Goal: Task Accomplishment & Management: Manage account settings

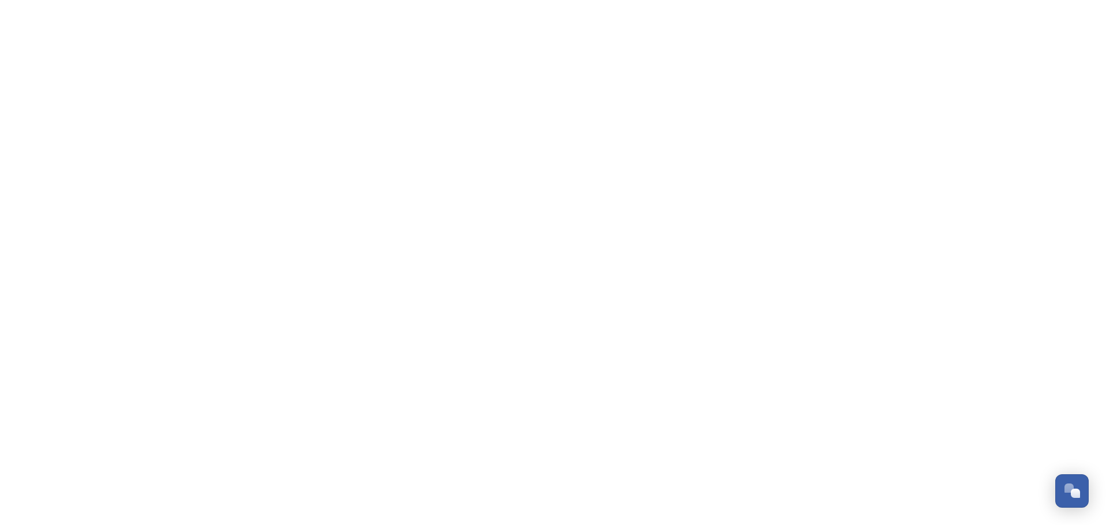
scroll to position [4714, 0]
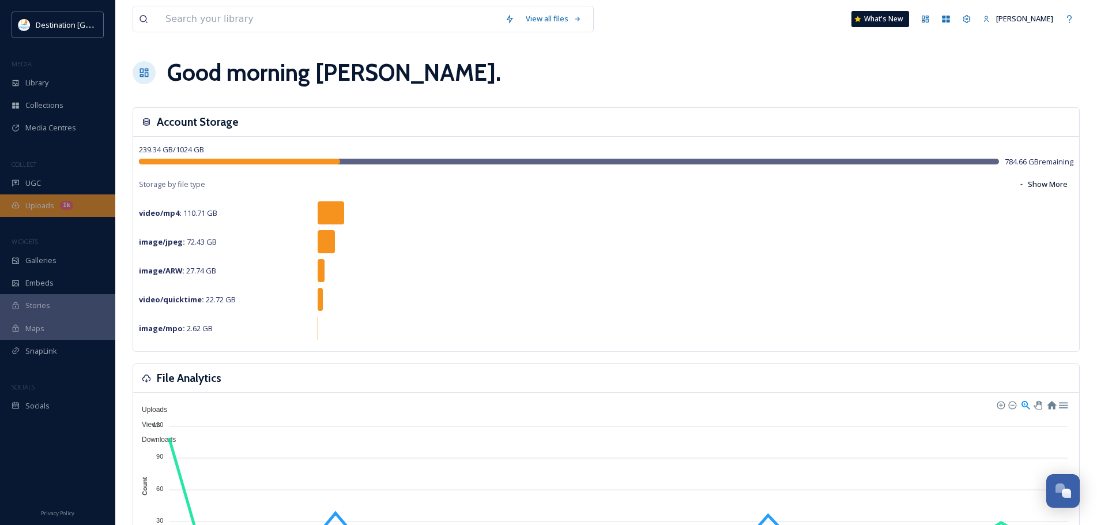
click at [36, 205] on span "Uploads" at bounding box center [39, 205] width 29 height 11
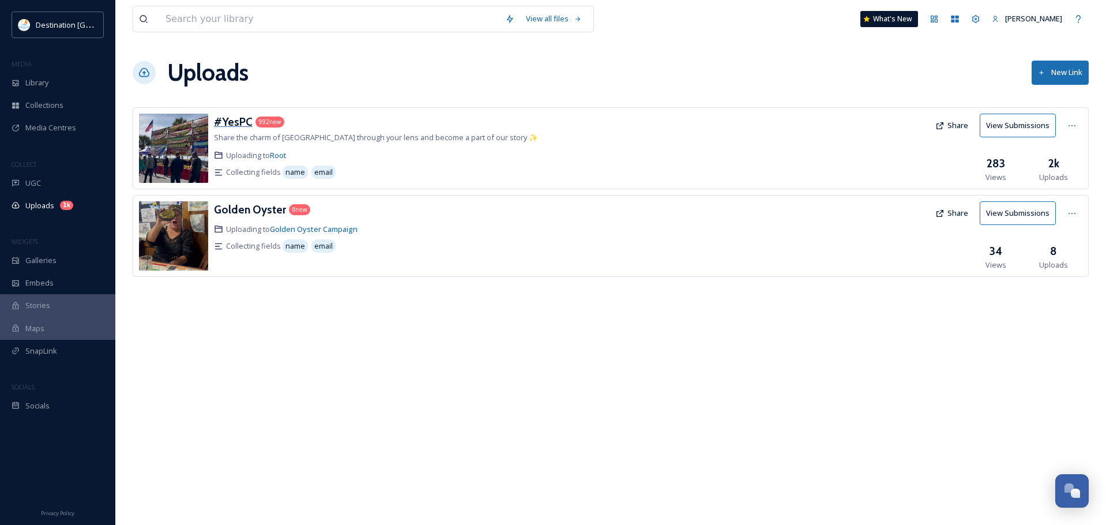
click at [232, 123] on h3 "#YesPC" at bounding box center [233, 122] width 39 height 14
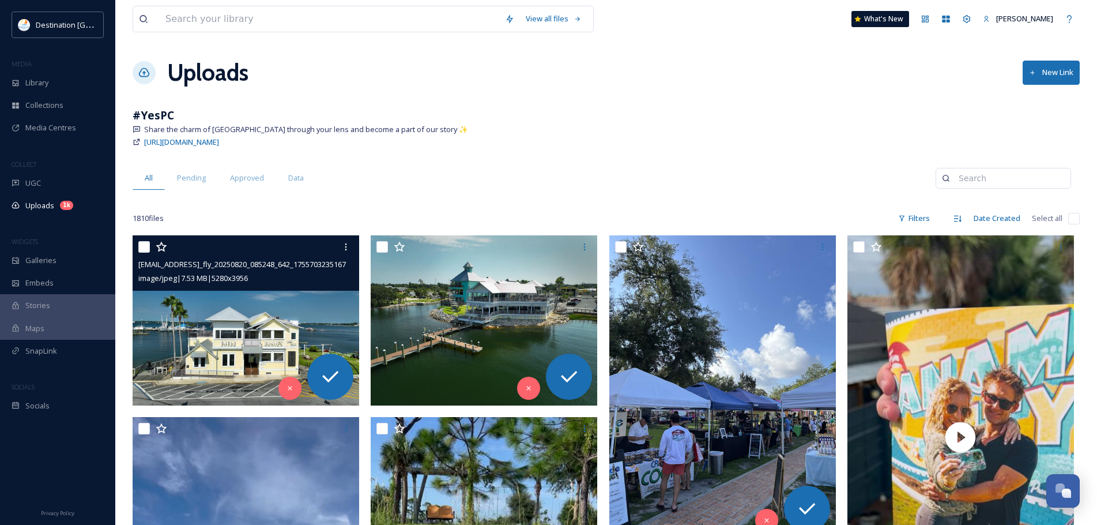
click at [145, 248] on input "checkbox" at bounding box center [144, 247] width 12 height 12
checkbox input "true"
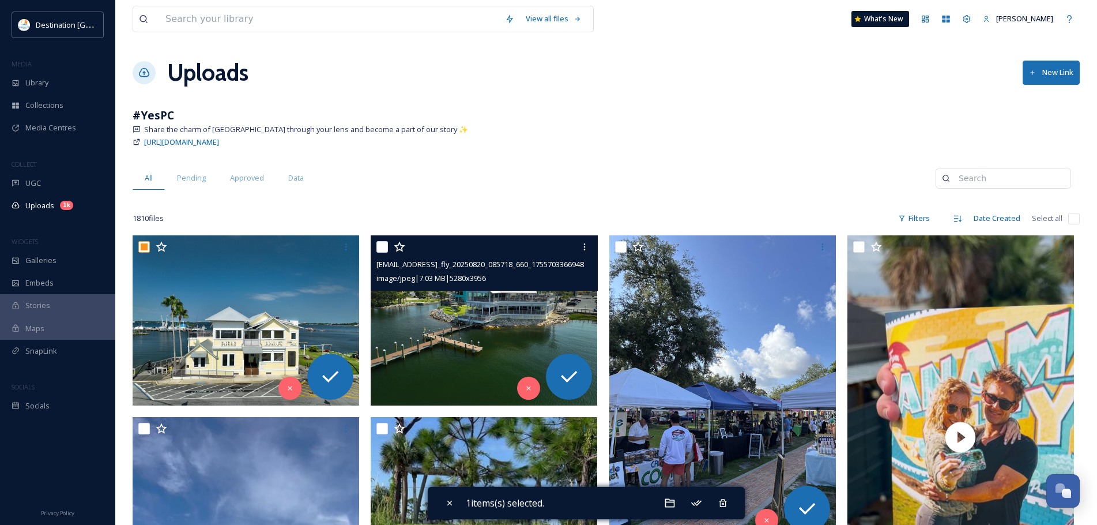
click at [383, 247] on input "checkbox" at bounding box center [383, 247] width 12 height 12
checkbox input "true"
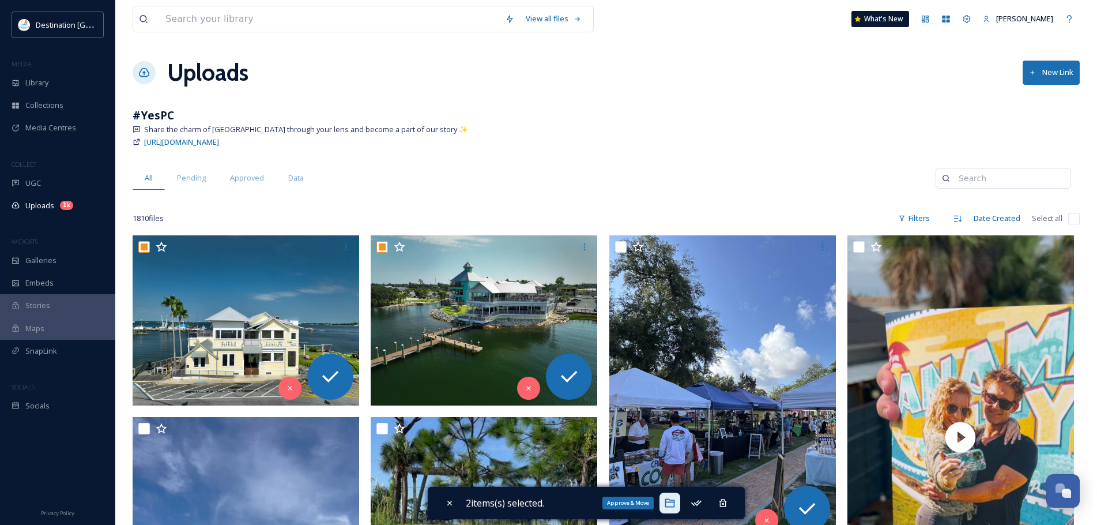
click at [674, 501] on icon at bounding box center [670, 503] width 12 height 12
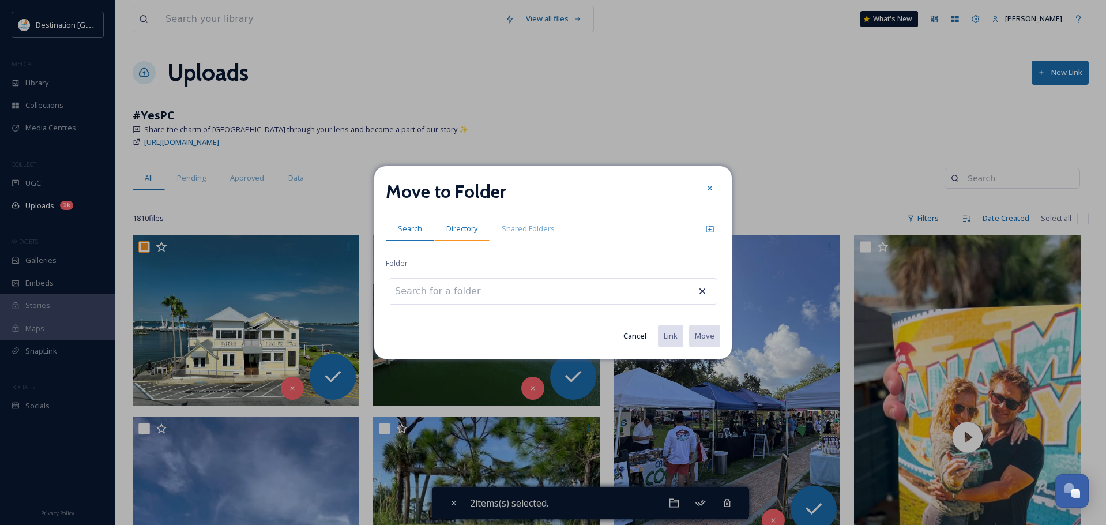
click at [475, 231] on span "Directory" at bounding box center [461, 228] width 31 height 11
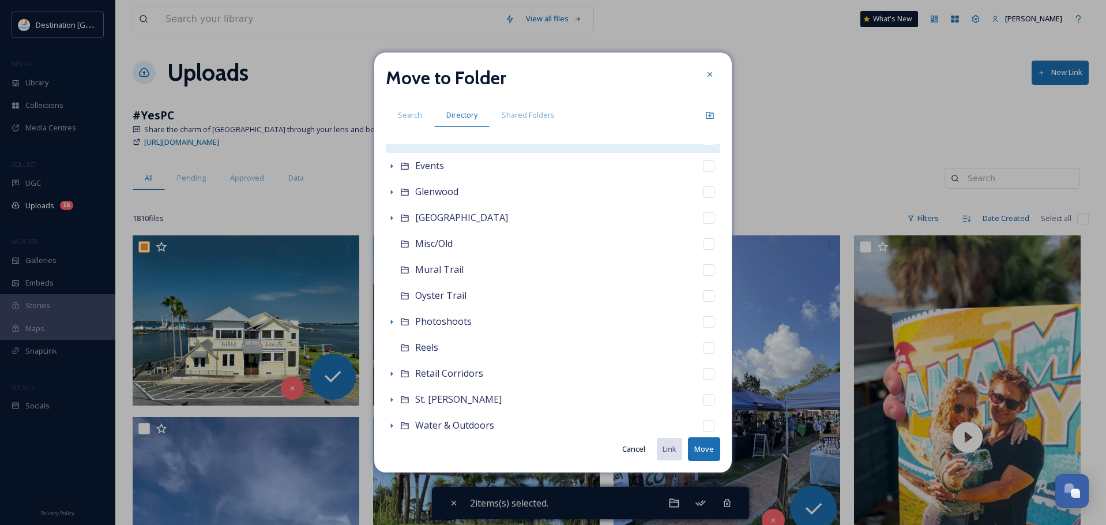
scroll to position [231, 0]
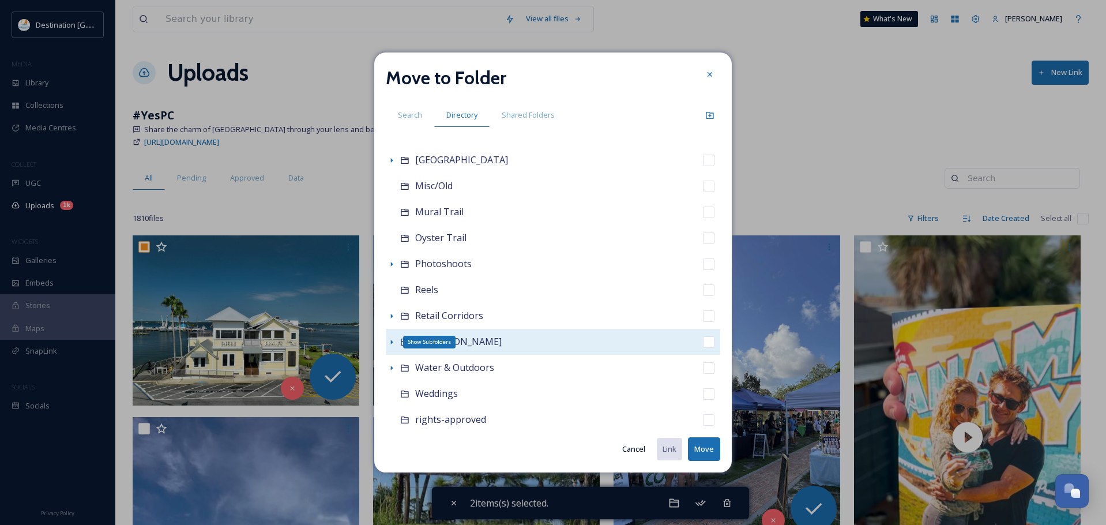
click at [395, 344] on icon at bounding box center [391, 341] width 9 height 9
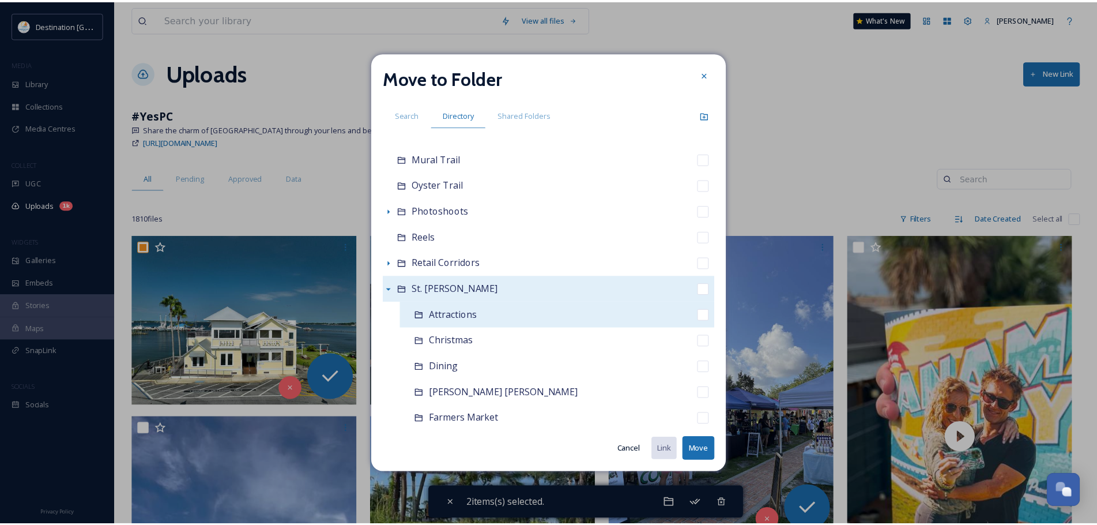
scroll to position [346, 0]
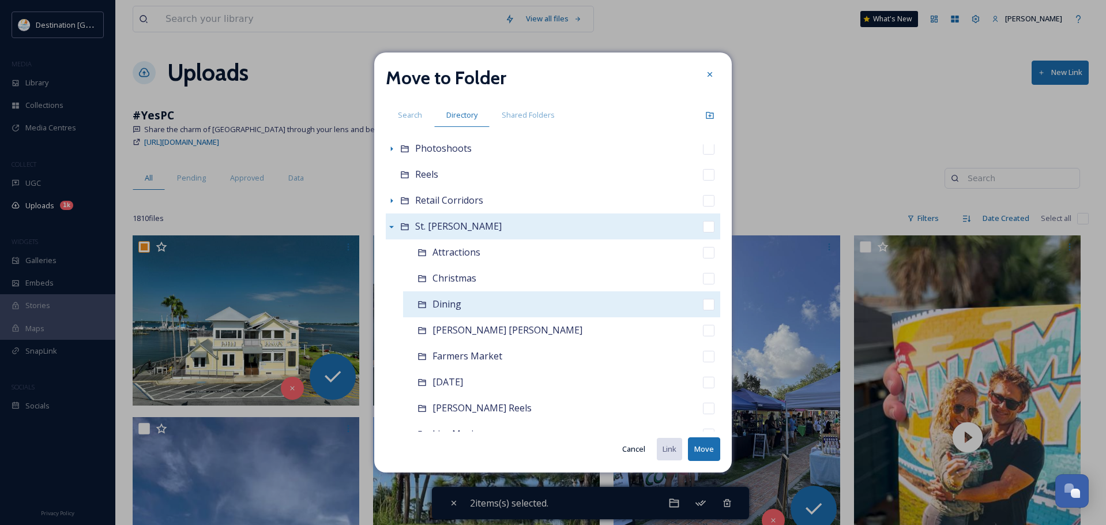
click at [465, 298] on div "Dining" at bounding box center [561, 304] width 317 height 26
checkbox input "false"
checkbox input "true"
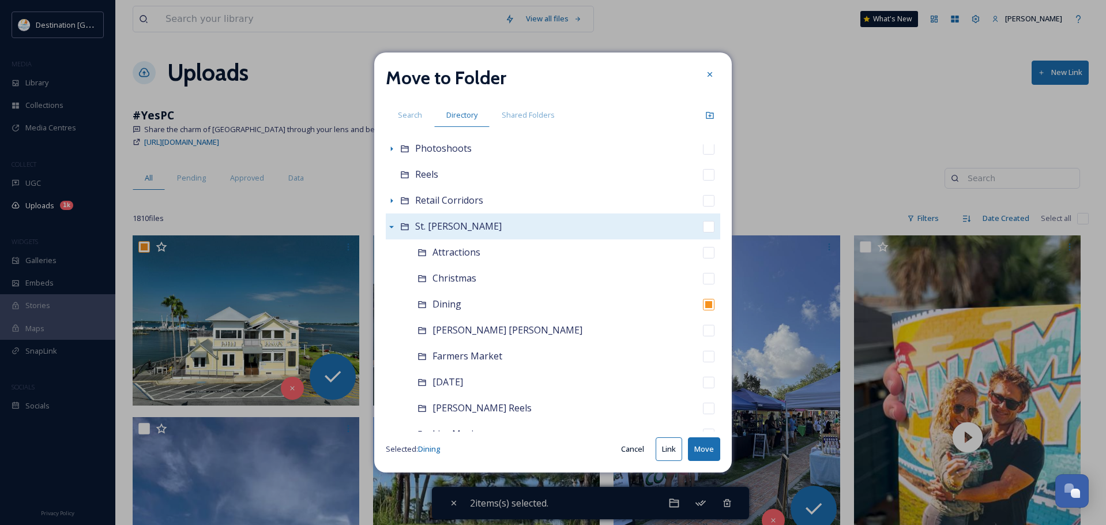
click at [702, 448] on button "Move" at bounding box center [704, 449] width 32 height 24
checkbox input "false"
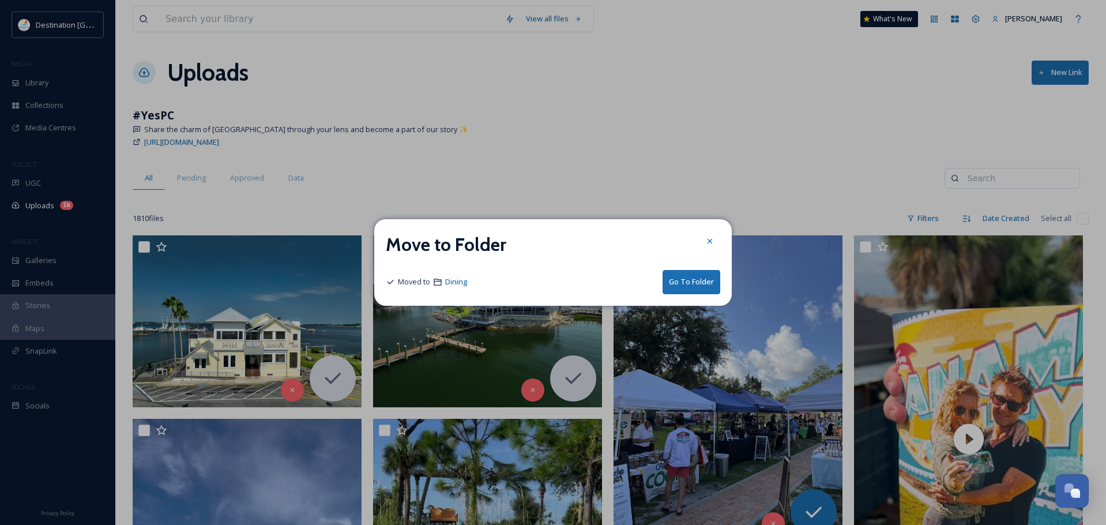
click at [672, 276] on button "Go To Folder" at bounding box center [692, 282] width 58 height 24
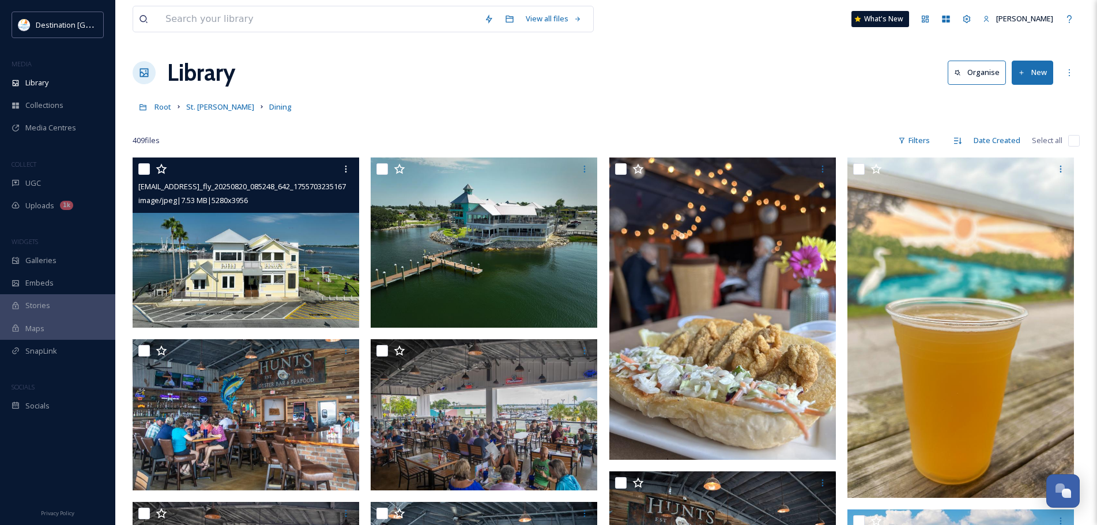
click at [204, 246] on img at bounding box center [246, 242] width 227 height 170
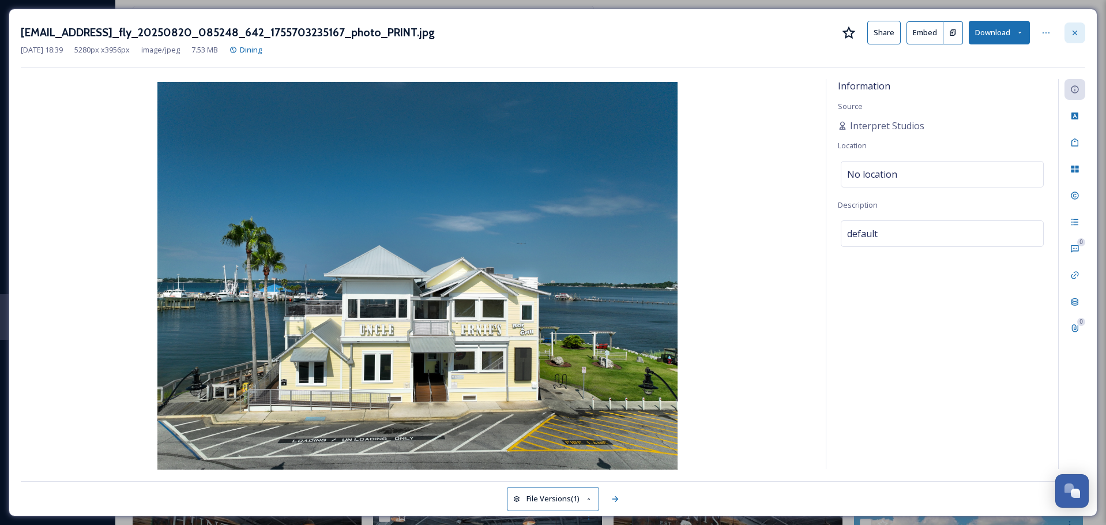
click at [1081, 36] on div at bounding box center [1074, 32] width 21 height 21
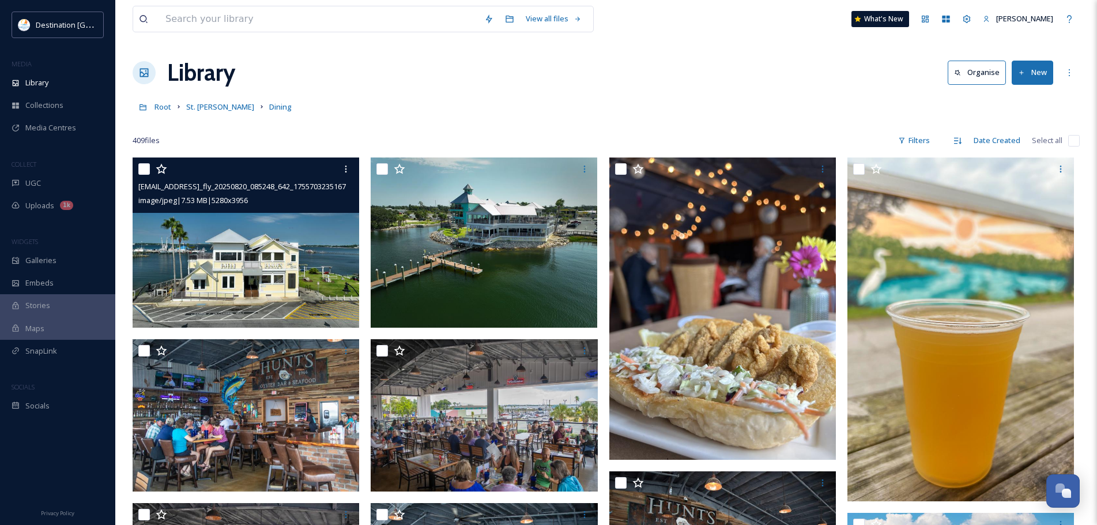
click at [145, 170] on input "checkbox" at bounding box center [144, 169] width 12 height 12
checkbox input "true"
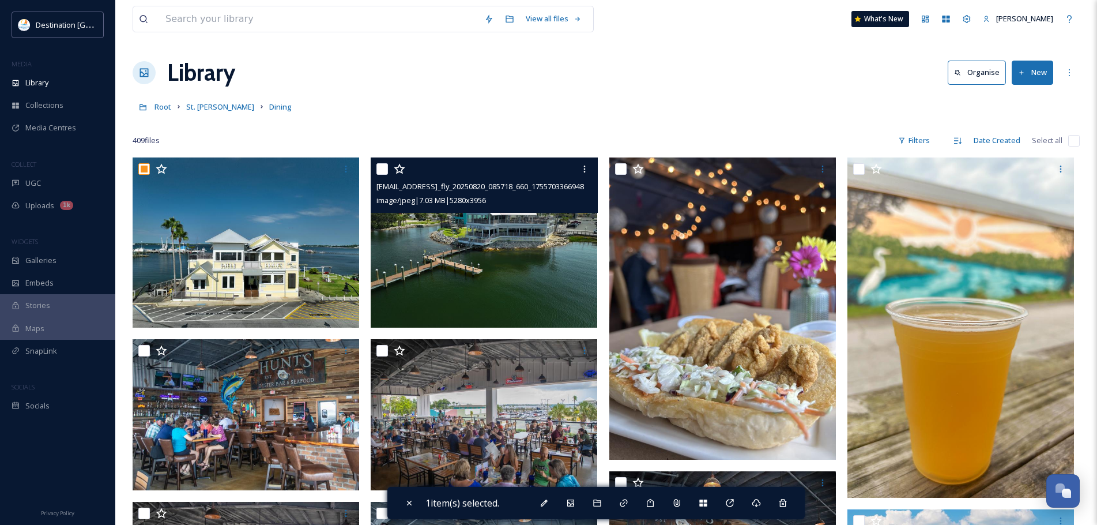
click at [383, 168] on input "checkbox" at bounding box center [383, 169] width 12 height 12
checkbox input "true"
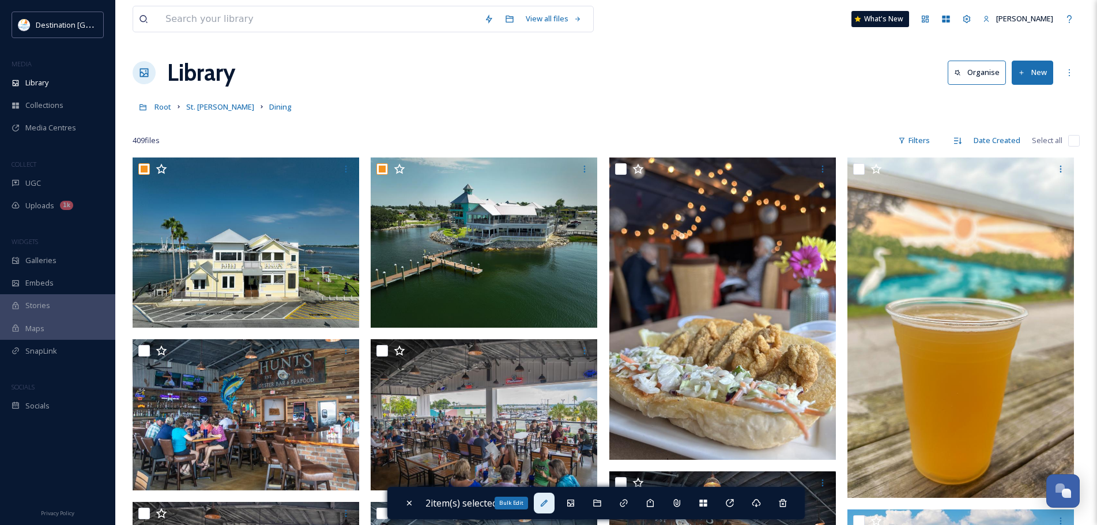
click at [548, 499] on icon at bounding box center [544, 502] width 7 height 7
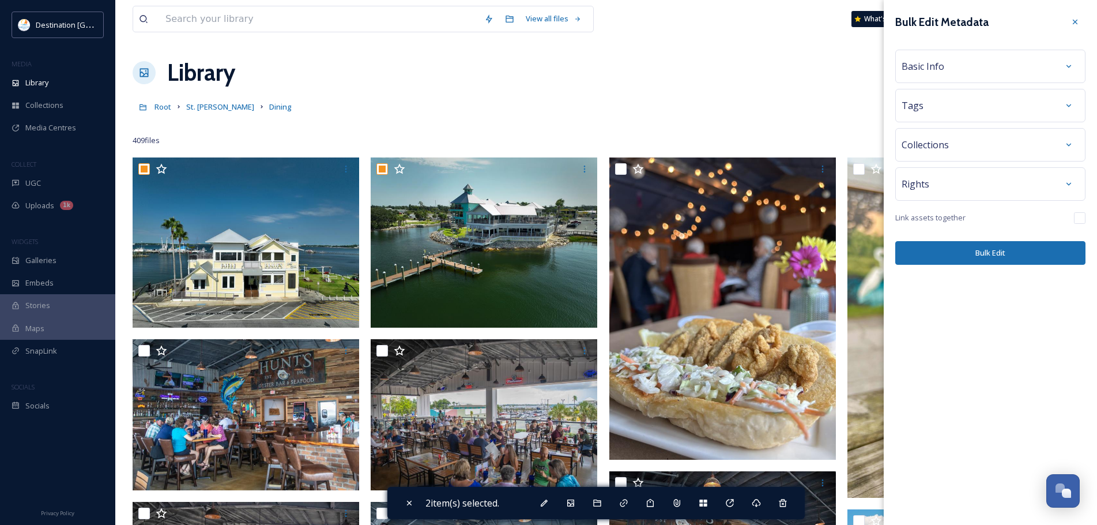
click at [984, 64] on div "Basic Info" at bounding box center [991, 66] width 178 height 21
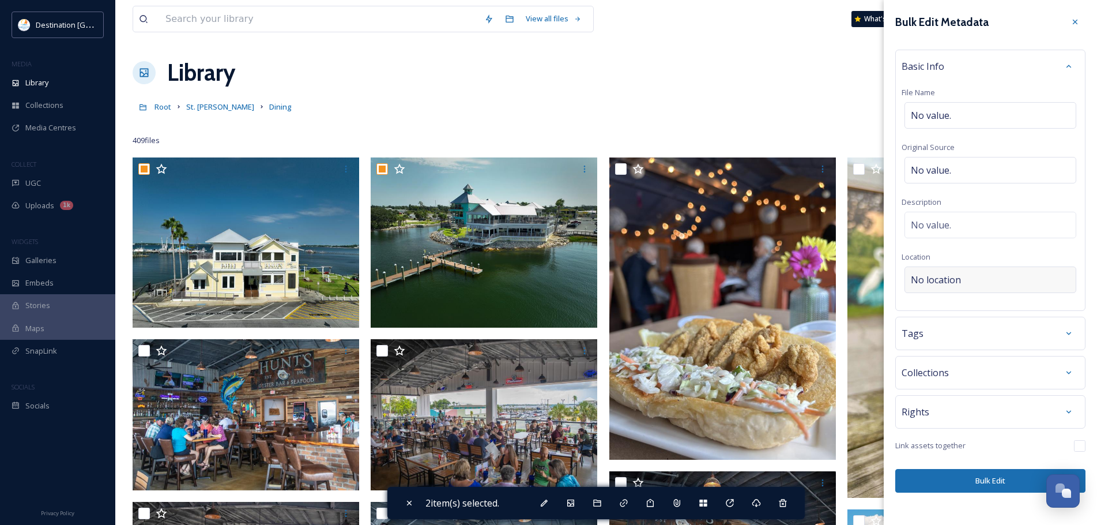
click at [941, 276] on span "No location" at bounding box center [936, 280] width 50 height 14
click at [948, 272] on input at bounding box center [990, 279] width 171 height 25
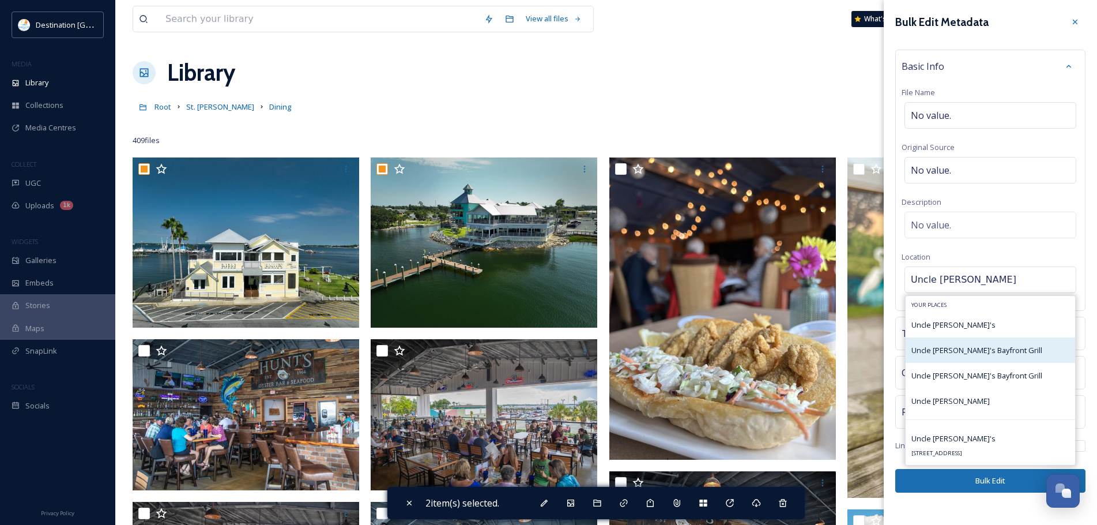
type input "Uncle [PERSON_NAME]"
click at [946, 348] on span "Uncle [PERSON_NAME]'s Bayfront Grill" at bounding box center [977, 350] width 131 height 10
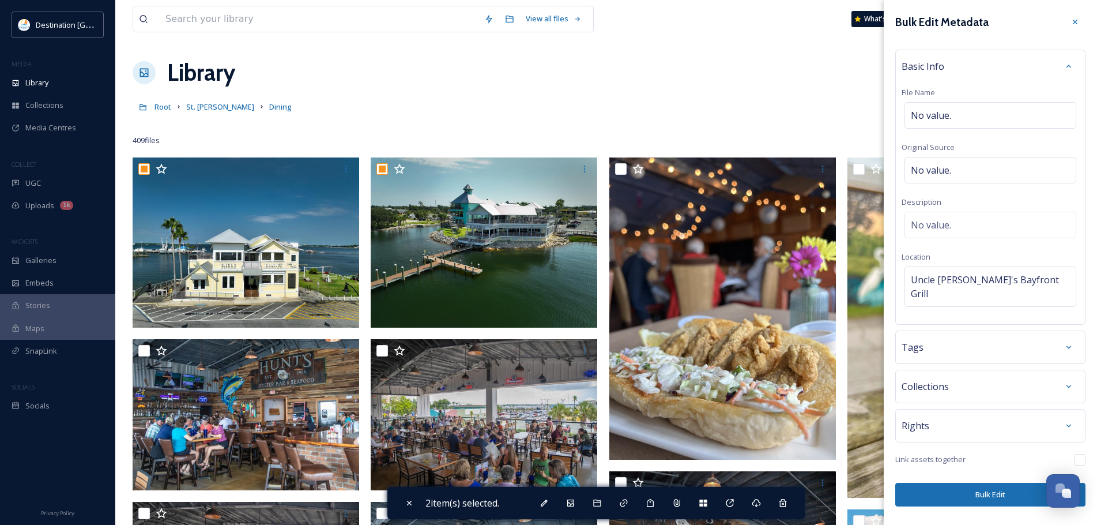
click at [968, 483] on button "Bulk Edit" at bounding box center [990, 495] width 190 height 24
checkbox input "false"
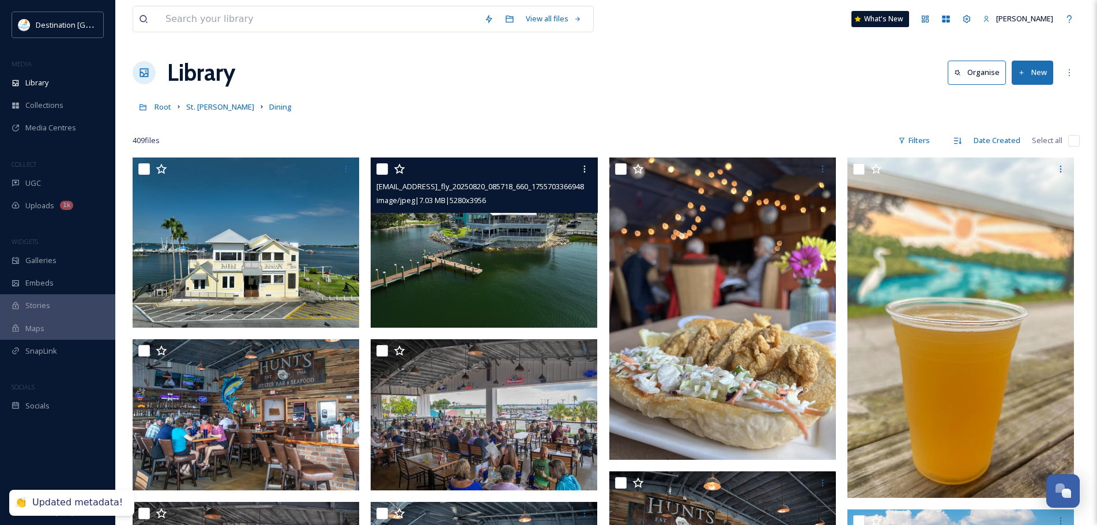
click at [382, 164] on input "checkbox" at bounding box center [383, 169] width 12 height 12
checkbox input "true"
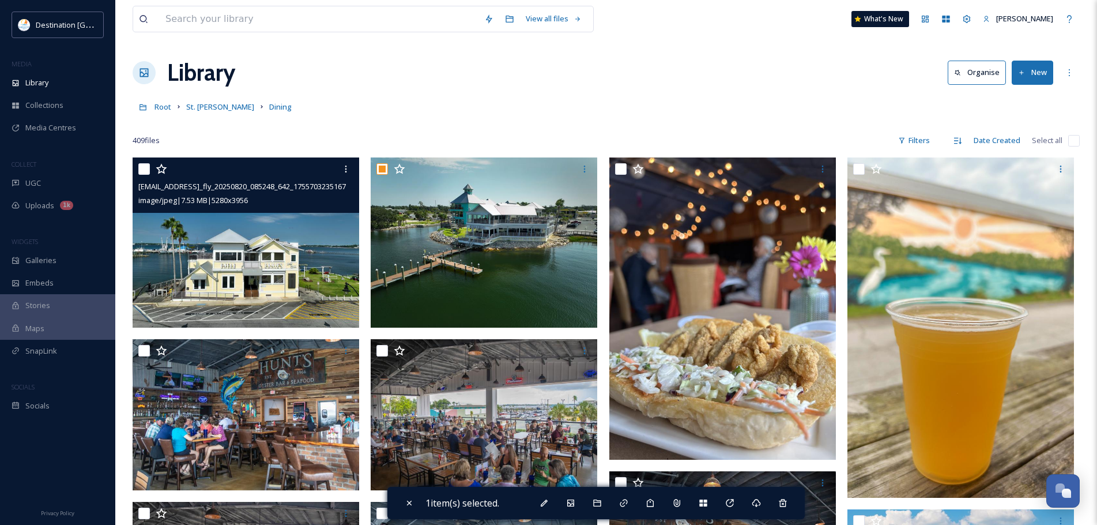
click at [137, 166] on div "[EMAIL_ADDRESS]_fly_20250820_085248_642_1755703235167_photo_PRINT.jpg image/jpe…" at bounding box center [246, 184] width 227 height 55
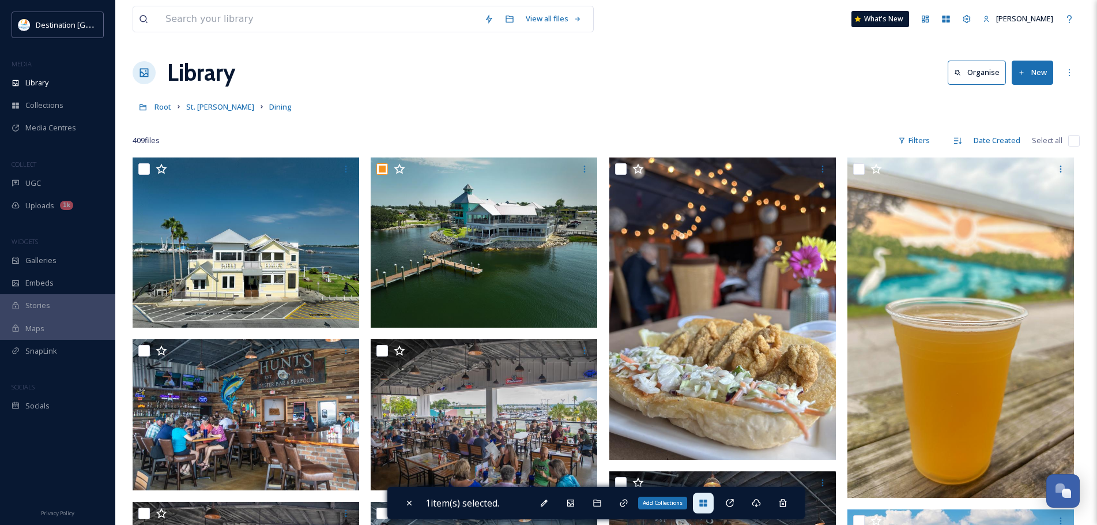
click at [712, 499] on div "Add Collections" at bounding box center [703, 502] width 21 height 21
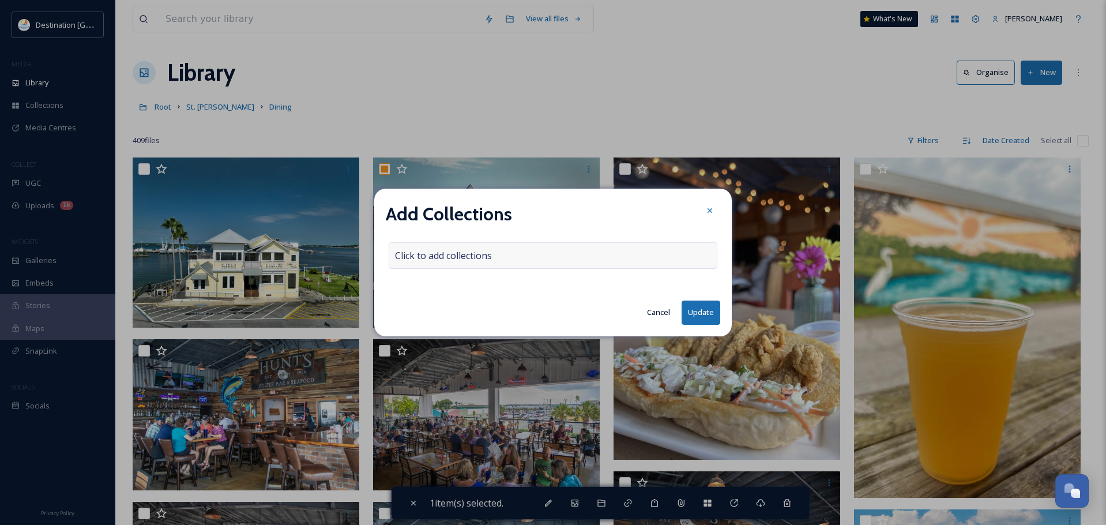
click at [484, 264] on div "Click to add collections" at bounding box center [553, 255] width 329 height 27
click at [481, 259] on input at bounding box center [452, 255] width 127 height 25
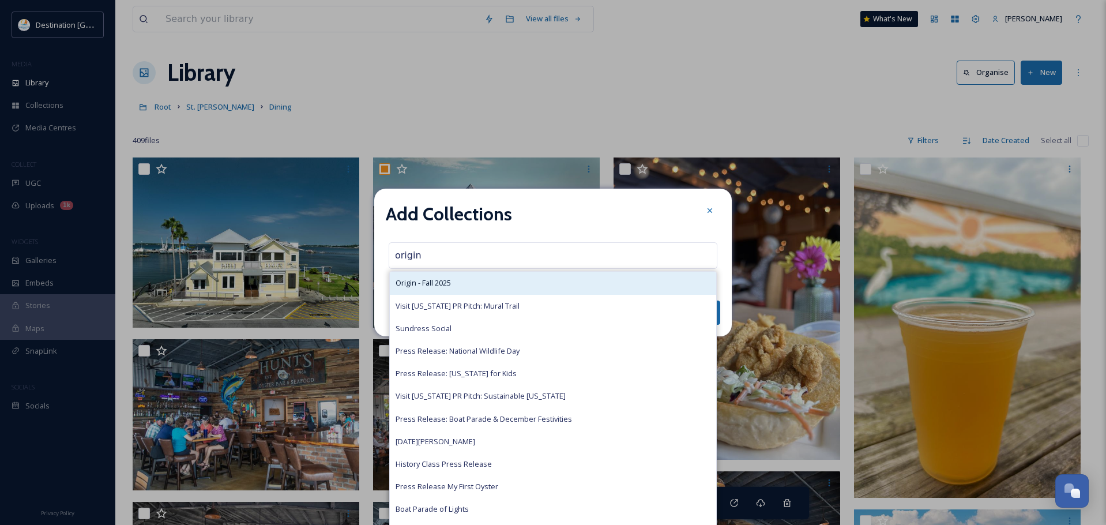
type input "origin"
click at [462, 287] on div "Origin - Fall 2025" at bounding box center [553, 283] width 326 height 22
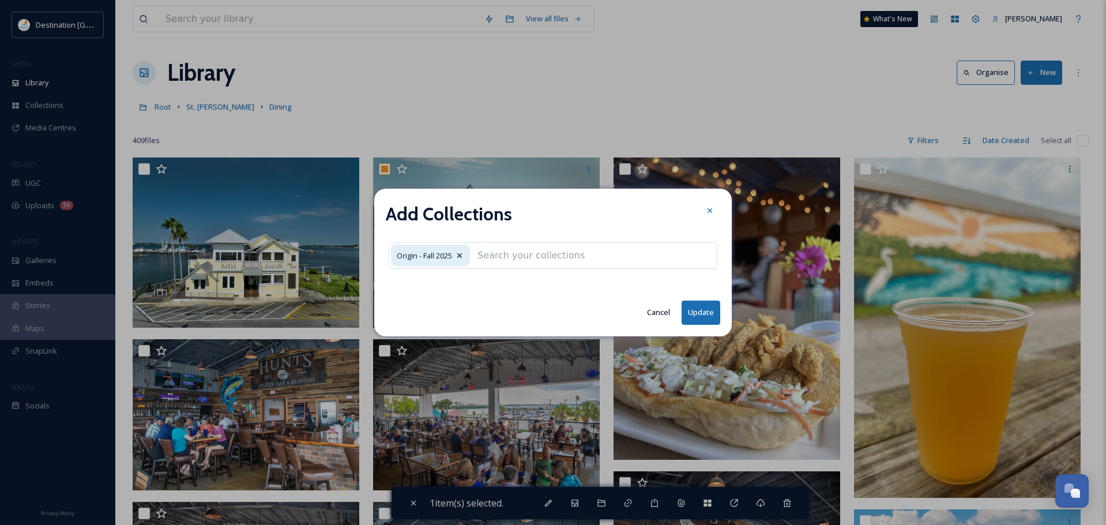
click at [714, 311] on button "Update" at bounding box center [701, 312] width 39 height 24
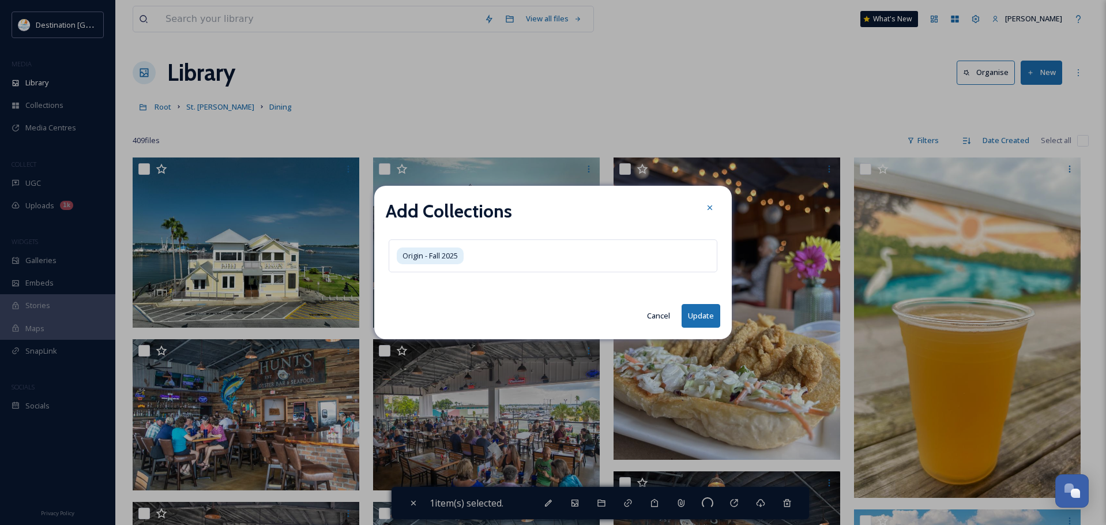
checkbox input "false"
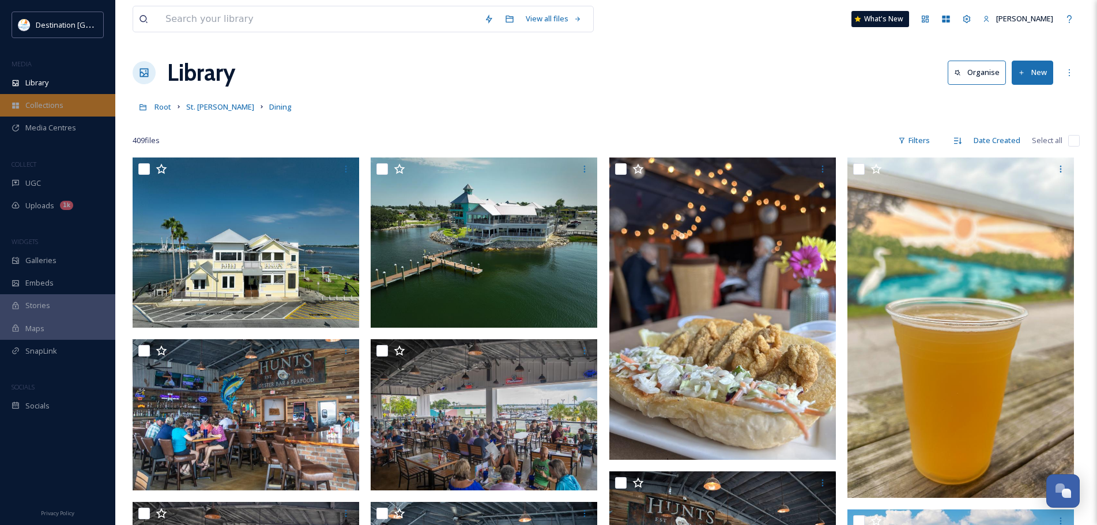
click at [72, 106] on div "Collections" at bounding box center [57, 105] width 115 height 22
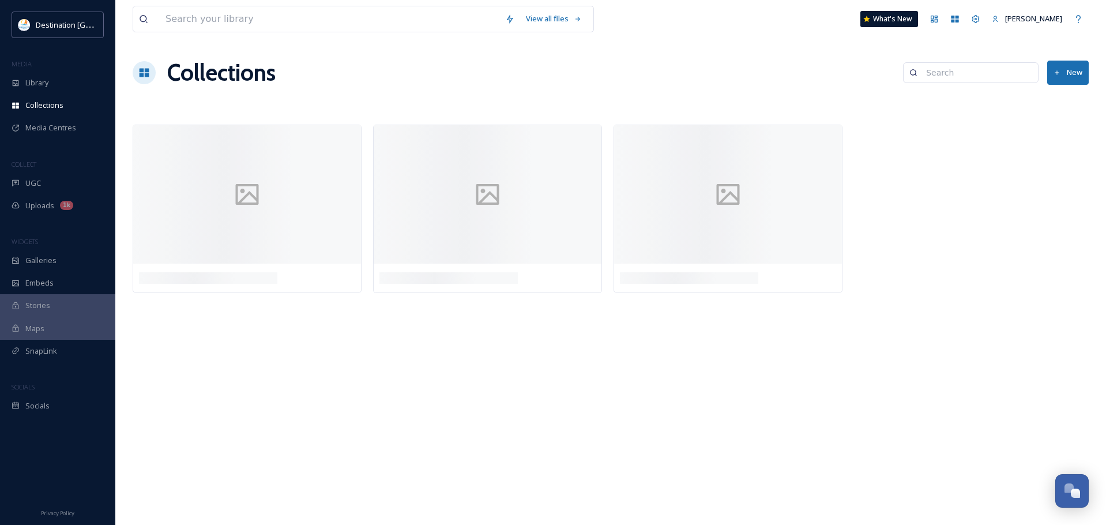
click at [940, 79] on input at bounding box center [976, 72] width 112 height 23
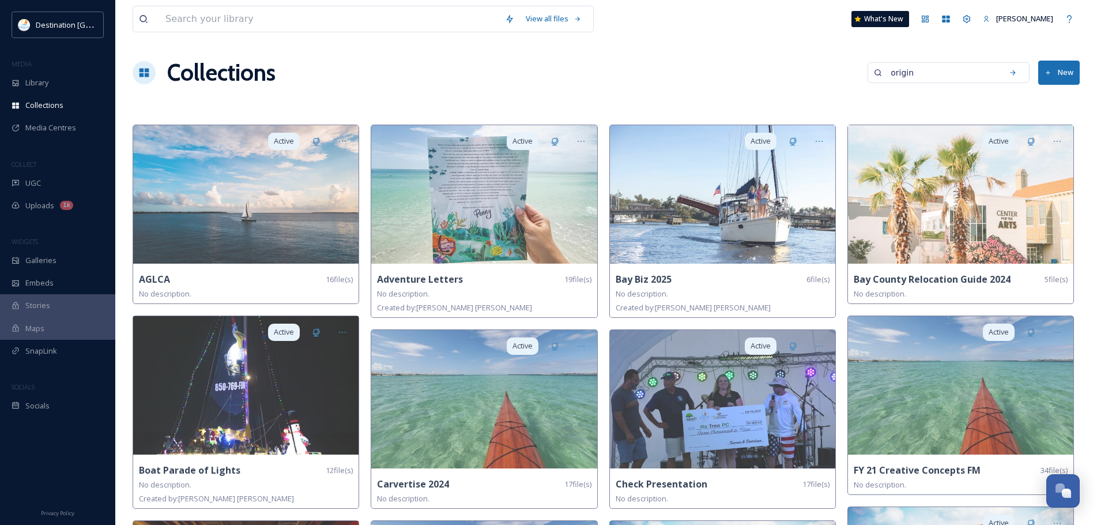
type input "origin"
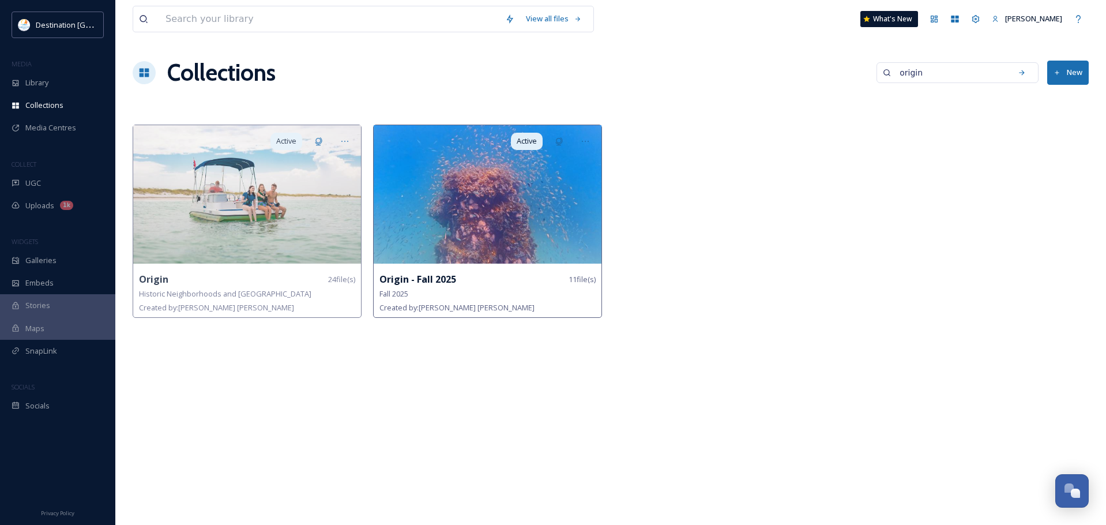
click at [416, 277] on strong "Origin - Fall 2025" at bounding box center [417, 279] width 77 height 13
click at [483, 210] on img at bounding box center [488, 194] width 228 height 138
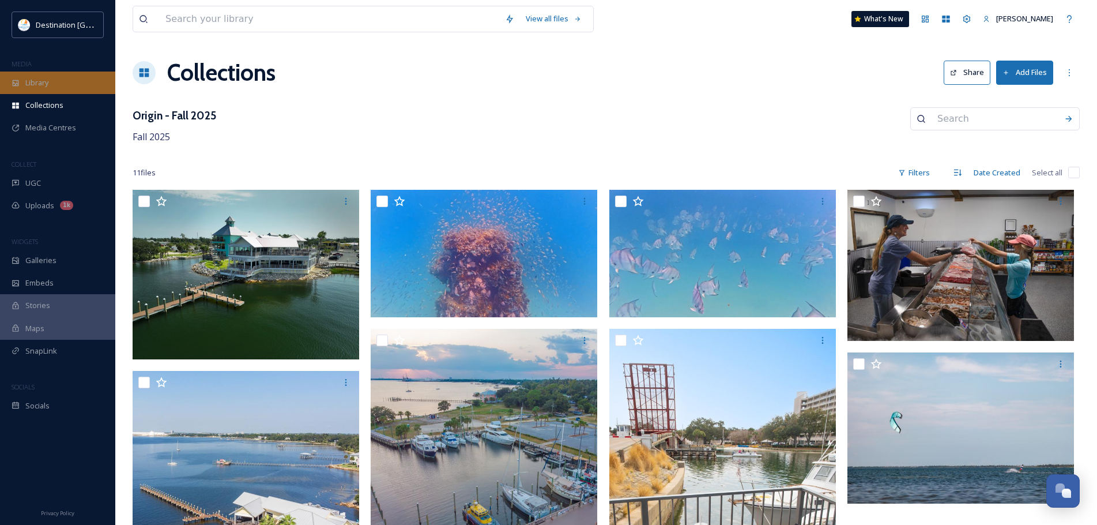
click at [61, 77] on div "Library" at bounding box center [57, 83] width 115 height 22
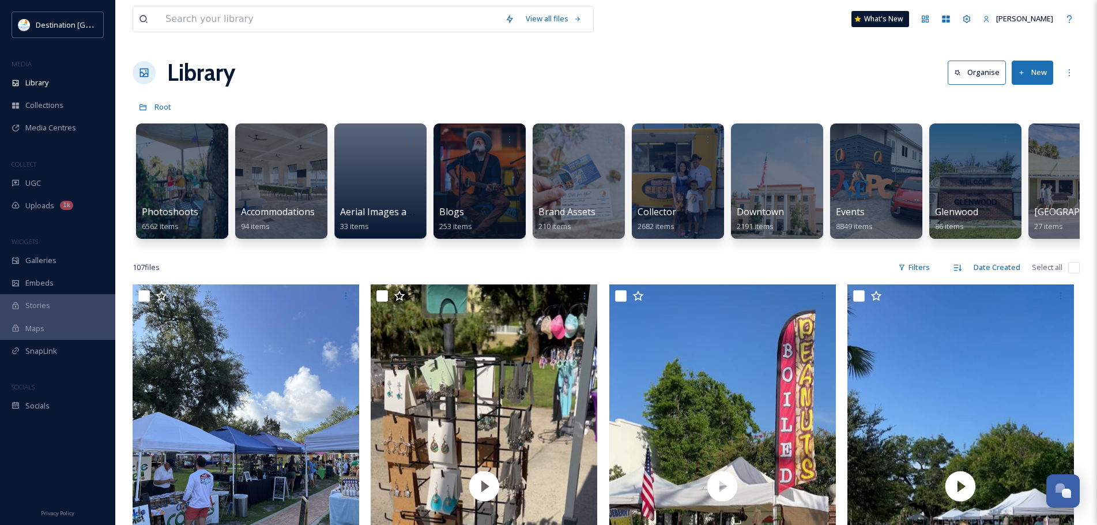
drag, startPoint x: 521, startPoint y: 249, endPoint x: 589, endPoint y: 249, distance: 68.0
click at [589, 249] on div "Photoshoots 6562 items Accommodations 94 items Aerial Images and Video 33 items…" at bounding box center [606, 184] width 947 height 133
click at [586, 250] on div "Photoshoots 6562 items Accommodations 94 items Aerial Images and Video 33 items…" at bounding box center [606, 184] width 947 height 133
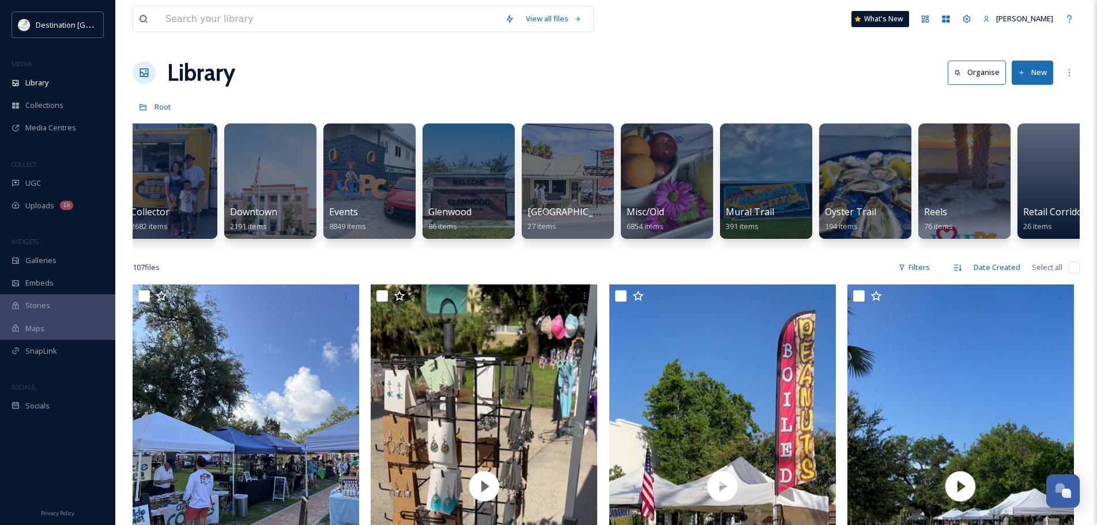
scroll to position [0, 682]
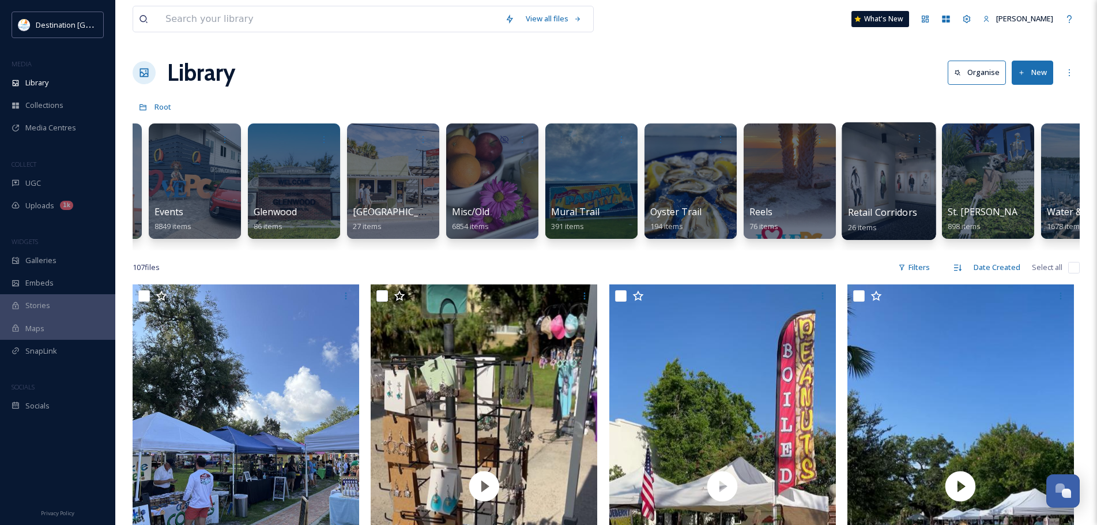
click at [935, 184] on div at bounding box center [889, 181] width 94 height 118
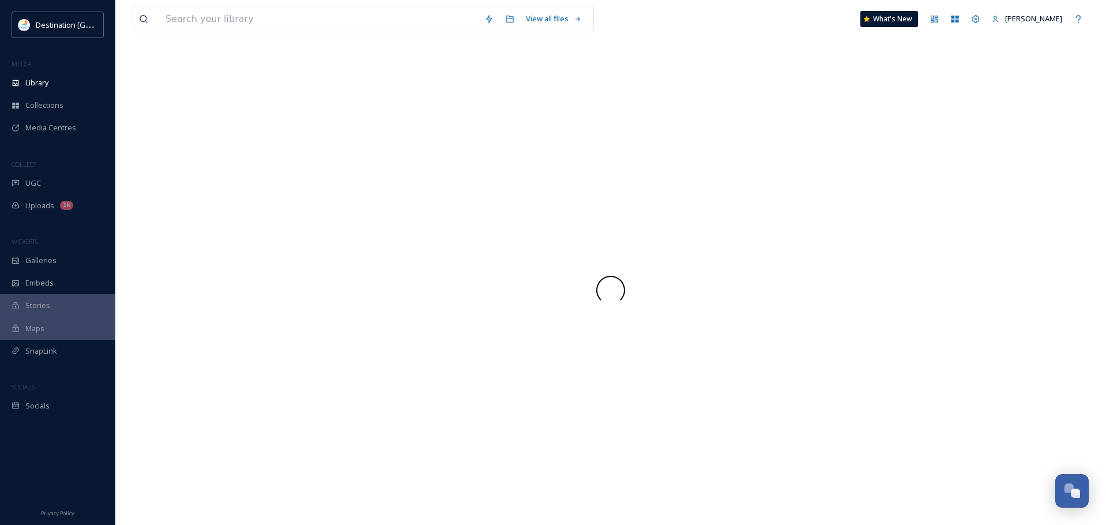
click at [963, 174] on div at bounding box center [611, 289] width 956 height 469
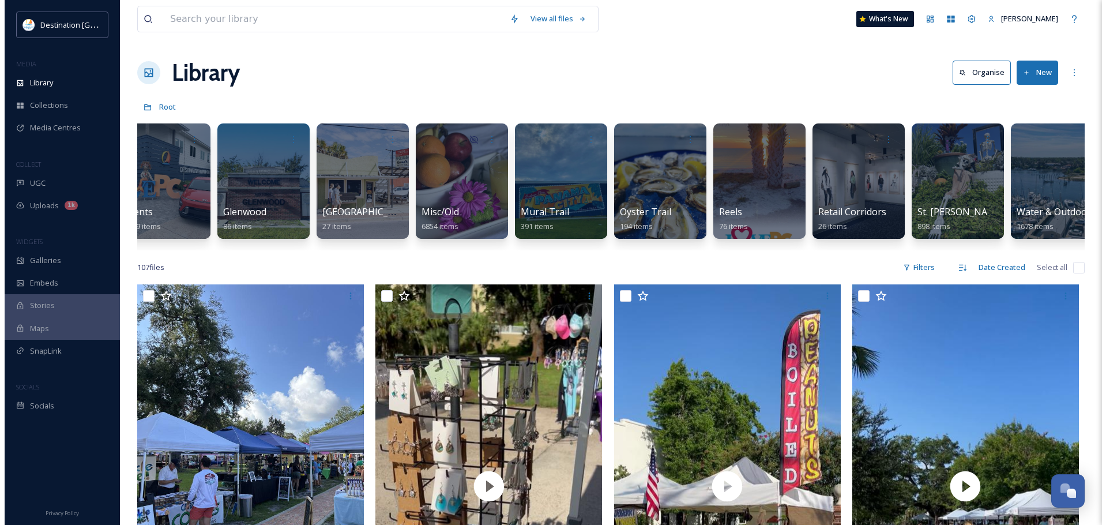
scroll to position [0, 856]
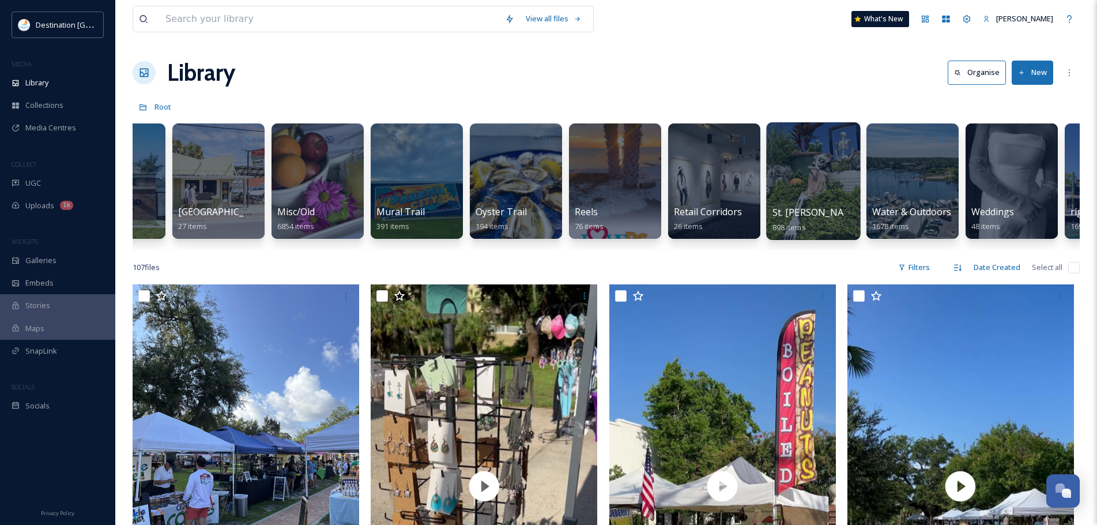
click at [792, 204] on div at bounding box center [813, 181] width 94 height 118
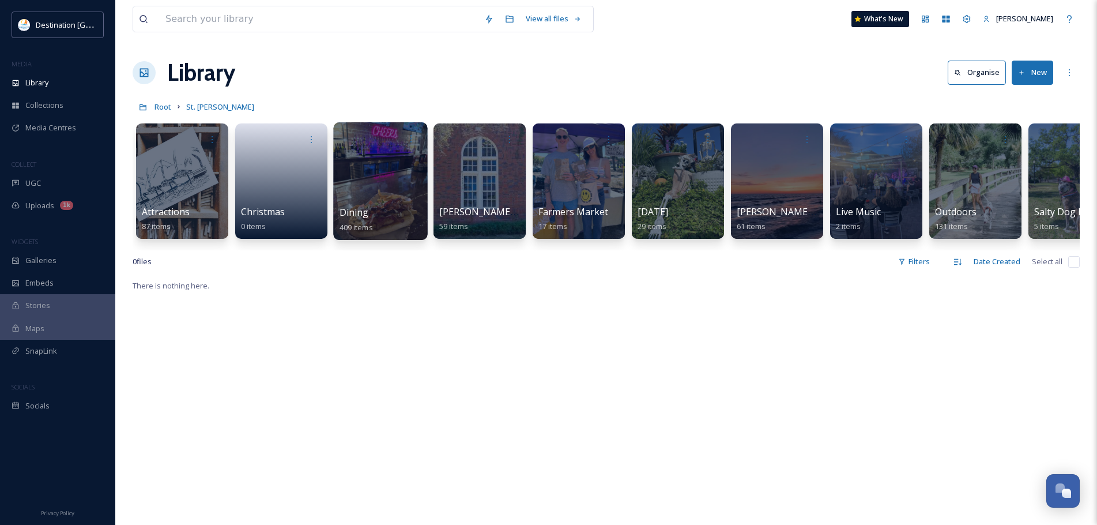
click at [399, 184] on div at bounding box center [380, 181] width 94 height 118
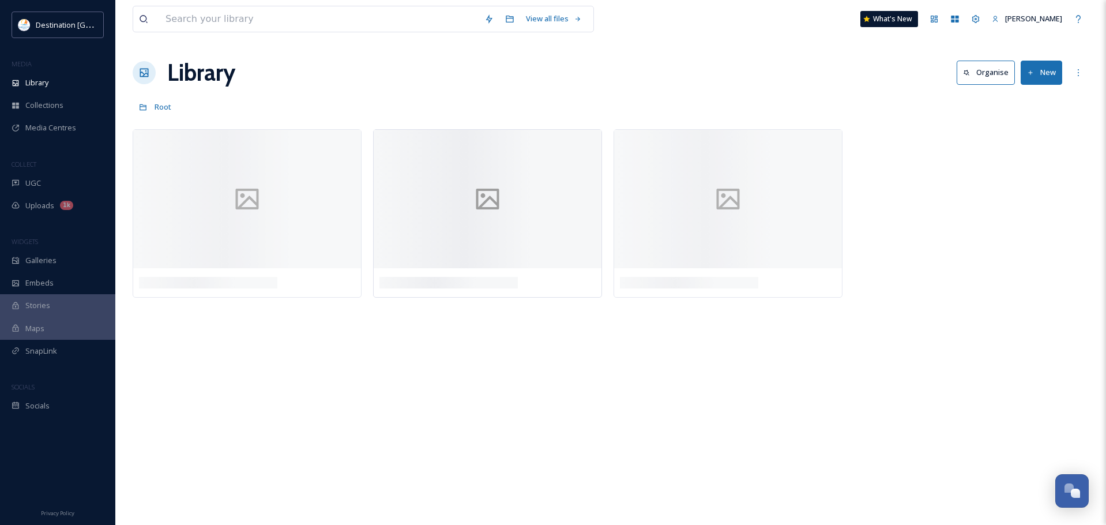
click at [430, 257] on div at bounding box center [488, 199] width 228 height 138
click at [397, 71] on div "Library Organise New" at bounding box center [611, 72] width 956 height 35
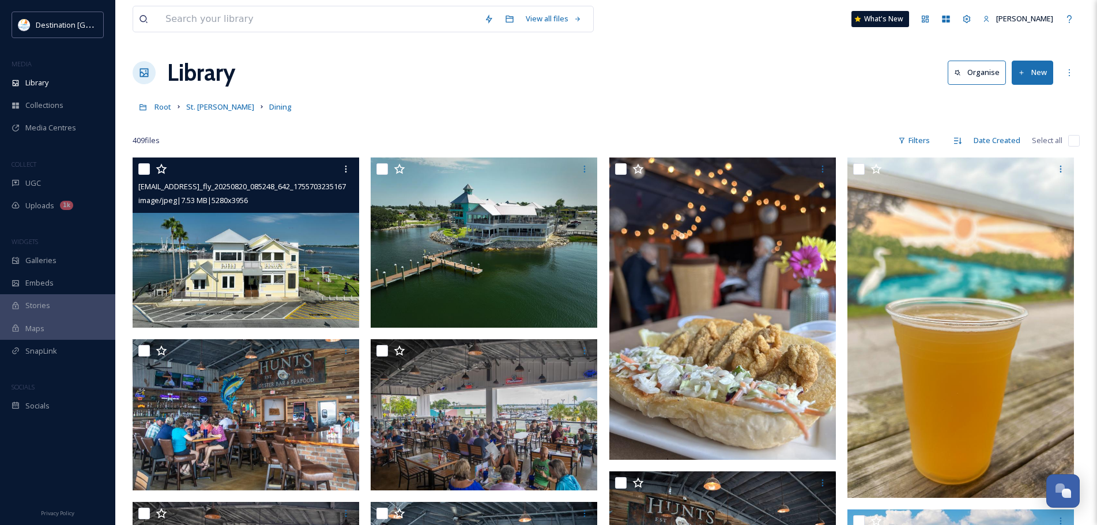
click at [144, 170] on input "checkbox" at bounding box center [144, 169] width 12 height 12
checkbox input "true"
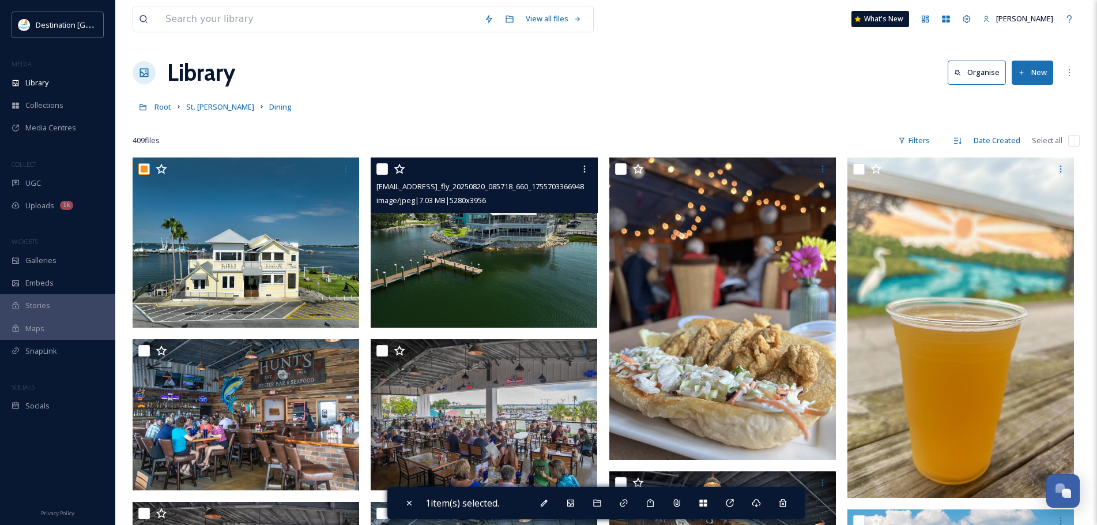
click at [377, 164] on input "checkbox" at bounding box center [383, 169] width 12 height 12
checkbox input "true"
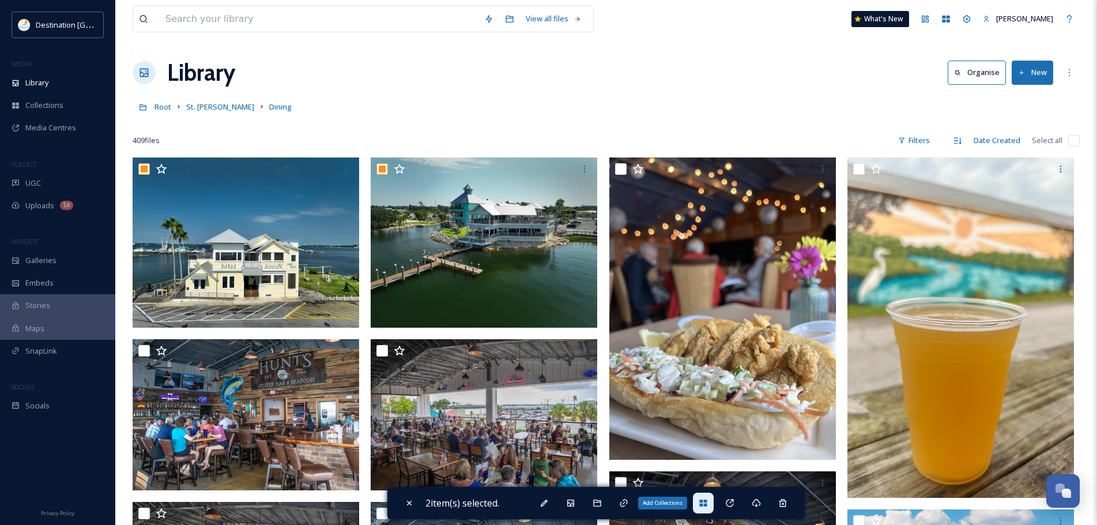
click at [707, 499] on icon at bounding box center [702, 502] width 7 height 7
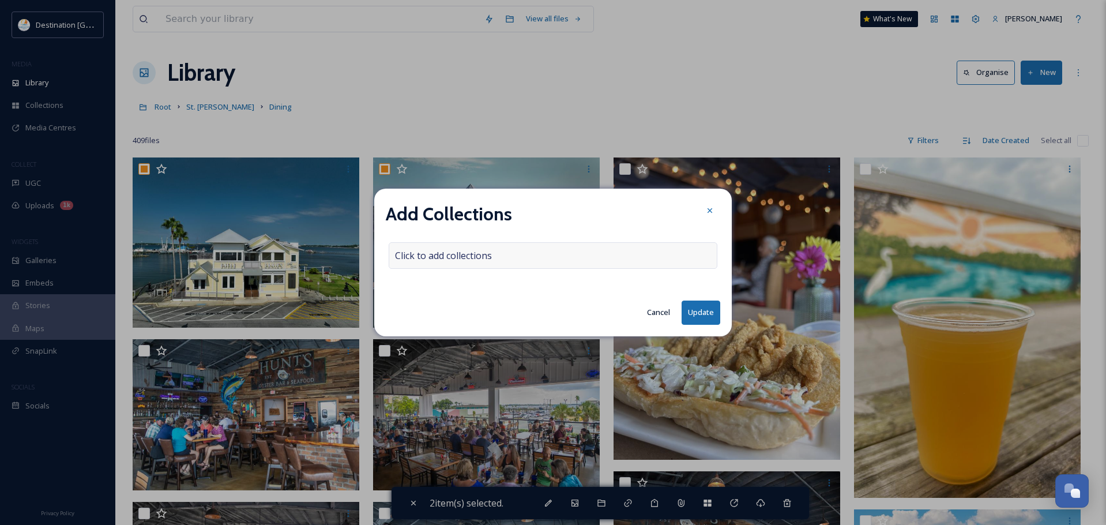
click at [507, 257] on div "Click to add collections" at bounding box center [553, 255] width 329 height 27
click at [497, 257] on input at bounding box center [452, 255] width 127 height 25
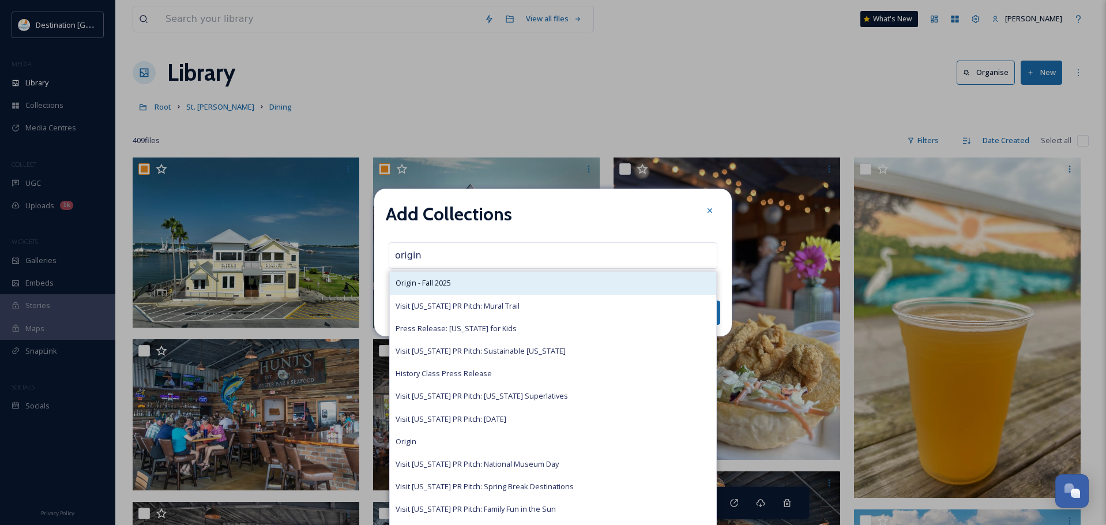
type input "origin"
click at [484, 279] on div "Origin - Fall 2025" at bounding box center [553, 283] width 326 height 22
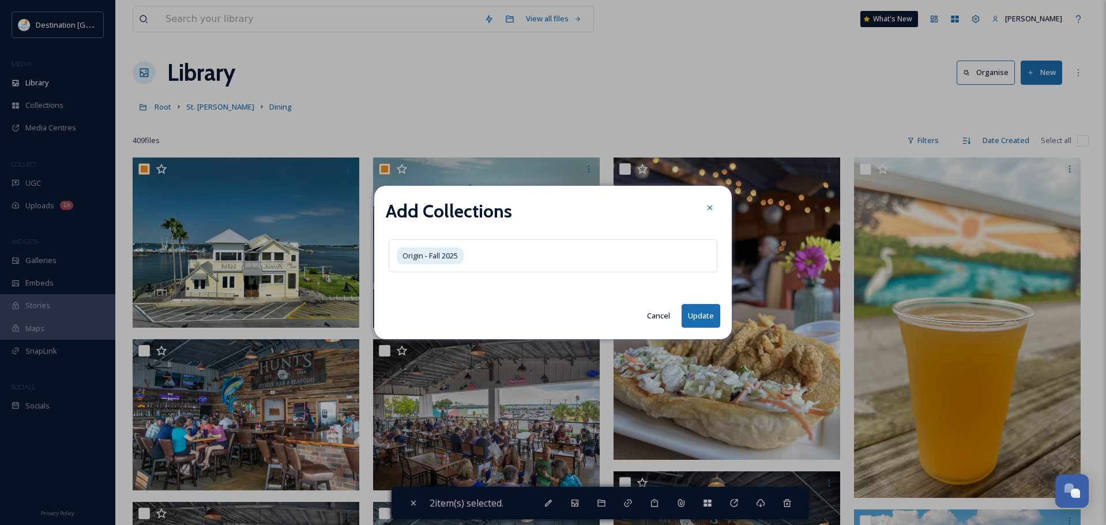
click at [694, 313] on button "Update" at bounding box center [701, 316] width 39 height 24
checkbox input "false"
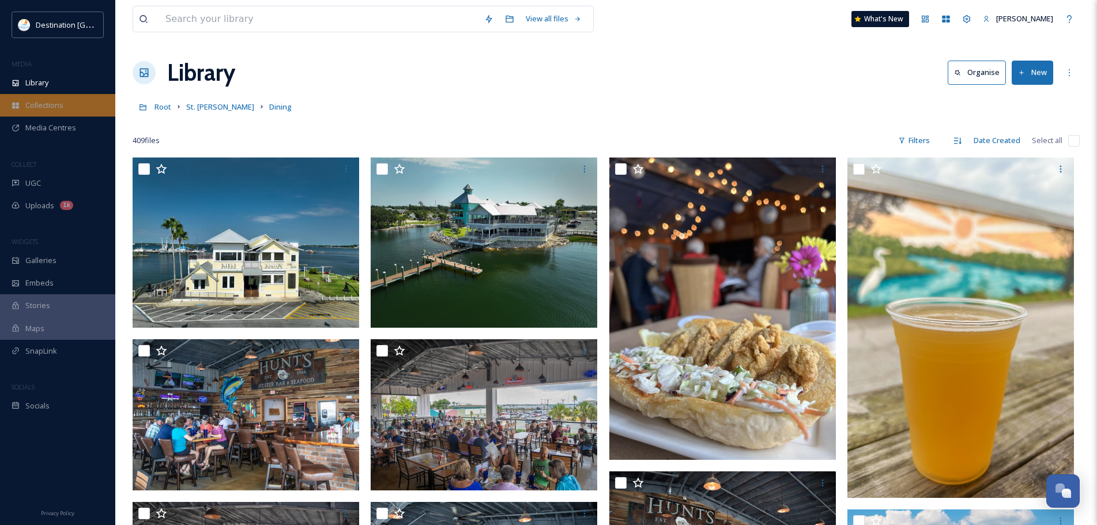
click at [62, 110] on span "Collections" at bounding box center [44, 105] width 38 height 11
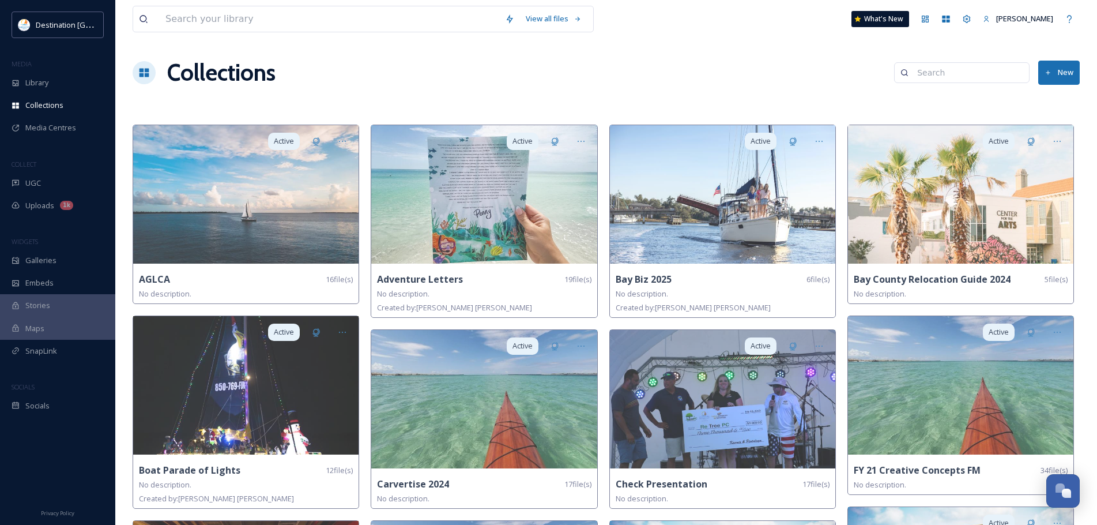
click at [936, 60] on div "Collections New" at bounding box center [606, 72] width 947 height 35
click at [938, 70] on input at bounding box center [968, 72] width 112 height 23
type input "origin"
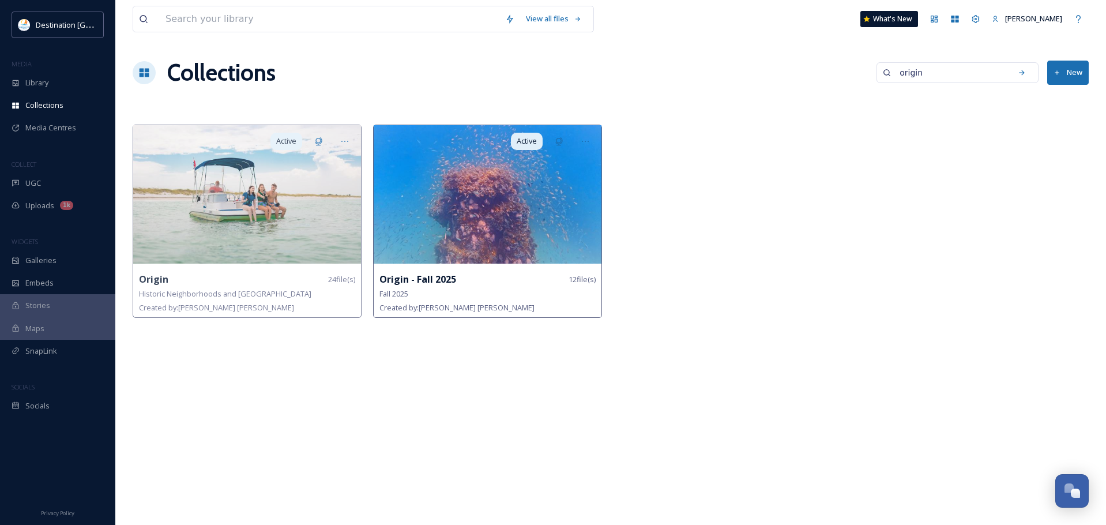
click at [450, 291] on div "Fall 2025" at bounding box center [487, 294] width 216 height 14
click at [560, 206] on img at bounding box center [488, 194] width 228 height 138
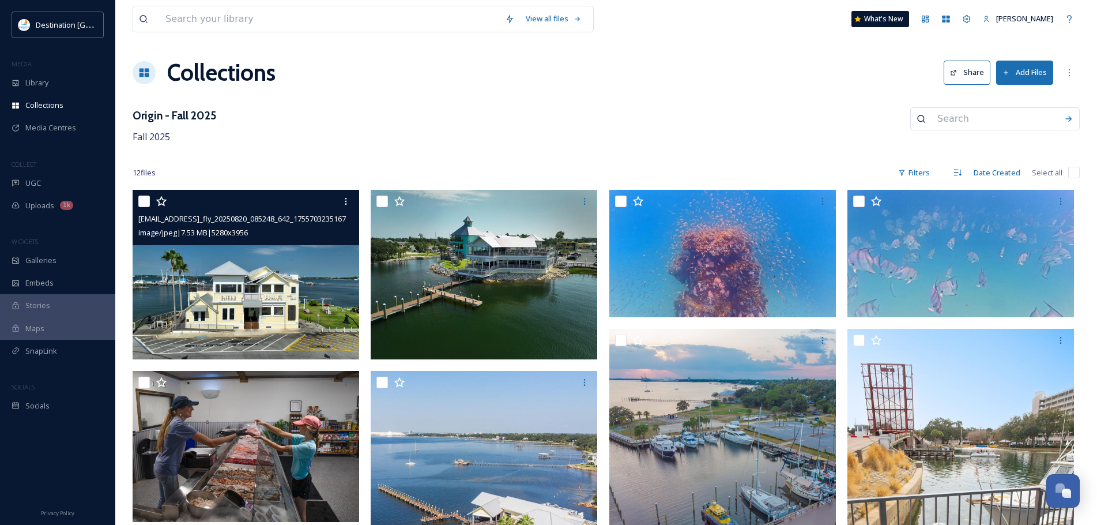
click at [261, 274] on img at bounding box center [246, 275] width 227 height 170
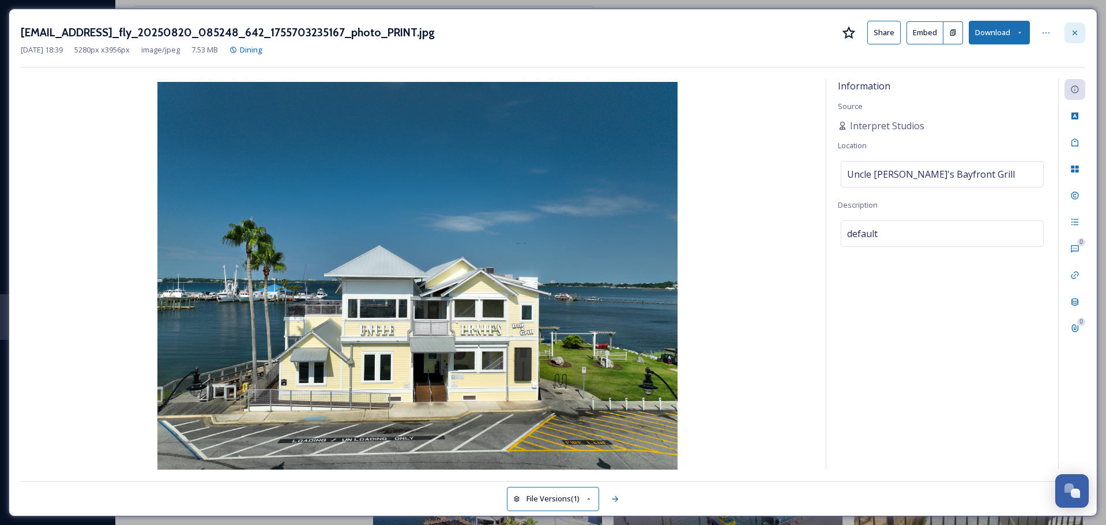
click at [1079, 25] on div at bounding box center [1074, 32] width 21 height 21
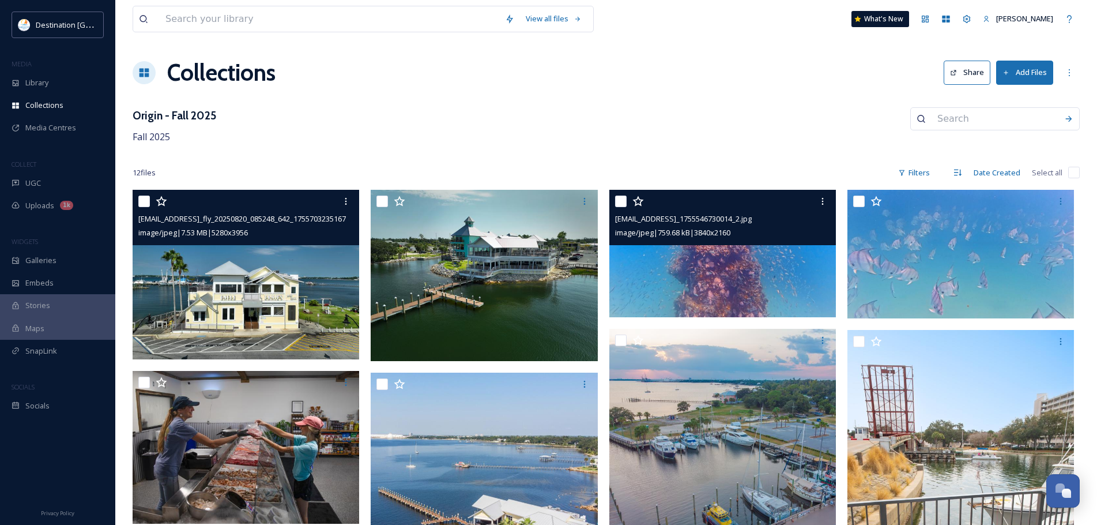
click at [741, 276] on img at bounding box center [722, 253] width 227 height 127
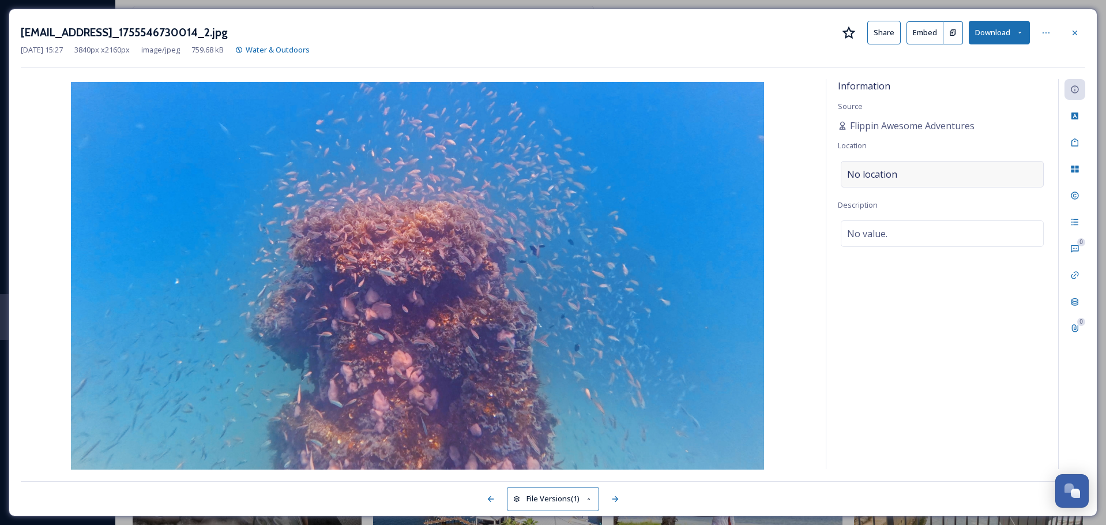
click at [891, 161] on div "No location" at bounding box center [942, 174] width 203 height 27
click at [890, 165] on input at bounding box center [942, 173] width 202 height 25
click at [880, 244] on div "No value." at bounding box center [942, 233] width 203 height 27
click at [873, 233] on textarea at bounding box center [942, 268] width 209 height 96
drag, startPoint x: 873, startPoint y: 233, endPoint x: 894, endPoint y: 232, distance: 20.8
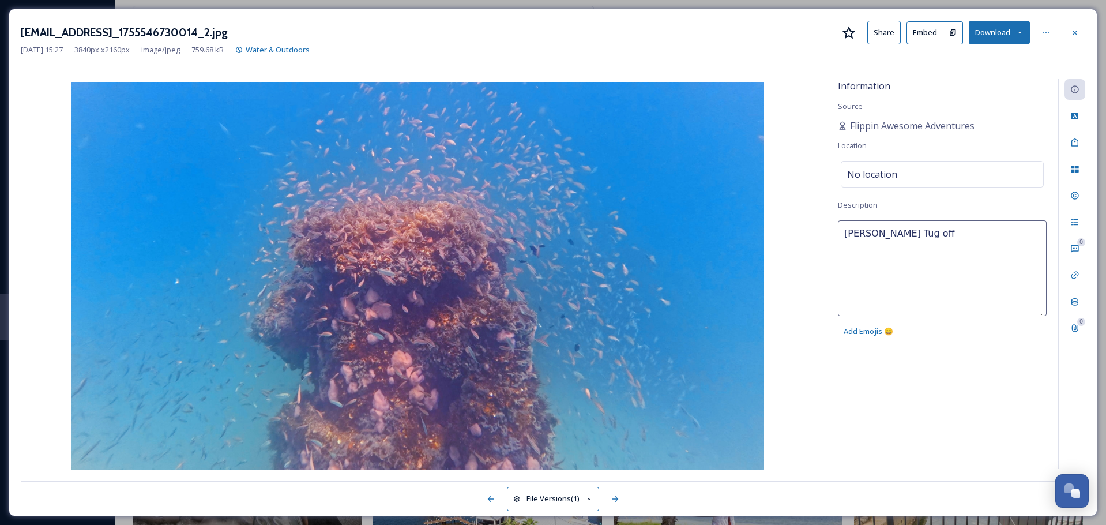
click at [894, 232] on textarea "[PERSON_NAME] Tug off" at bounding box center [942, 268] width 209 height 96
click at [931, 234] on textarea "[PERSON_NAME] Tug off" at bounding box center [942, 268] width 209 height 96
click at [973, 318] on div "[PERSON_NAME] Tug off Add Emojis 😄" at bounding box center [942, 281] width 209 height 122
click at [955, 221] on textarea "[PERSON_NAME] Tug off" at bounding box center [942, 268] width 209 height 96
drag, startPoint x: 949, startPoint y: 240, endPoint x: 630, endPoint y: 204, distance: 320.4
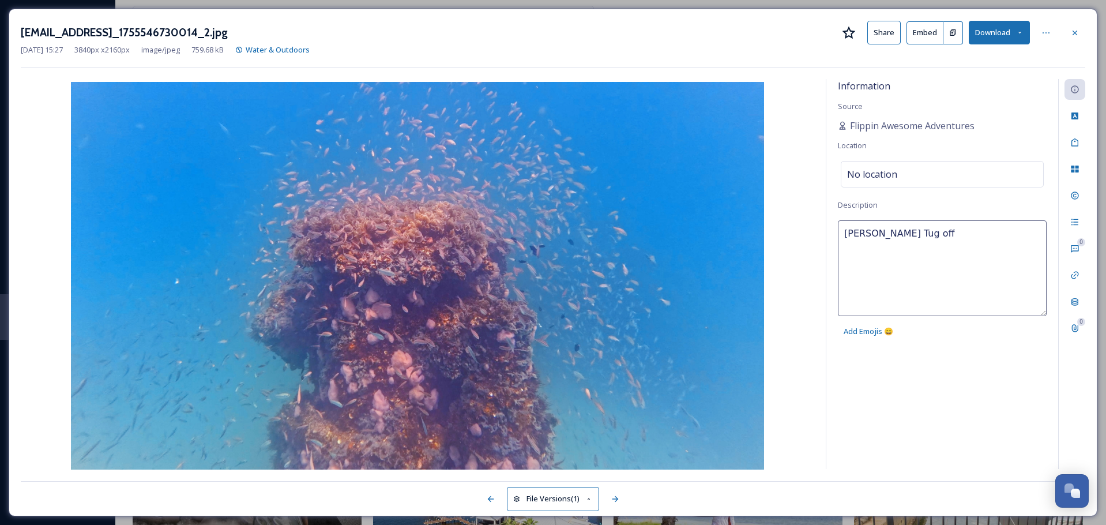
click at [653, 209] on div "Information Source Flippin Awesome Adventures Location No location Description …" at bounding box center [553, 274] width 1064 height 390
paste textarea "[PERSON_NAME] Tug The [PERSON_NAME] Tug boat was built in [DATE]. The tug was 9…"
type textarea "[PERSON_NAME] Tug The [PERSON_NAME] Tug boat was built in [DATE]. The tug was 9…"
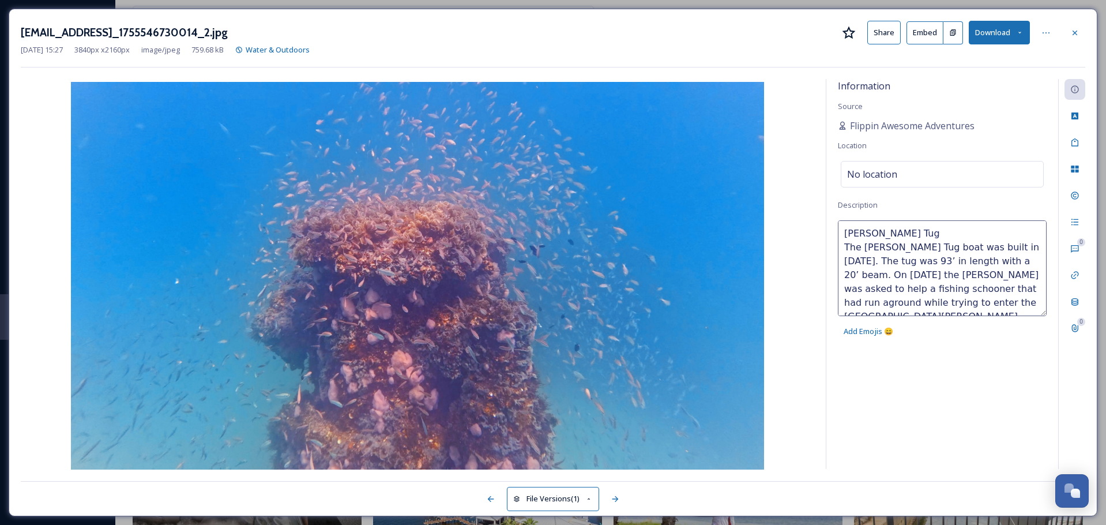
drag, startPoint x: 934, startPoint y: 303, endPoint x: 825, endPoint y: 200, distance: 150.5
click at [825, 200] on div "Information Source Flippin Awesome Adventures Location No location Description …" at bounding box center [553, 274] width 1064 height 390
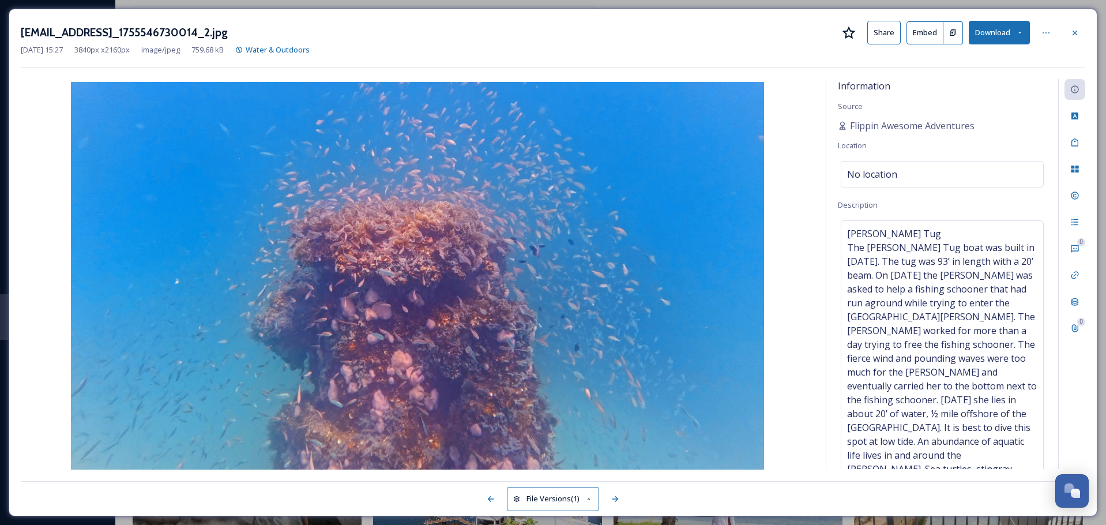
click at [853, 213] on div "Information Source Flippin Awesome Adventures Location No location Description …" at bounding box center [942, 274] width 232 height 390
click at [856, 232] on span "[PERSON_NAME] Tug The [PERSON_NAME] Tug boat was built in [DATE]. The tug was 9…" at bounding box center [942, 372] width 190 height 291
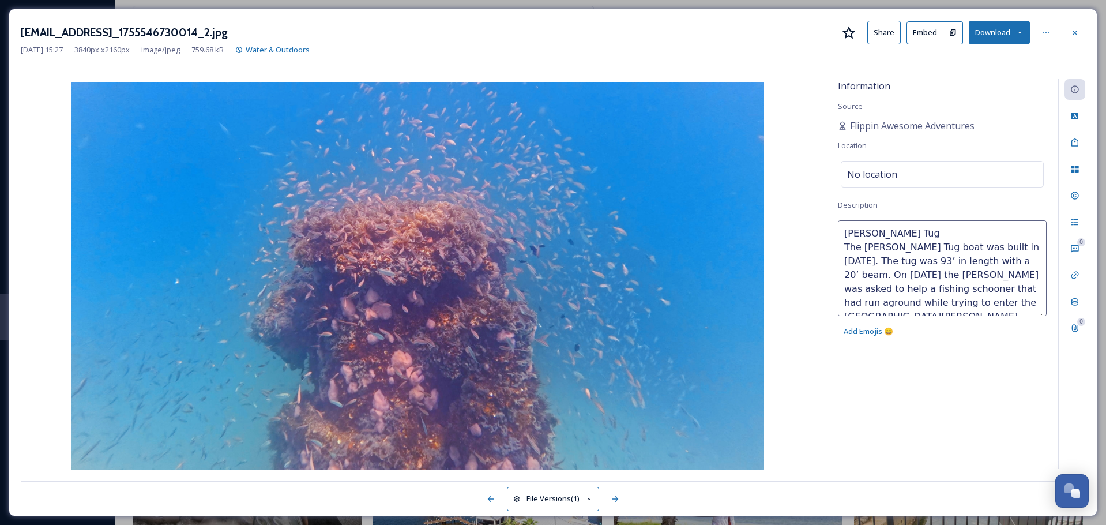
click at [863, 234] on textarea "[PERSON_NAME] Tug The [PERSON_NAME] Tug boat was built in [DATE]. The tug was 9…" at bounding box center [942, 268] width 209 height 96
type textarea "[PERSON_NAME] Tug The [PERSON_NAME] Tug boat was built in [DATE]. The tug was 9…"
drag, startPoint x: 840, startPoint y: 229, endPoint x: 1106, endPoint y: 372, distance: 301.8
click at [1105, 372] on html "Destination [GEOGRAPHIC_DATA] MEDIA Library Collections Media Centres COLLECT U…" at bounding box center [553, 488] width 1106 height 977
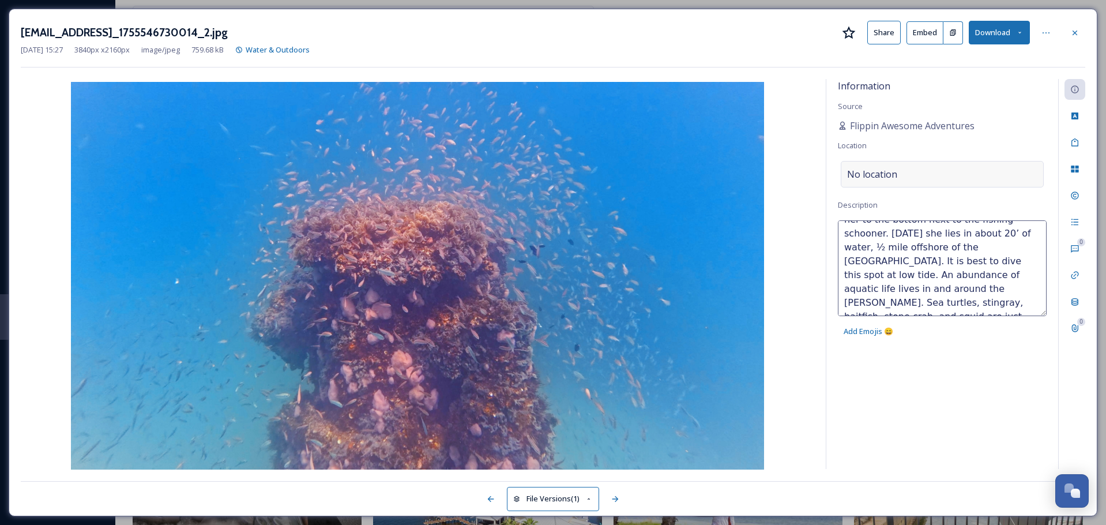
click at [857, 179] on span "No location" at bounding box center [872, 174] width 50 height 14
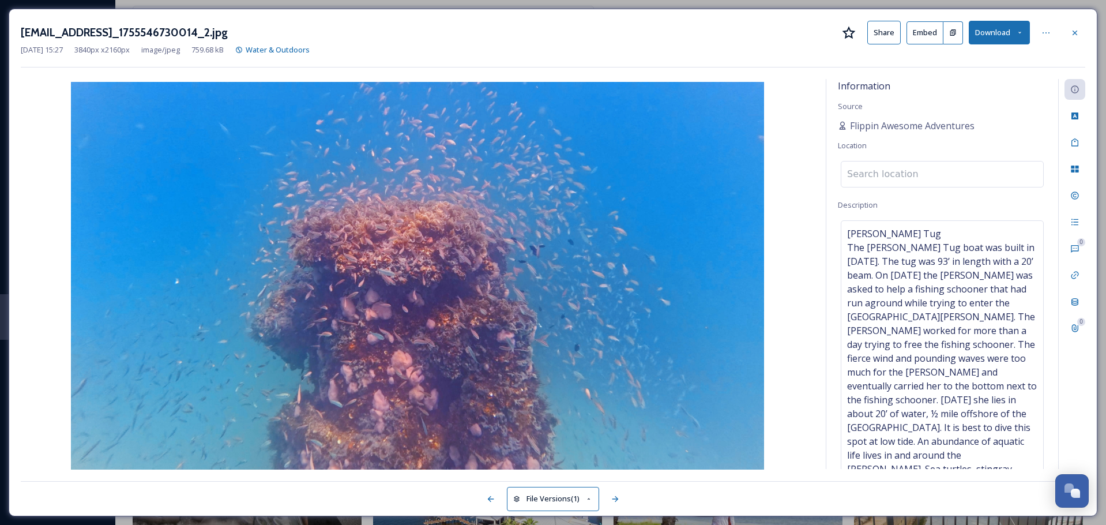
click at [894, 175] on input at bounding box center [942, 173] width 202 height 25
type input "S"
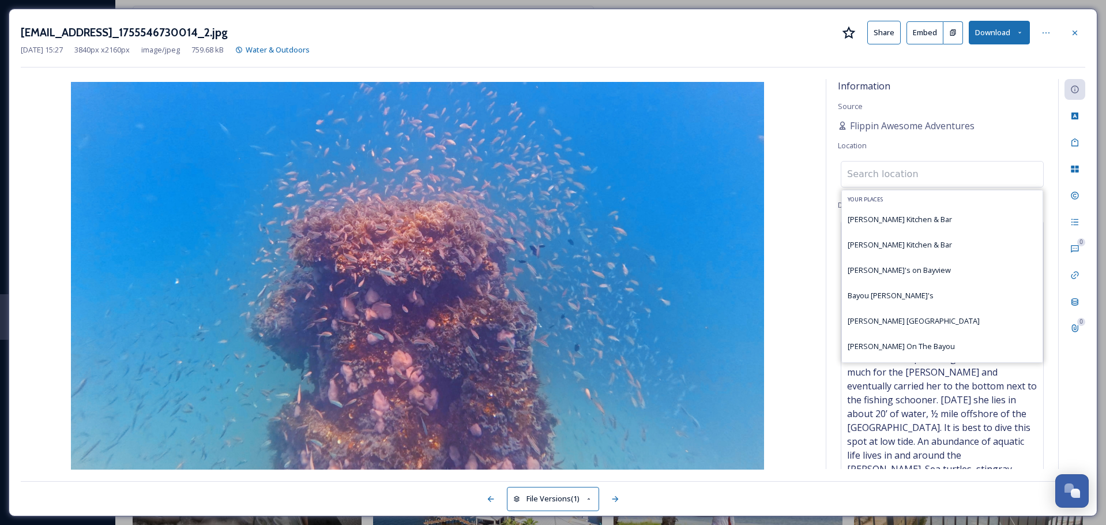
click at [895, 168] on input at bounding box center [942, 173] width 202 height 25
click at [922, 174] on input at bounding box center [942, 173] width 202 height 25
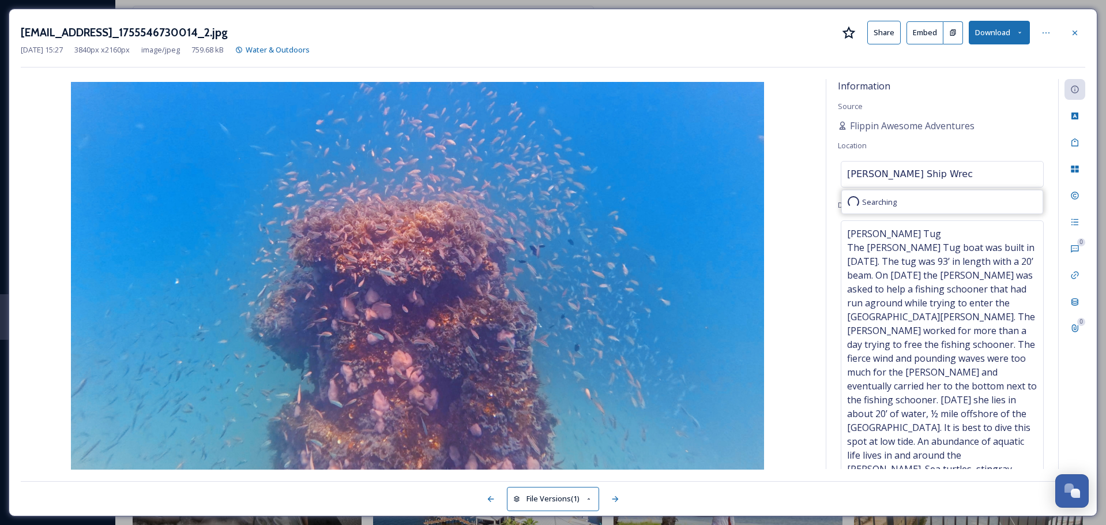
type input "[PERSON_NAME] Ship Wreck"
click at [1078, 29] on icon at bounding box center [1074, 32] width 9 height 9
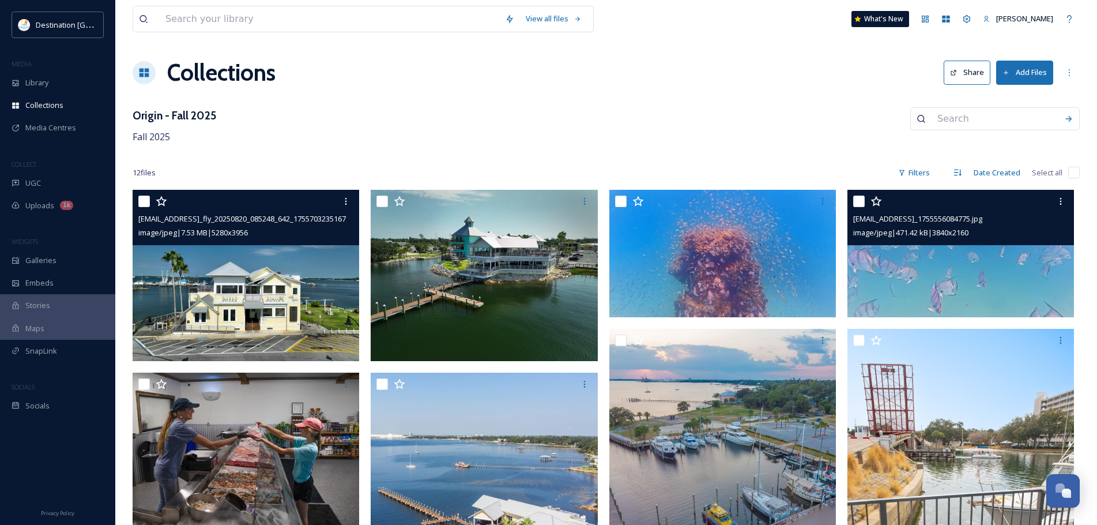
click at [988, 269] on img at bounding box center [961, 253] width 227 height 127
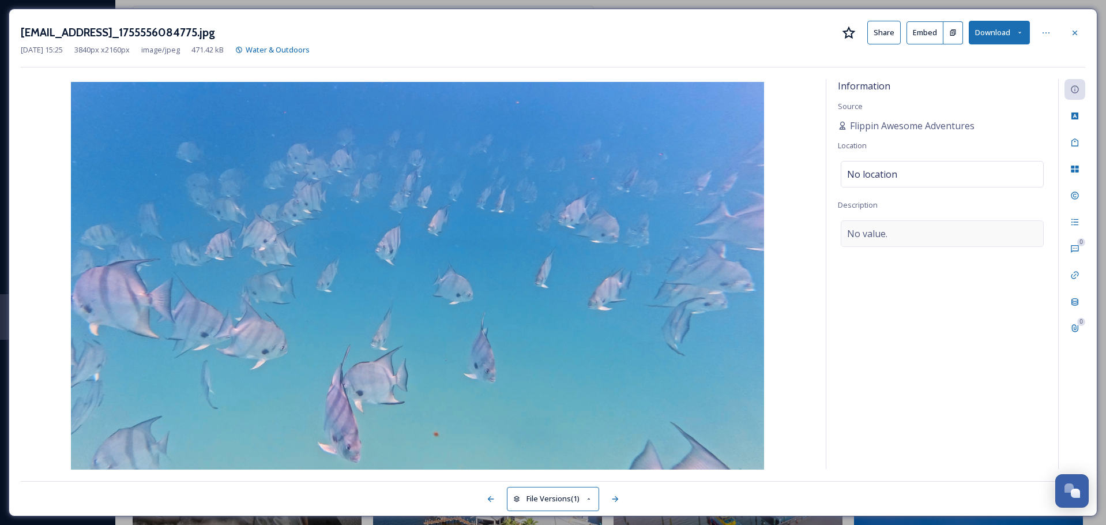
click at [897, 228] on div "No value." at bounding box center [942, 233] width 203 height 27
click at [894, 245] on textarea at bounding box center [942, 268] width 209 height 96
paste textarea "[PERSON_NAME] Tug The [PERSON_NAME] Tug boat was built in [DATE]. The tug was 9…"
type textarea "[PERSON_NAME] Tug The [PERSON_NAME] Tug boat was built in [DATE]. The tug was 9…"
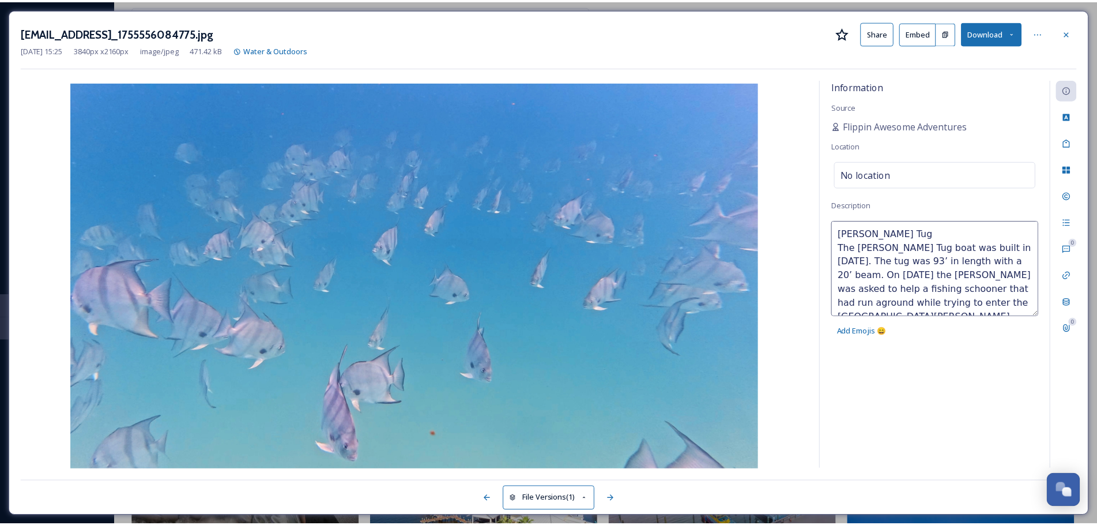
scroll to position [173, 0]
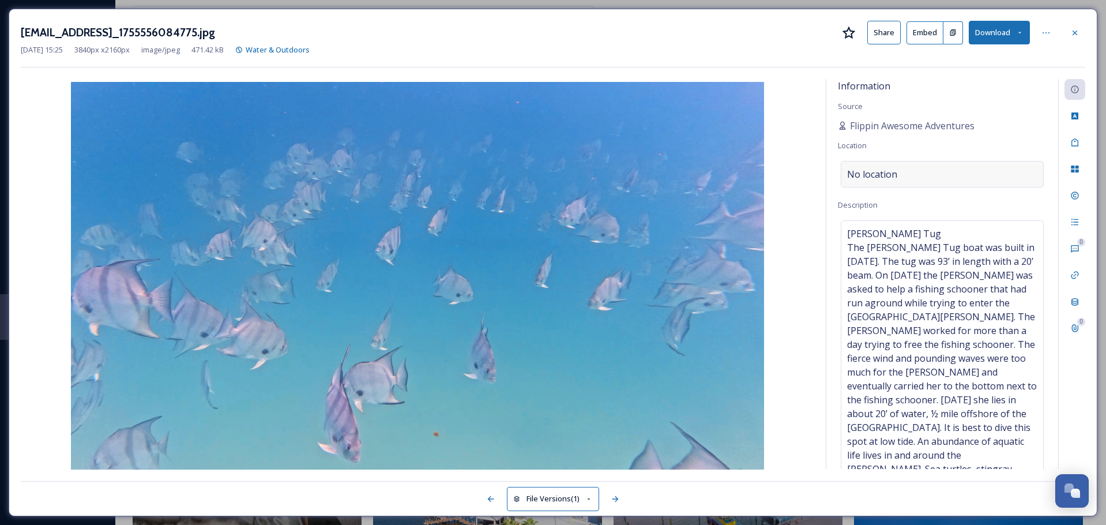
click at [873, 185] on div "No location" at bounding box center [942, 174] width 203 height 27
click at [868, 177] on input at bounding box center [942, 173] width 202 height 25
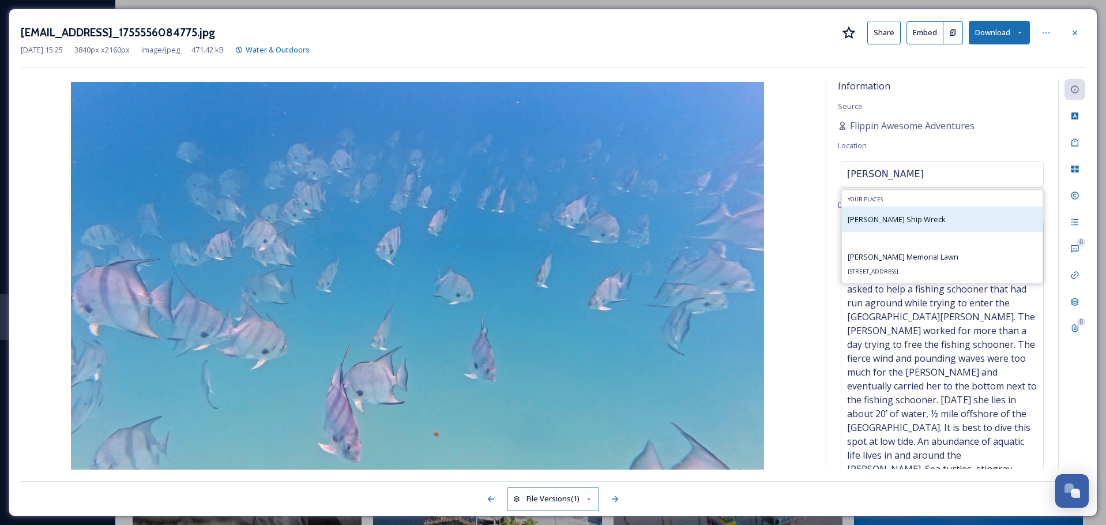
type input "[PERSON_NAME]"
click at [895, 215] on span "[PERSON_NAME] Ship Wreck" at bounding box center [897, 219] width 98 height 10
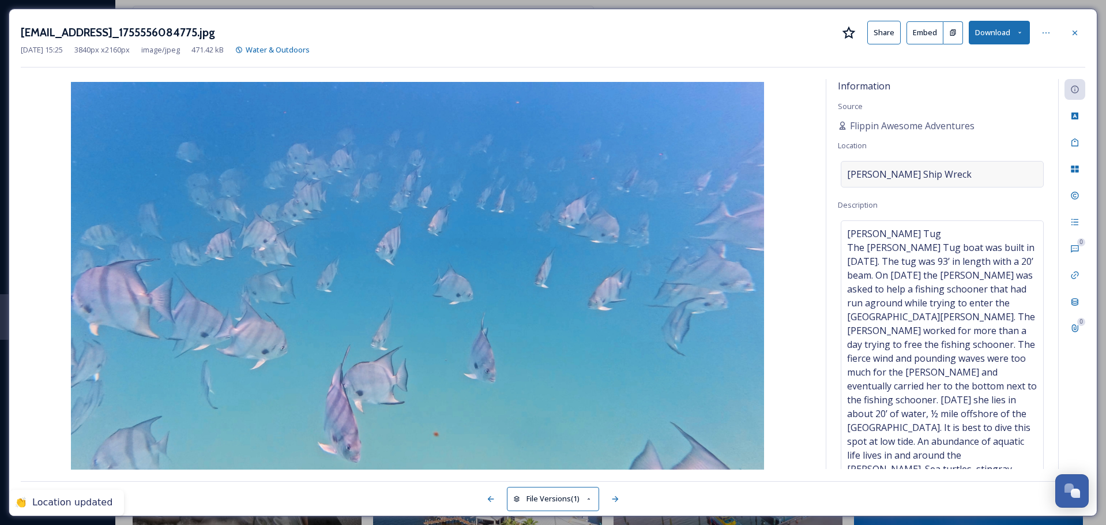
click at [917, 171] on span "[PERSON_NAME] Ship Wreck" at bounding box center [909, 174] width 125 height 14
click at [916, 176] on input at bounding box center [942, 173] width 202 height 25
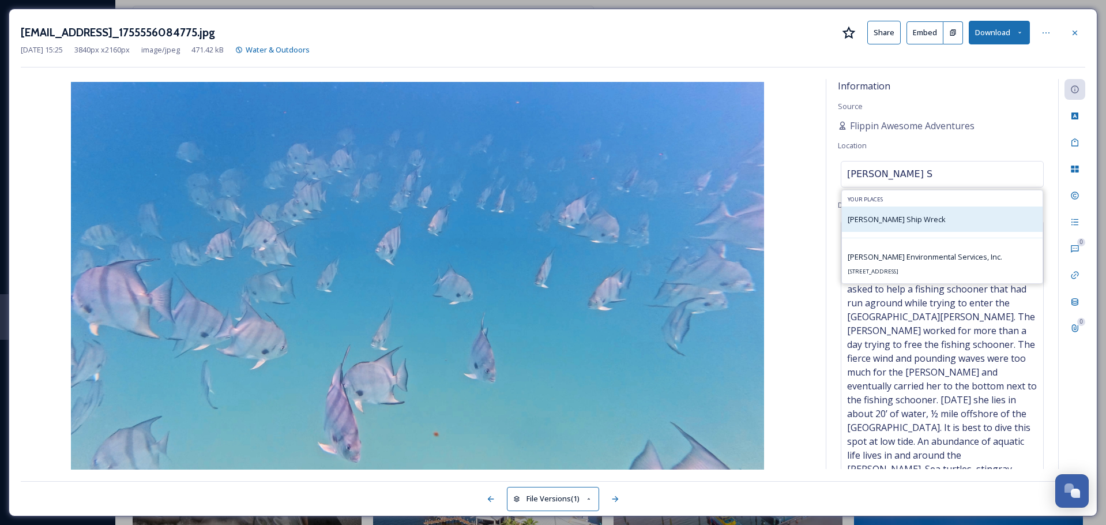
type input "[PERSON_NAME] S"
click at [916, 229] on div "[PERSON_NAME] Ship Wreck" at bounding box center [942, 218] width 201 height 25
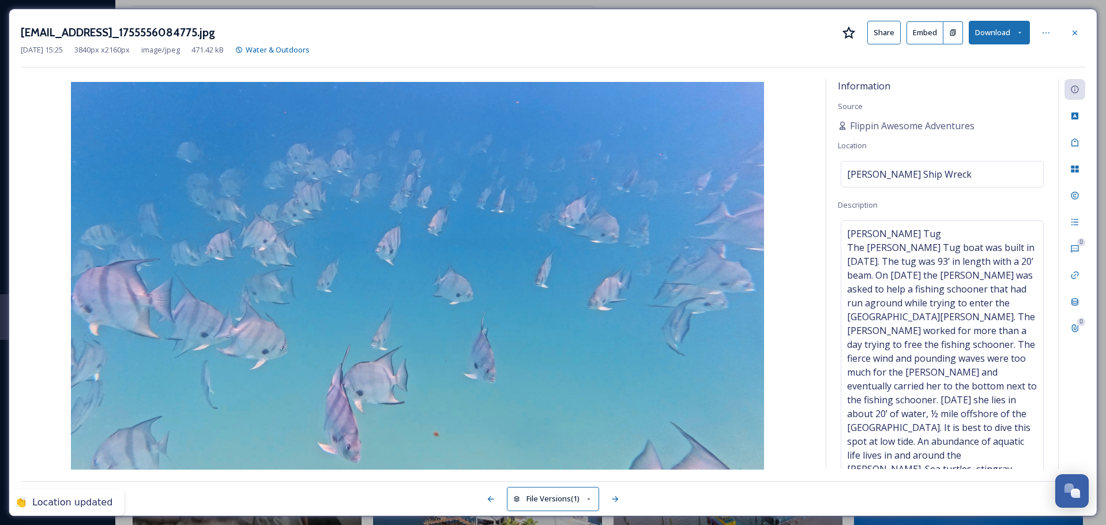
drag, startPoint x: 1090, startPoint y: -19, endPoint x: 684, endPoint y: 15, distance: 407.4
click at [683, 15] on div "[EMAIL_ADDRESS]_1755556084775.jpg Share Embed Download [DATE] 15:25 3840 px x 2…" at bounding box center [553, 262] width 1089 height 507
click at [1087, 26] on div "[EMAIL_ADDRESS]_1755556084775.jpg Share Embed Download [DATE] 15:25 3840 px x 2…" at bounding box center [553, 262] width 1089 height 507
click at [909, 172] on span "[PERSON_NAME] Ship Wreck" at bounding box center [909, 174] width 125 height 14
click at [903, 172] on input at bounding box center [942, 173] width 202 height 25
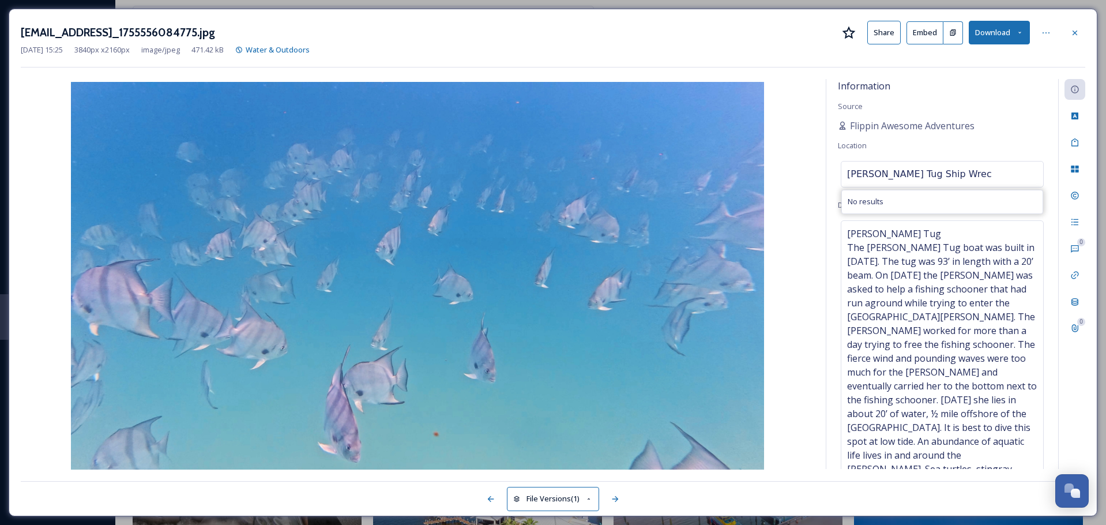
type input "[PERSON_NAME] Tug Ship Wreck"
click at [1077, 31] on icon at bounding box center [1074, 32] width 9 height 9
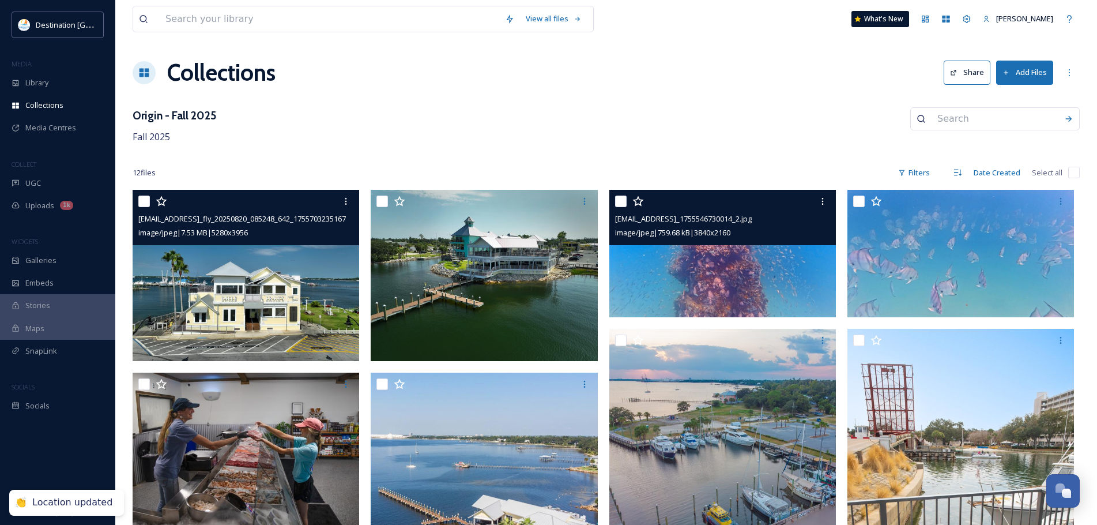
click at [779, 274] on img at bounding box center [722, 253] width 227 height 127
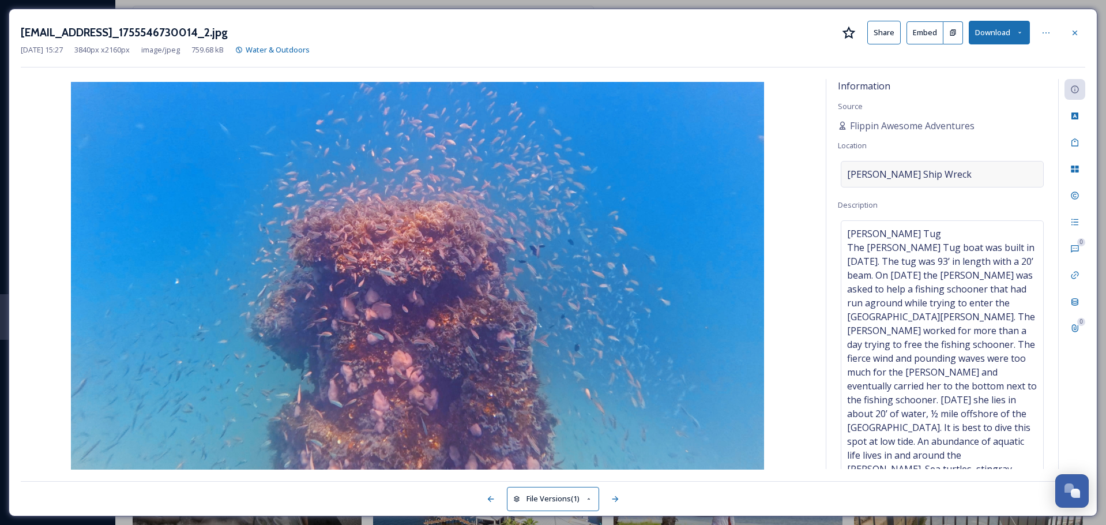
click at [916, 170] on span "[PERSON_NAME] Ship Wreck" at bounding box center [909, 174] width 125 height 14
click at [900, 174] on input "[PERSON_NAME] Ship Wreck" at bounding box center [942, 173] width 202 height 25
type input "[PERSON_NAME] Tug Ship Wreck"
click at [1082, 24] on div at bounding box center [1074, 32] width 21 height 21
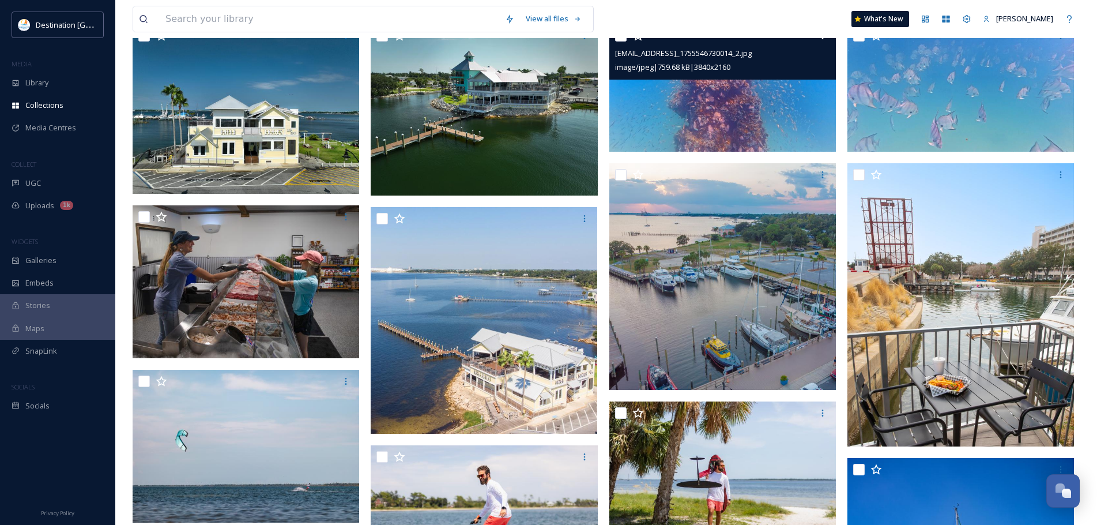
scroll to position [173, 0]
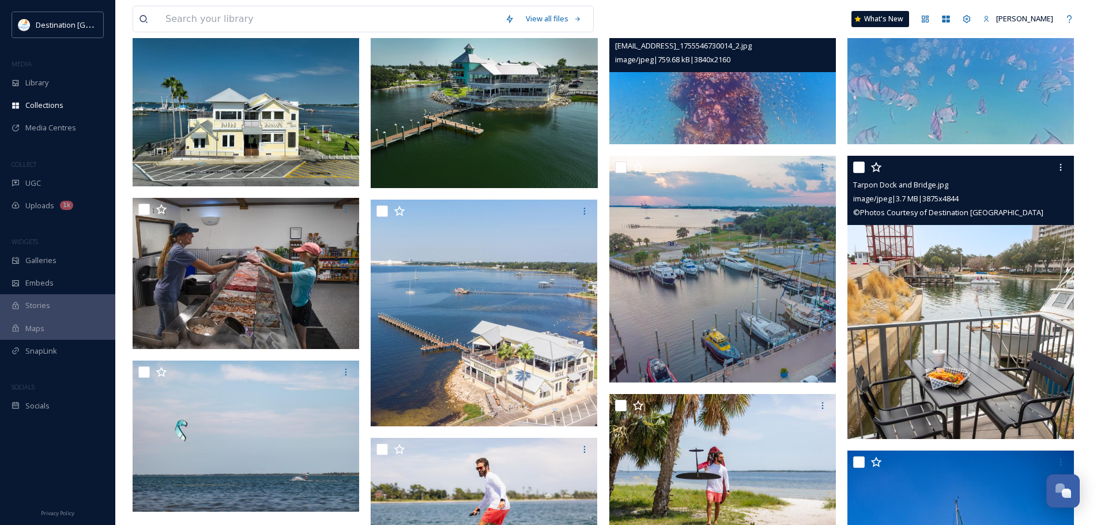
click at [994, 367] on img at bounding box center [961, 297] width 227 height 283
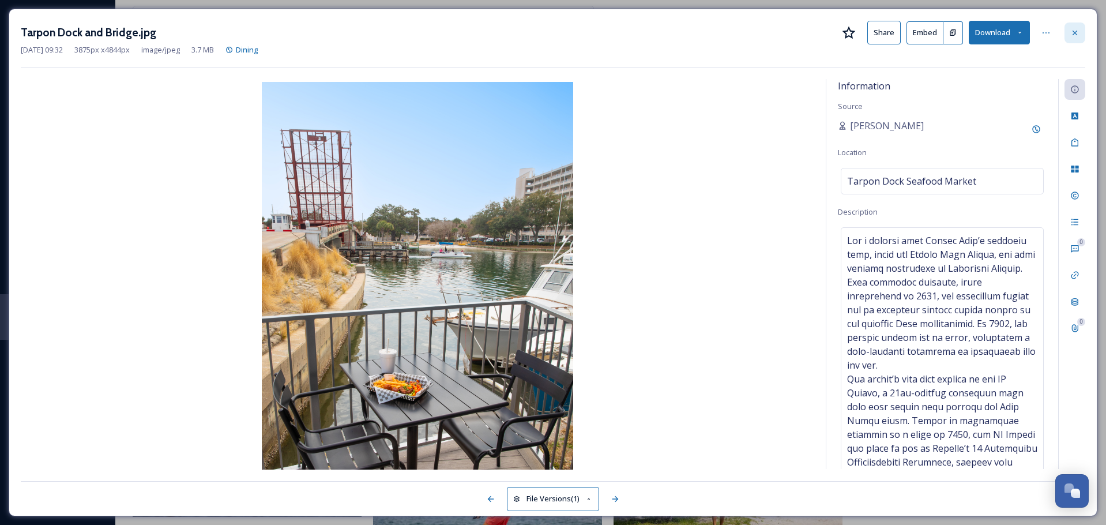
click at [1080, 34] on div at bounding box center [1074, 32] width 21 height 21
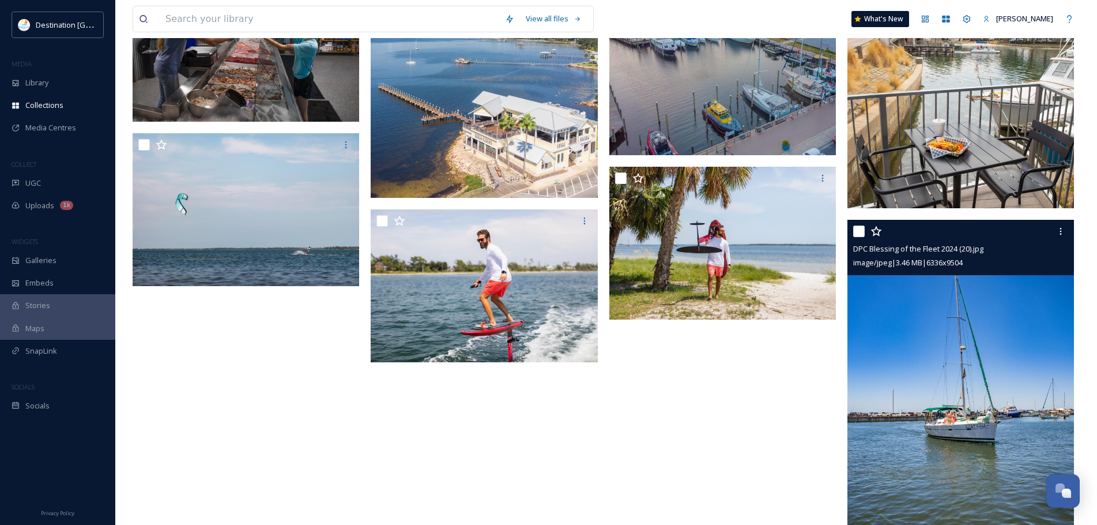
click at [916, 396] on img at bounding box center [961, 390] width 227 height 340
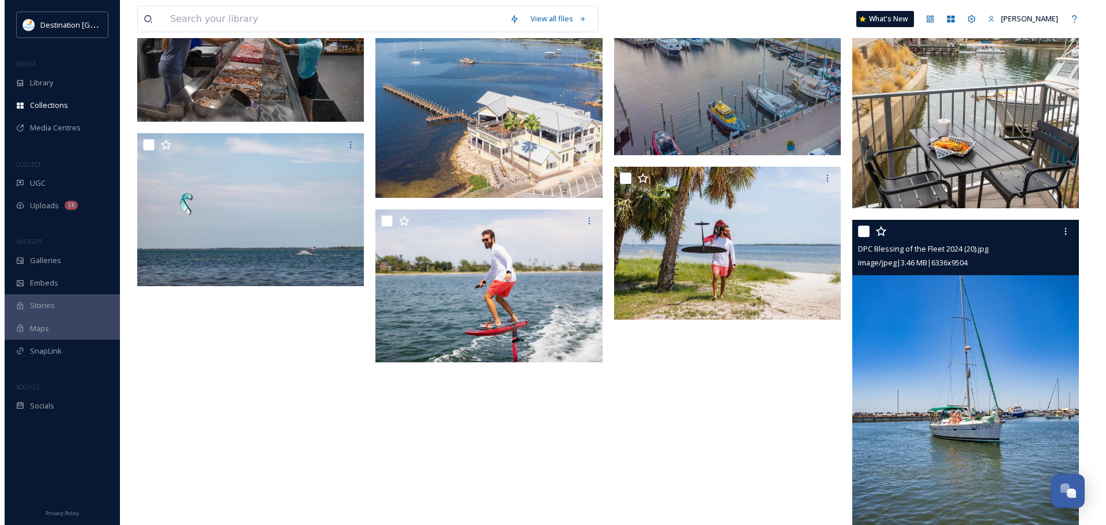
scroll to position [246, 0]
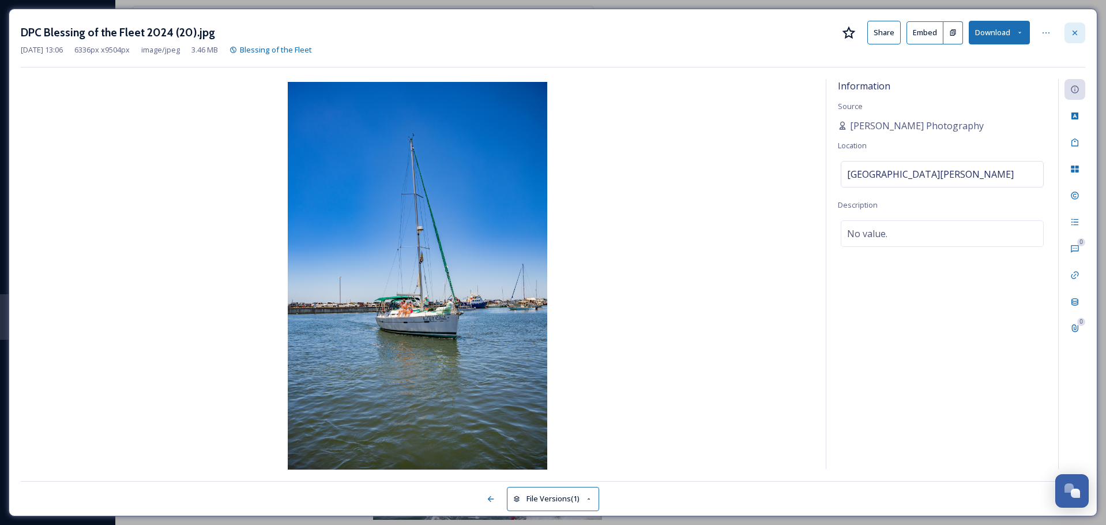
click at [1074, 33] on icon at bounding box center [1075, 32] width 5 height 5
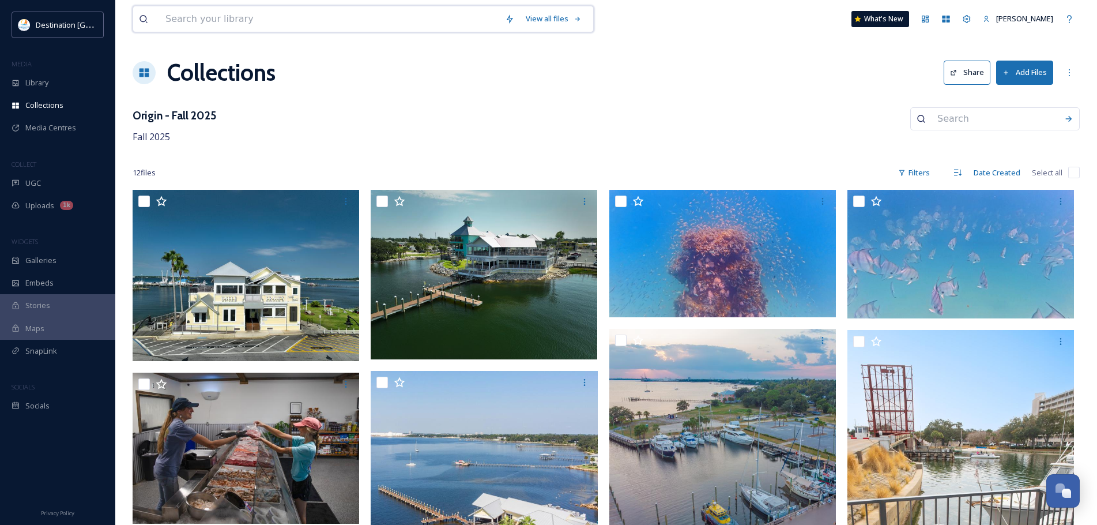
click at [262, 27] on input at bounding box center [330, 18] width 340 height 25
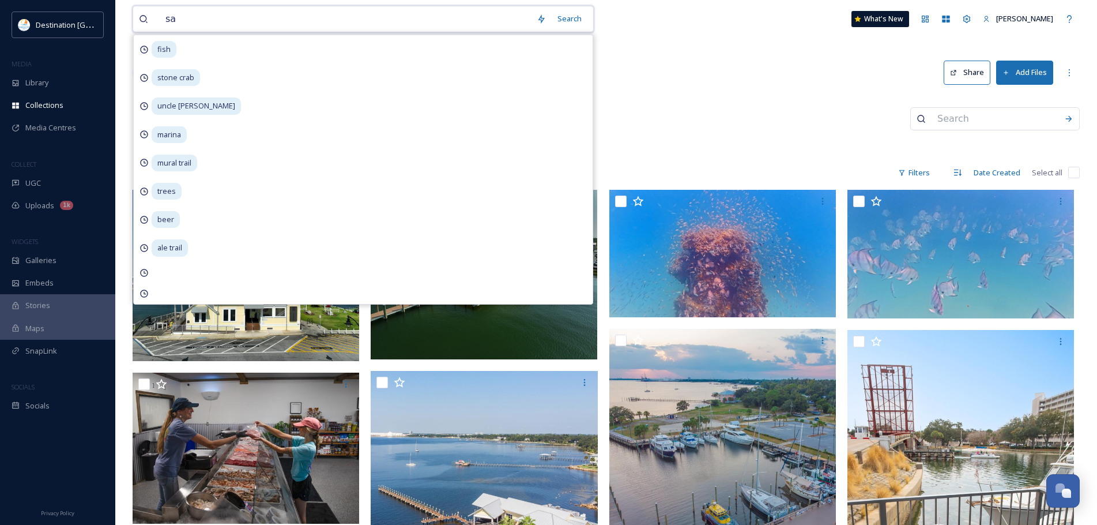
type input "s"
type input "aerial"
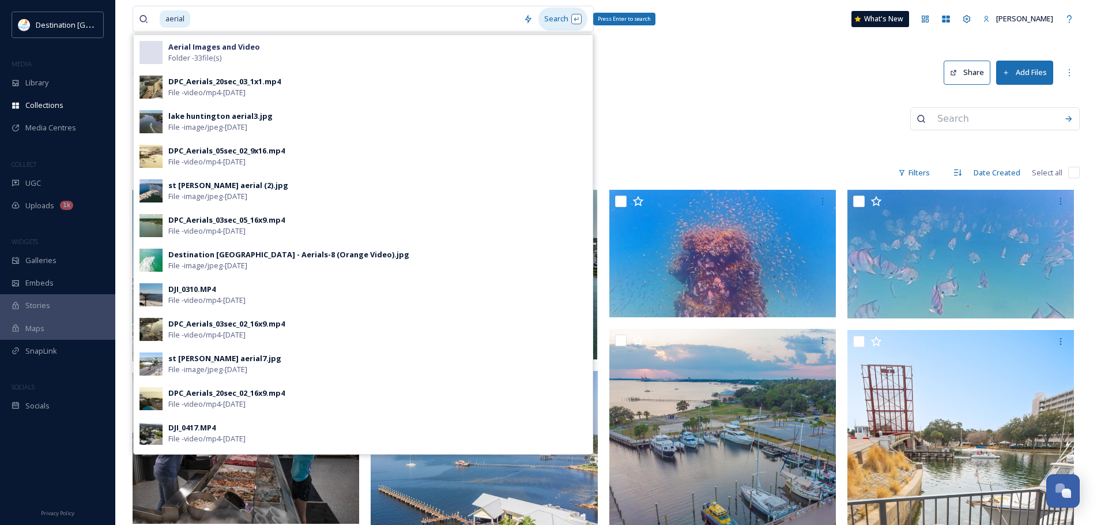
click at [550, 28] on div "Search Press Enter to search" at bounding box center [563, 18] width 49 height 22
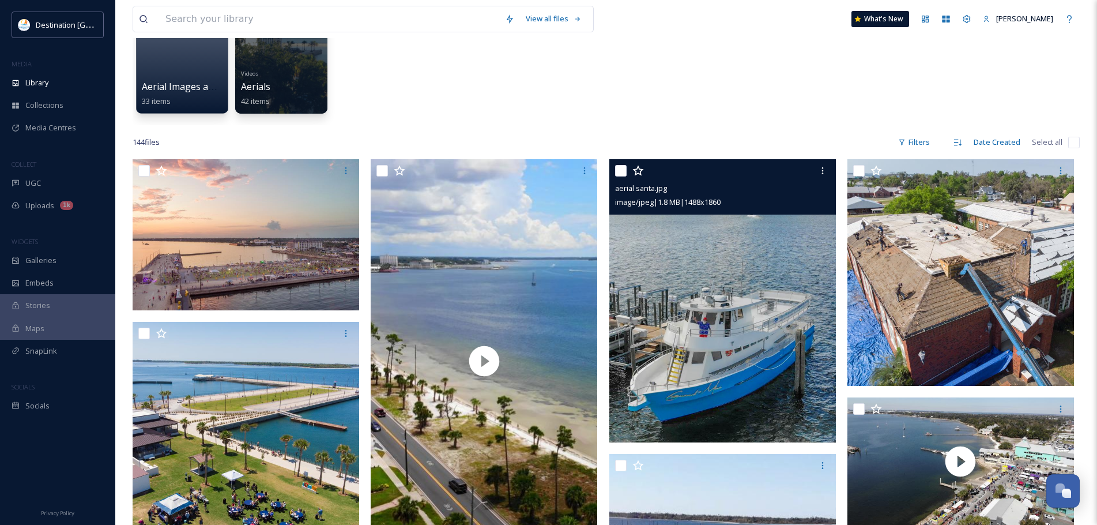
scroll to position [58, 0]
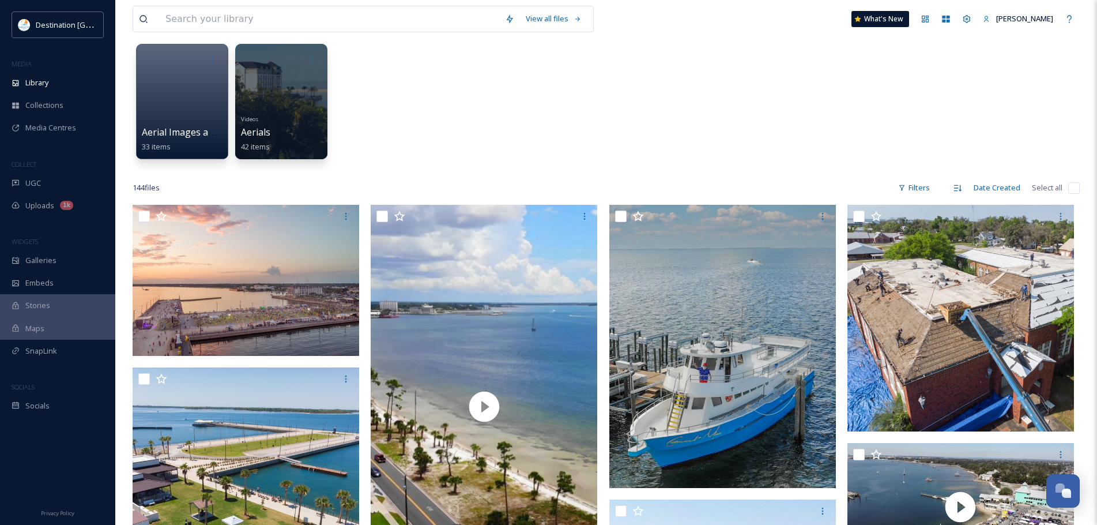
click at [936, 191] on div "Filters" at bounding box center [914, 187] width 43 height 22
click at [927, 193] on div "Filters" at bounding box center [914, 187] width 43 height 22
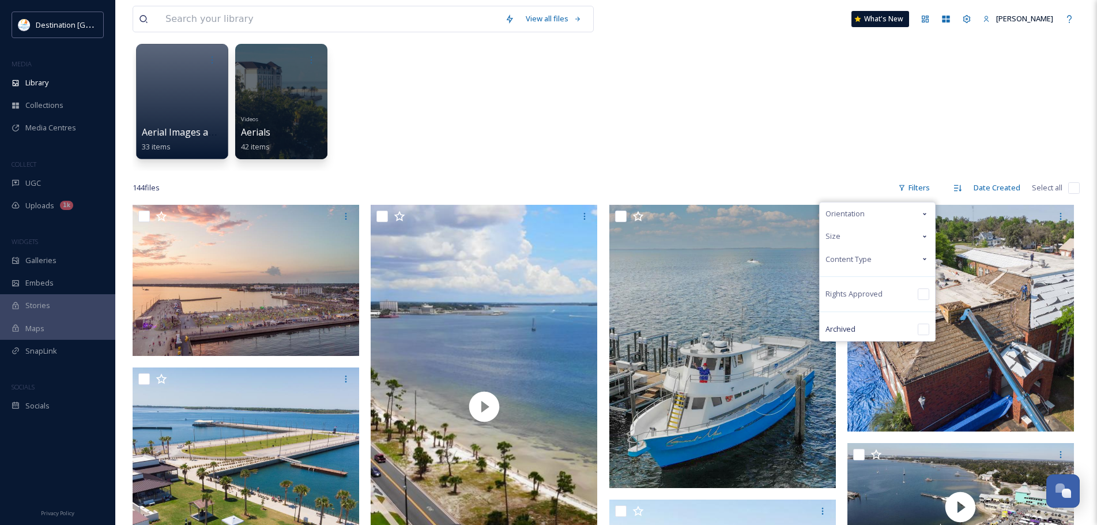
click at [869, 259] on span "Content Type" at bounding box center [849, 259] width 46 height 11
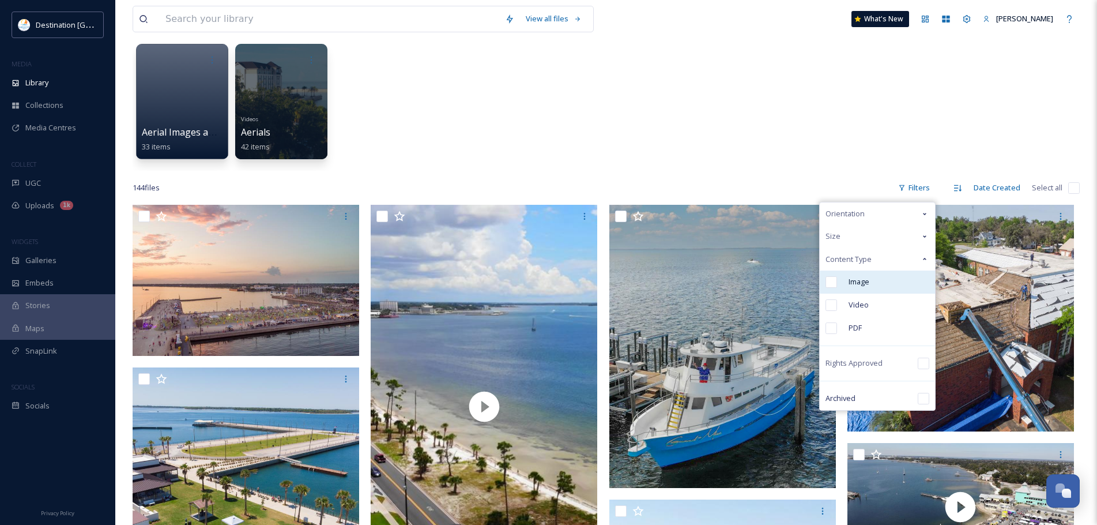
click at [909, 286] on div "Image" at bounding box center [877, 281] width 115 height 23
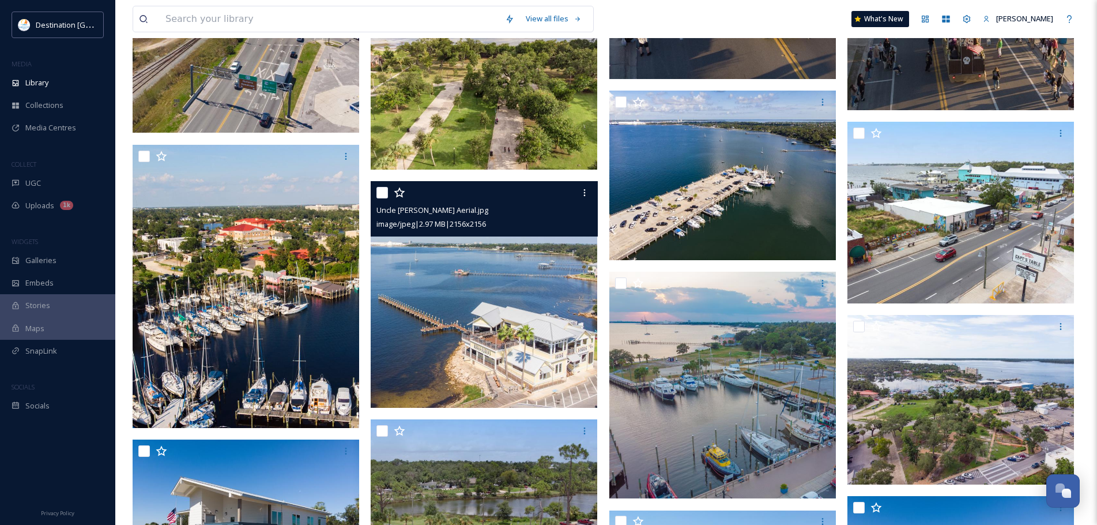
scroll to position [1153, 0]
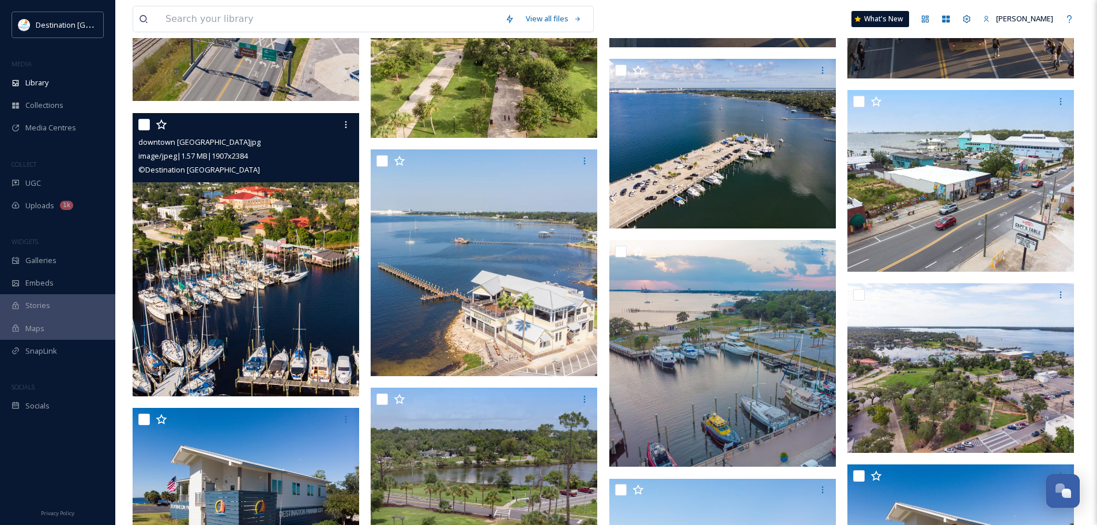
click at [206, 272] on img at bounding box center [246, 254] width 227 height 283
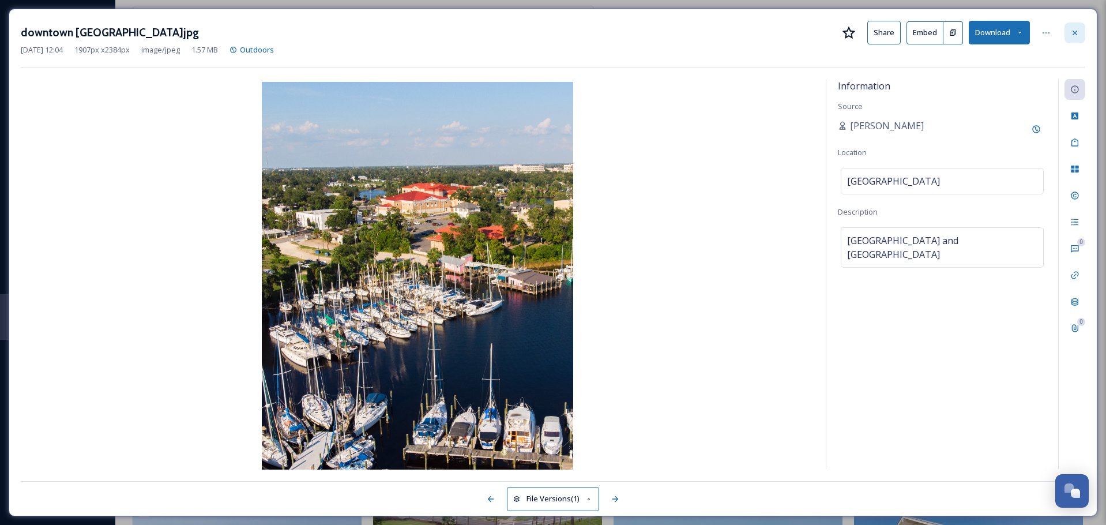
click at [1078, 29] on icon at bounding box center [1074, 32] width 9 height 9
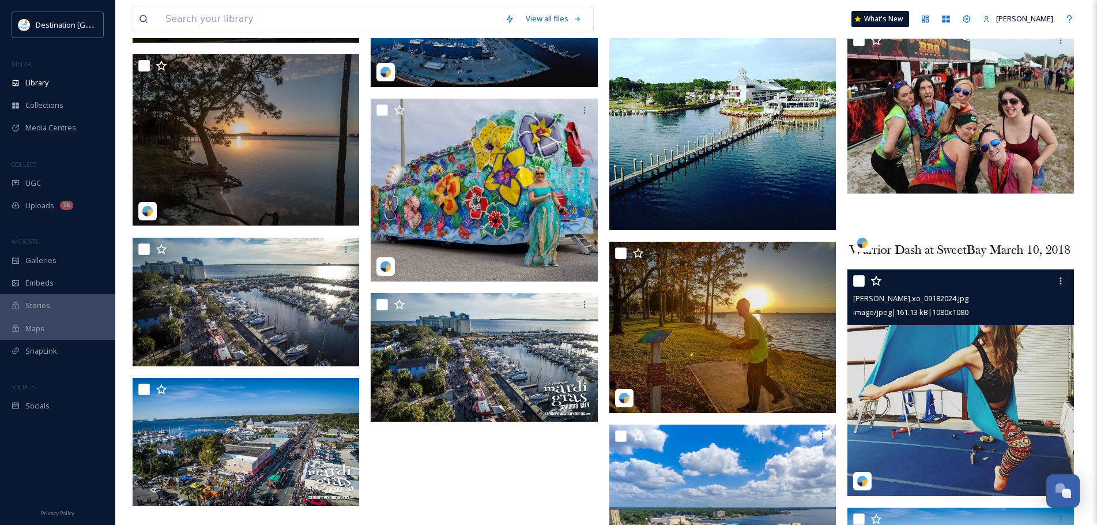
scroll to position [3171, 0]
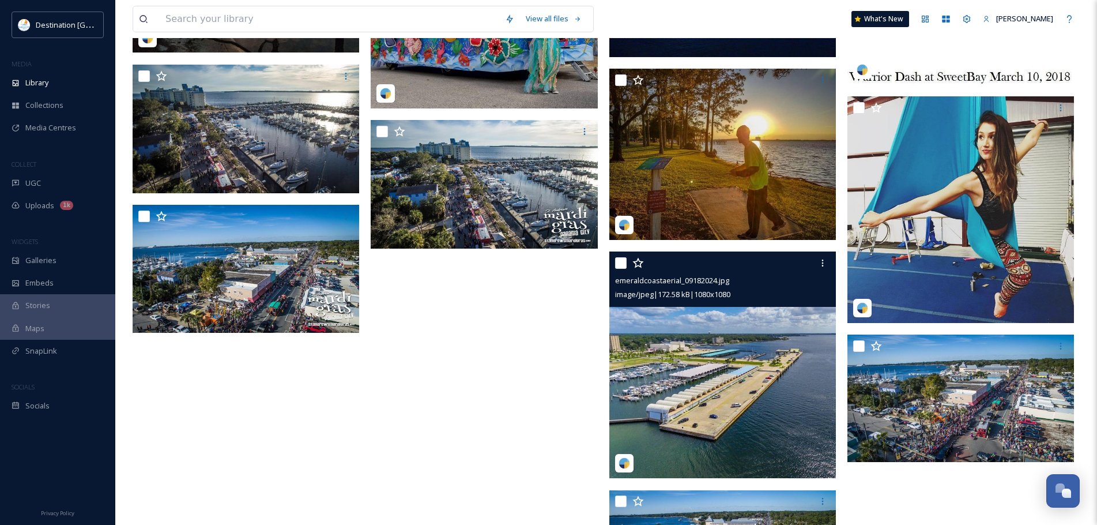
click at [815, 356] on img at bounding box center [722, 364] width 227 height 227
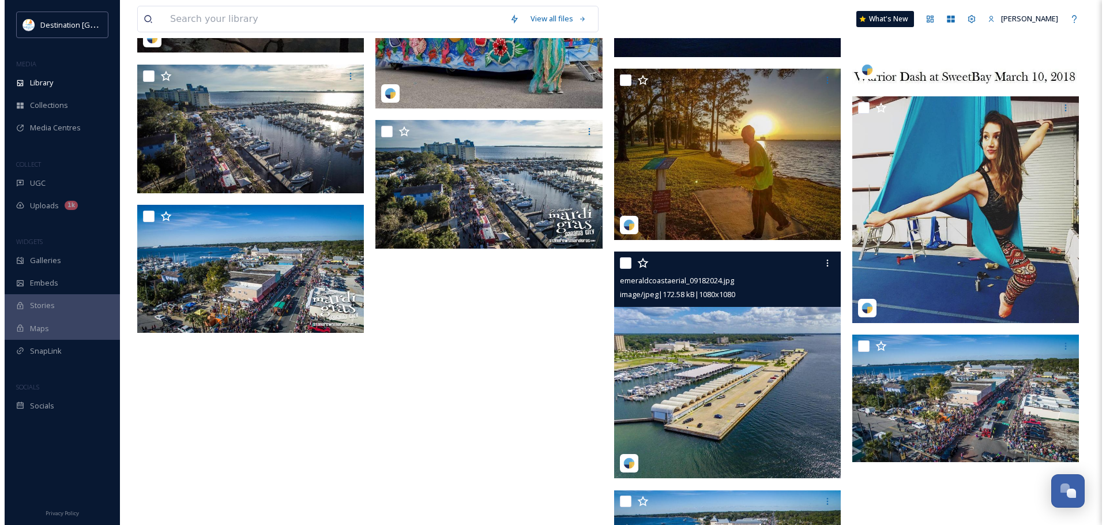
scroll to position [3128, 0]
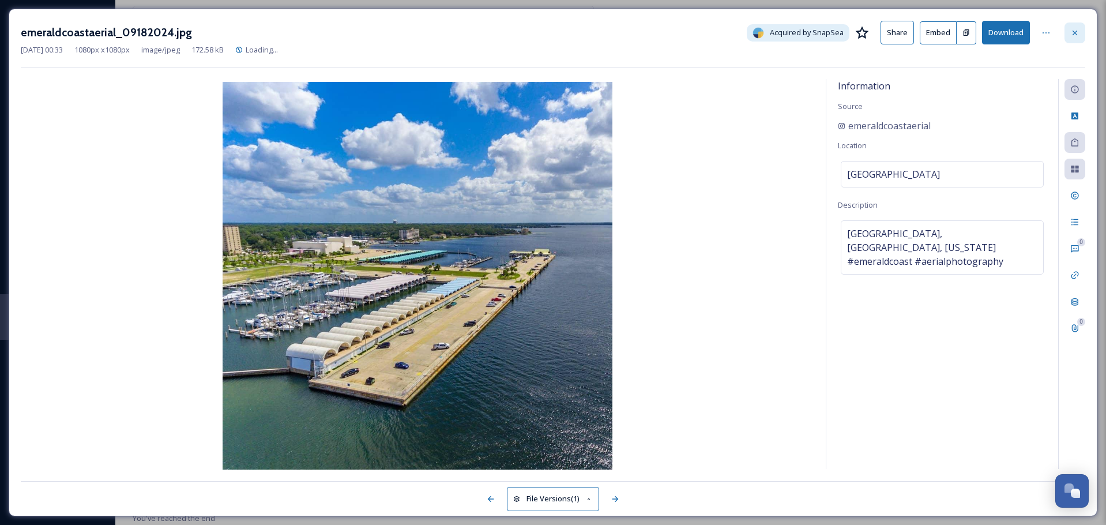
click at [1077, 31] on icon at bounding box center [1074, 32] width 9 height 9
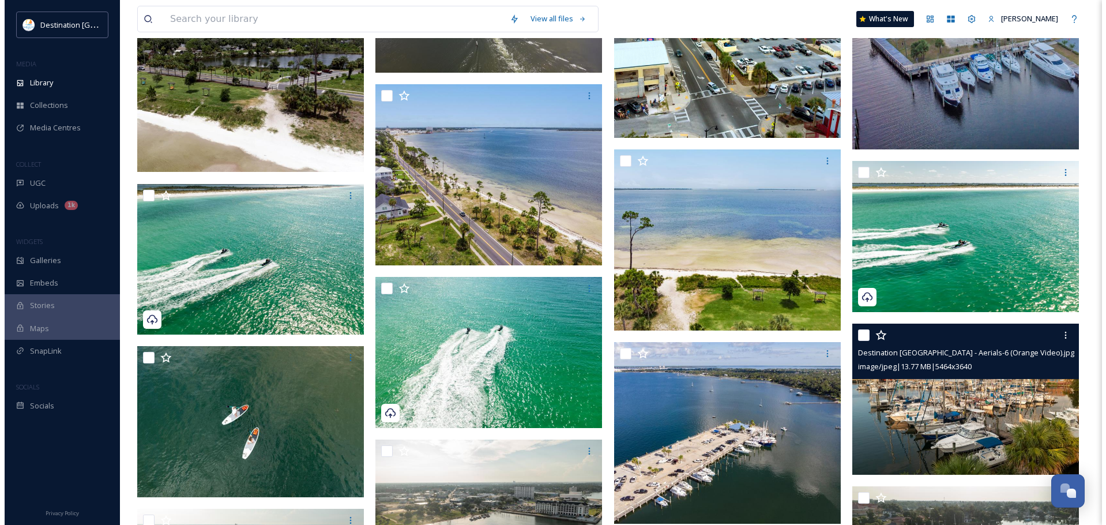
scroll to position [2112, 0]
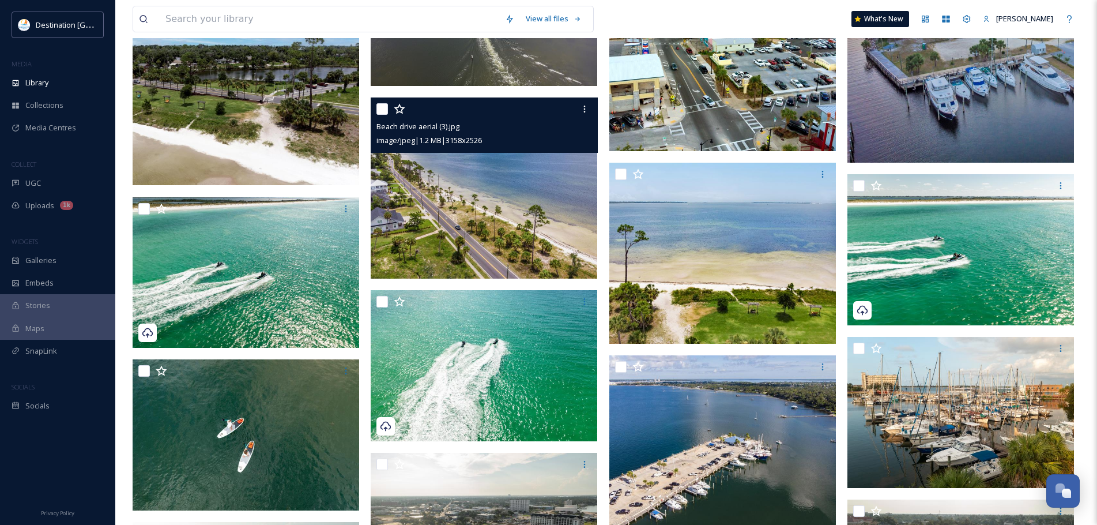
click at [382, 111] on input "checkbox" at bounding box center [383, 109] width 12 height 12
checkbox input "true"
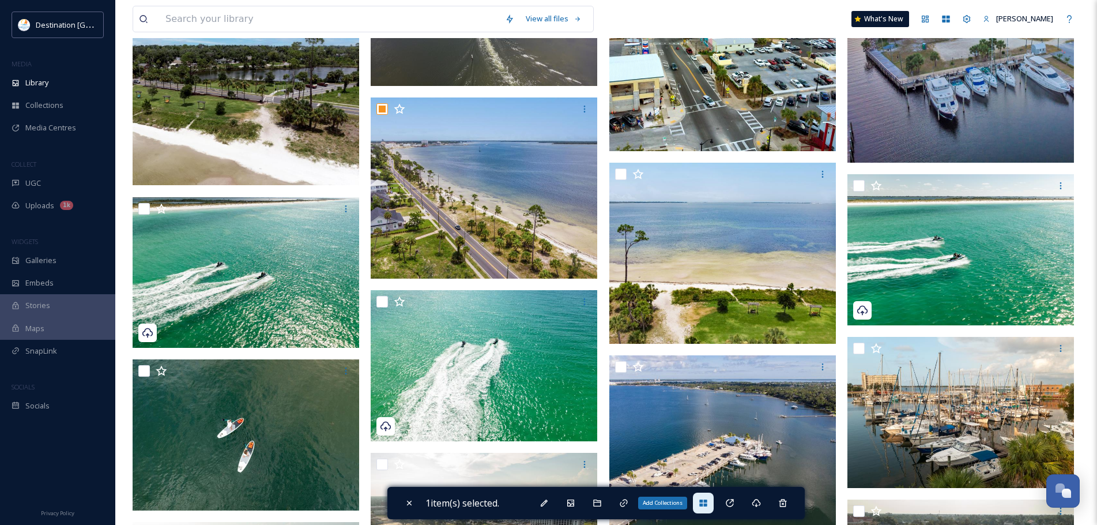
click at [706, 511] on div "Add Collections" at bounding box center [703, 502] width 21 height 21
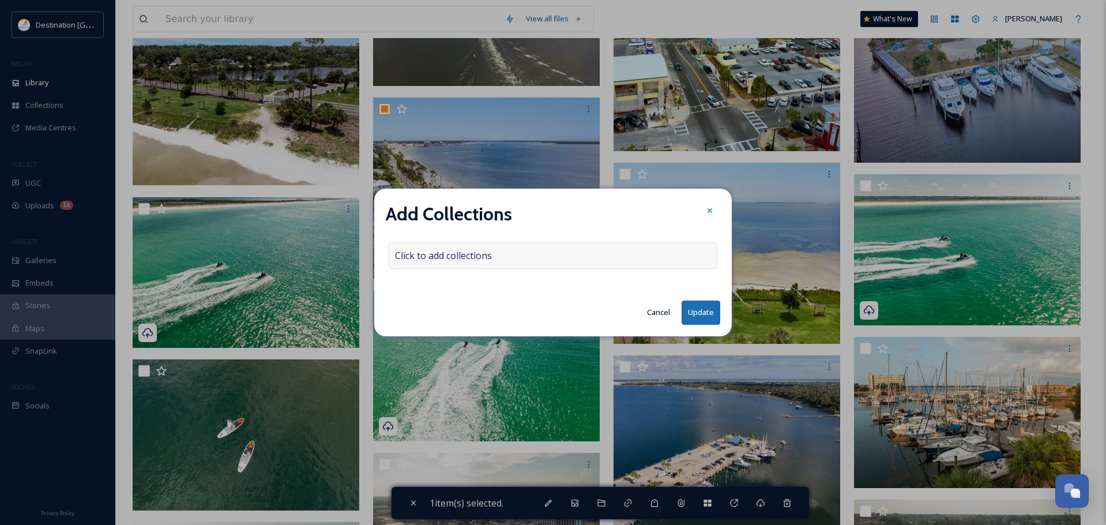
click at [431, 264] on div "Click to add collections" at bounding box center [553, 255] width 329 height 27
click at [429, 259] on input at bounding box center [452, 255] width 127 height 25
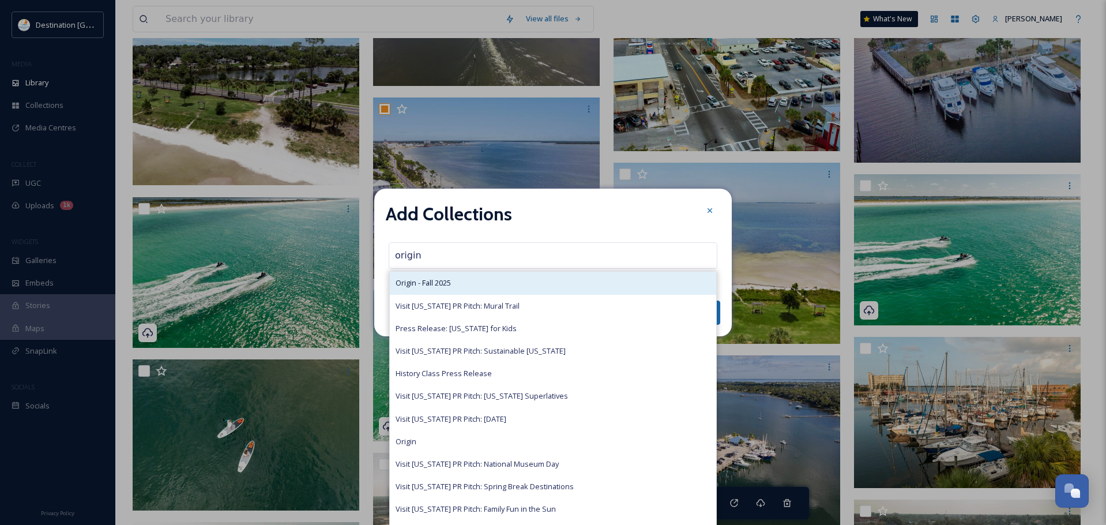
type input "origin"
click at [435, 279] on span "Origin - Fall 2025" at bounding box center [423, 282] width 55 height 11
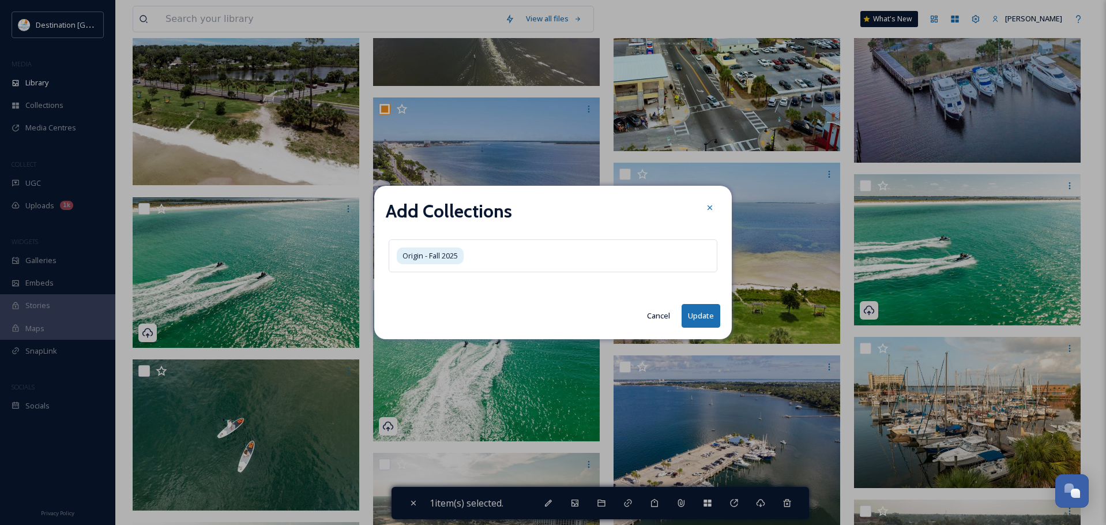
click at [709, 319] on button "Update" at bounding box center [701, 316] width 39 height 24
checkbox input "false"
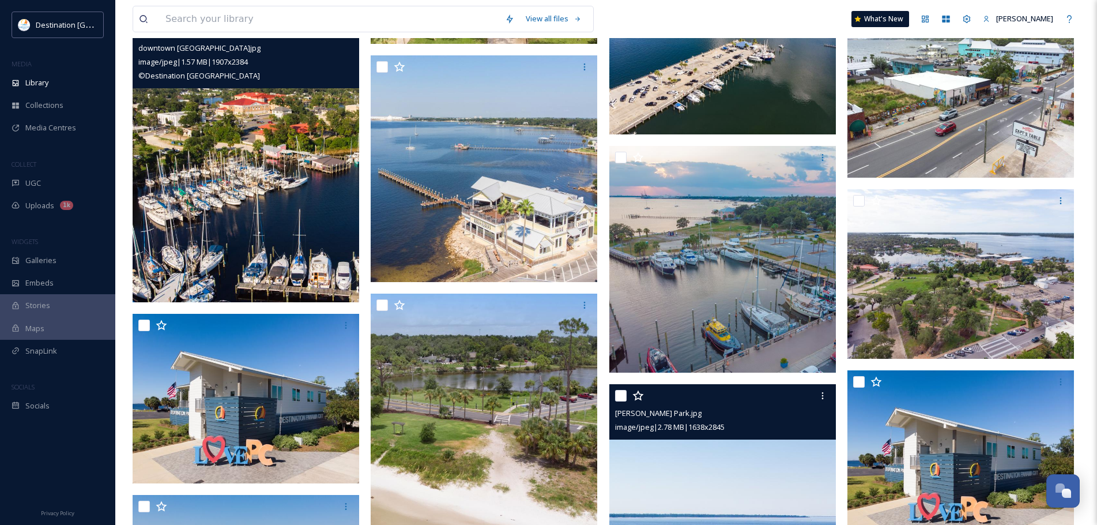
scroll to position [1305, 0]
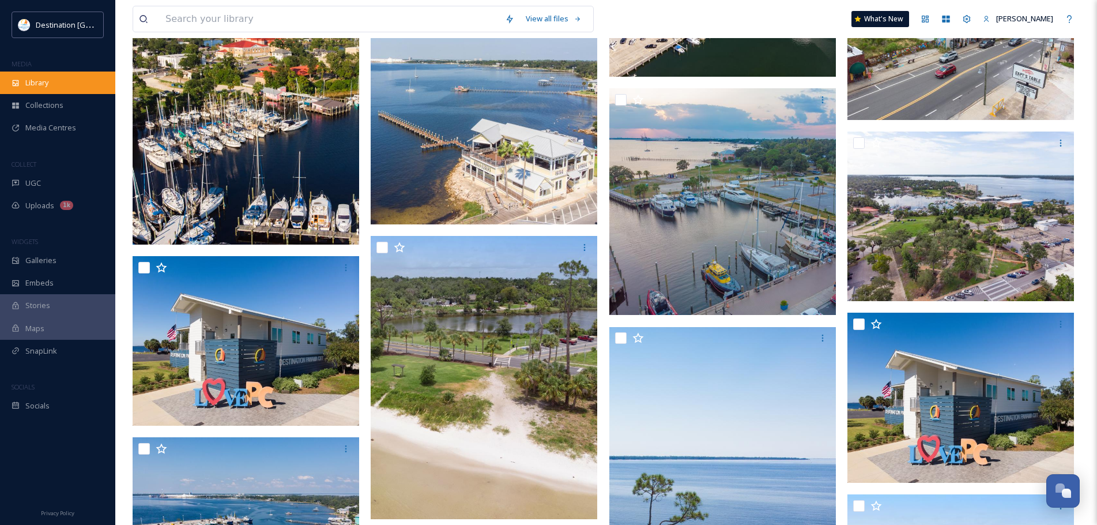
click at [68, 81] on div "Library" at bounding box center [57, 83] width 115 height 22
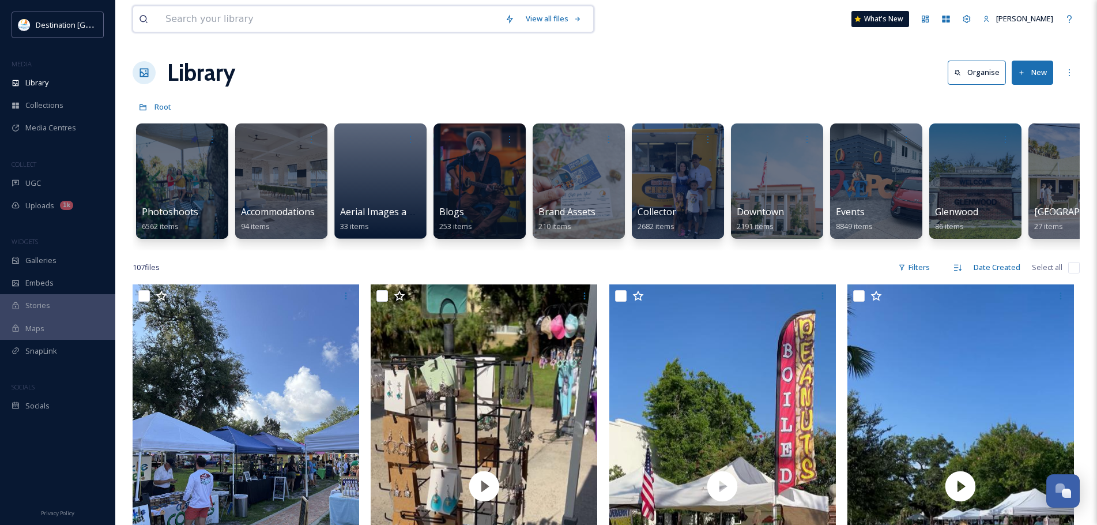
click at [234, 18] on input at bounding box center [330, 18] width 340 height 25
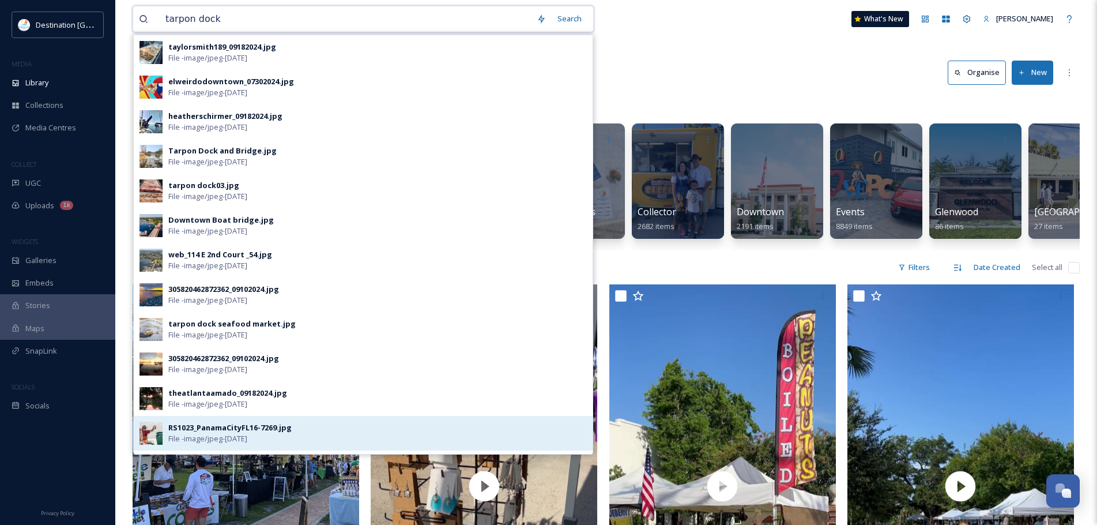
type input "tarpon dock"
click at [259, 431] on div "RS1023_PanamaCityFL16-7269.jpg" at bounding box center [229, 427] width 123 height 11
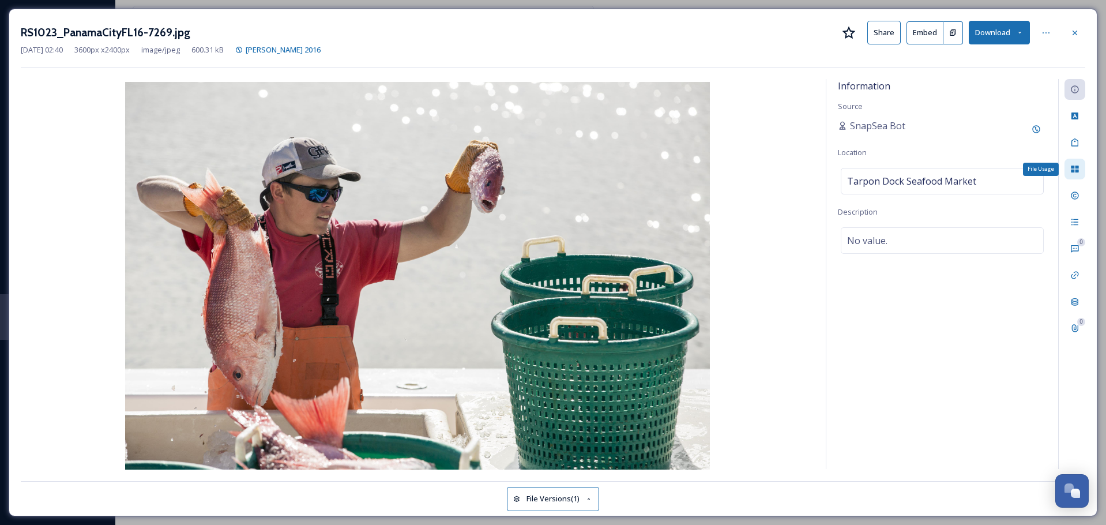
click at [1078, 172] on icon at bounding box center [1074, 168] width 7 height 7
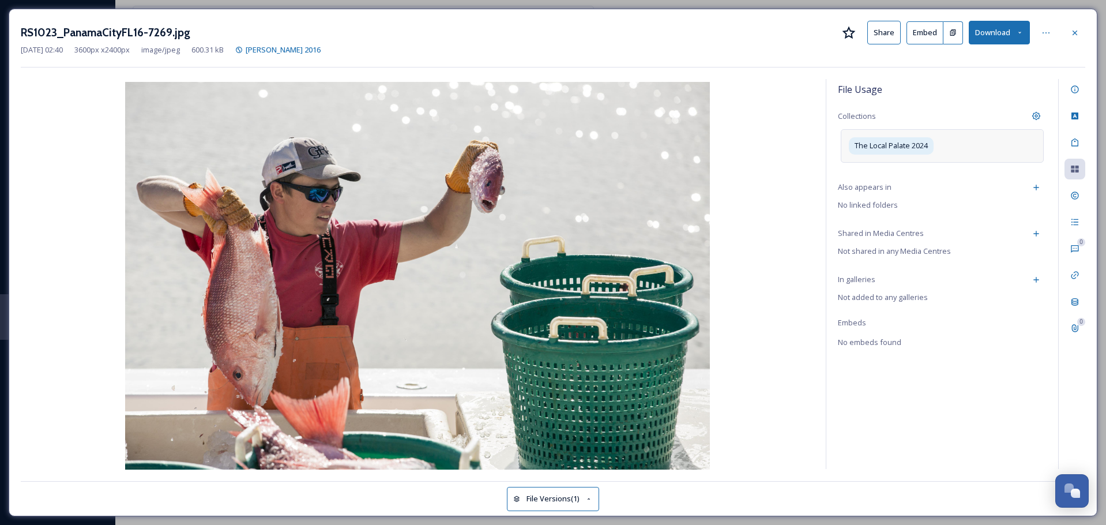
click at [959, 150] on div "The Local Palate 2024" at bounding box center [942, 145] width 203 height 33
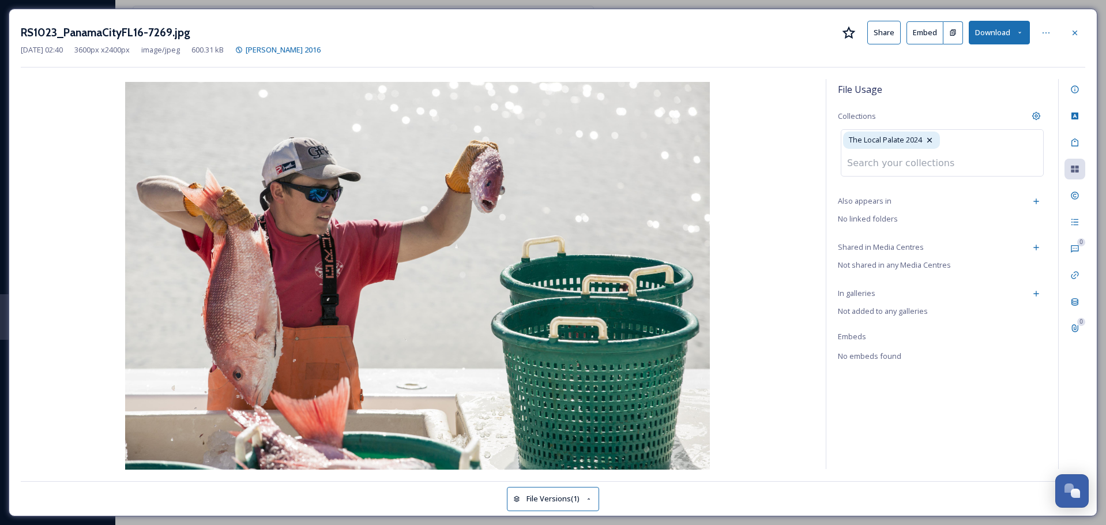
click at [942, 163] on input at bounding box center [904, 162] width 127 height 25
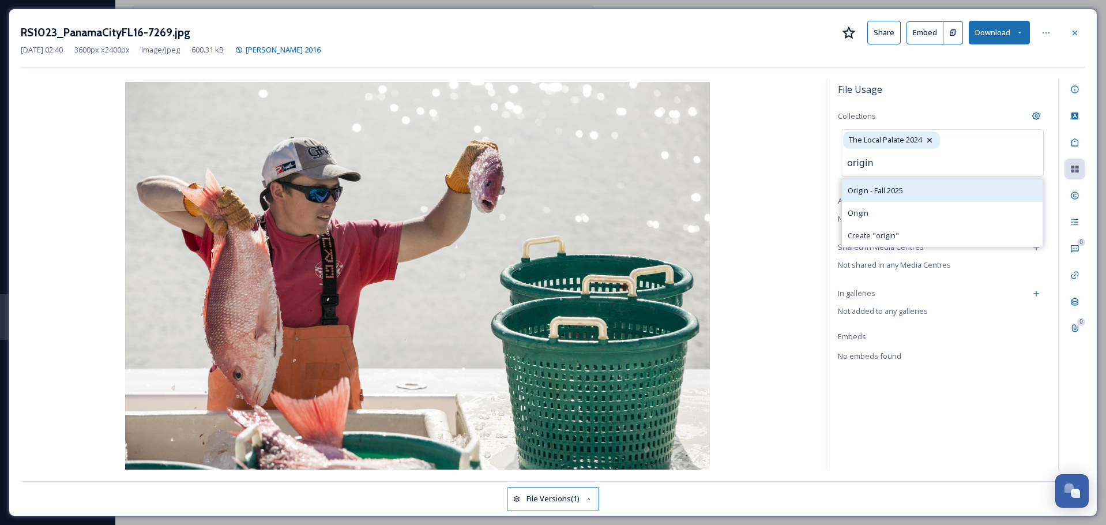
type input "origin"
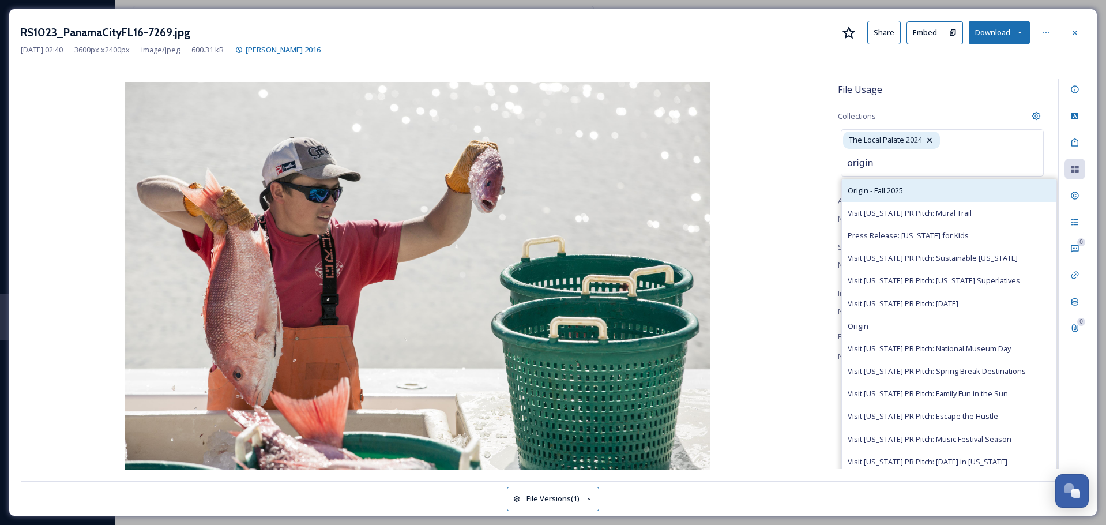
click at [919, 190] on div "Origin - Fall 2025" at bounding box center [949, 190] width 215 height 22
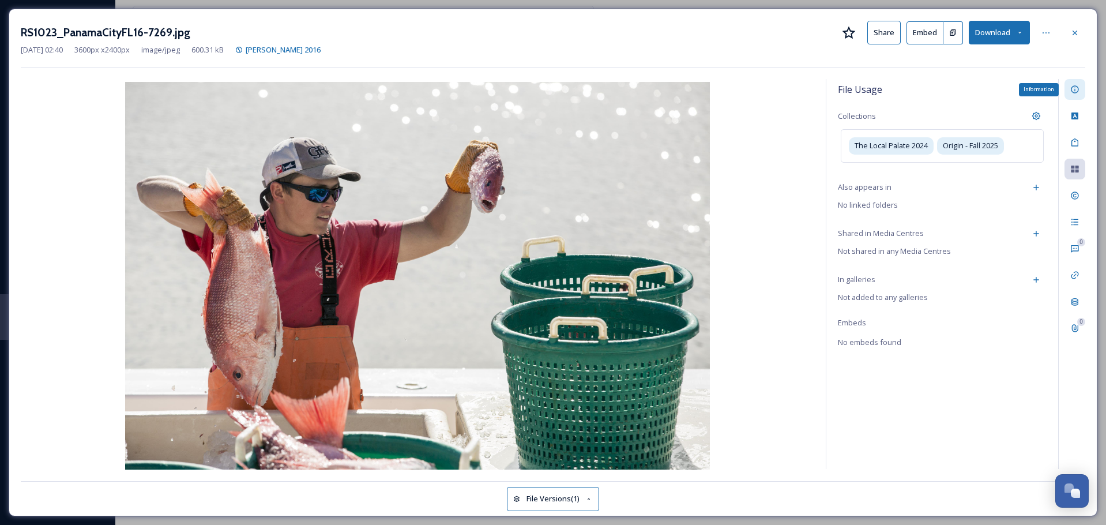
click at [1077, 89] on icon at bounding box center [1074, 89] width 9 height 9
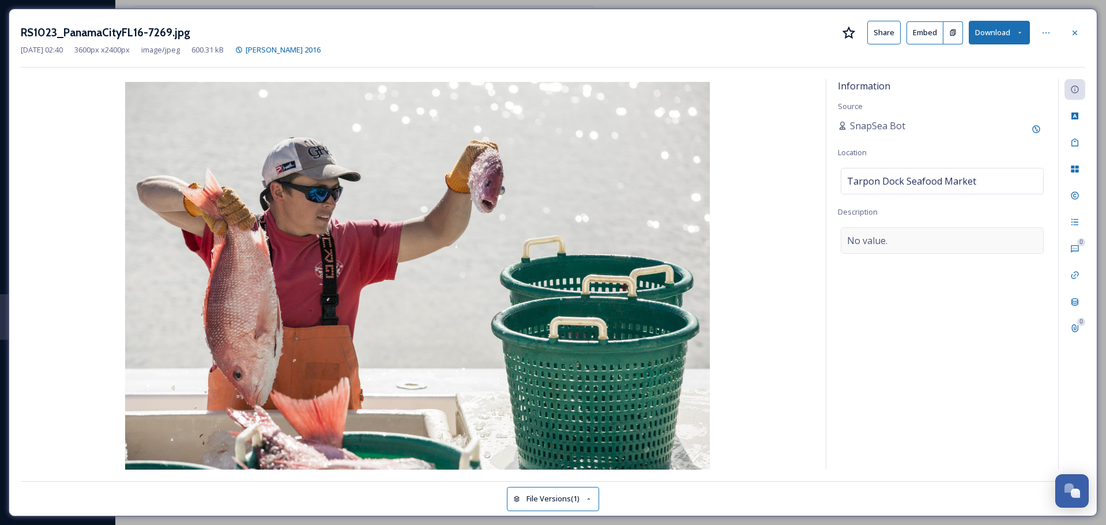
click at [932, 242] on div "No value." at bounding box center [942, 240] width 203 height 27
click at [1074, 29] on icon at bounding box center [1074, 32] width 9 height 9
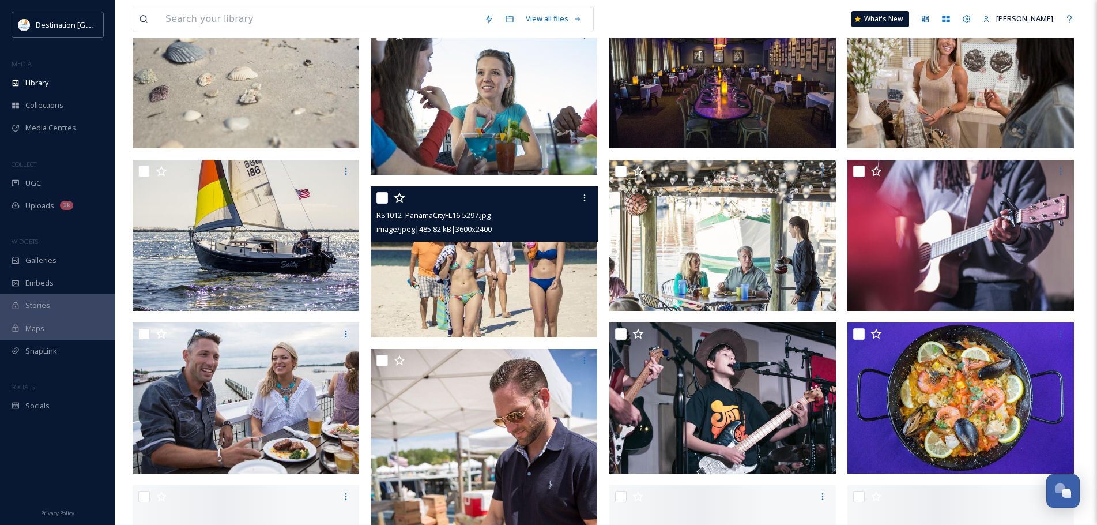
scroll to position [865, 0]
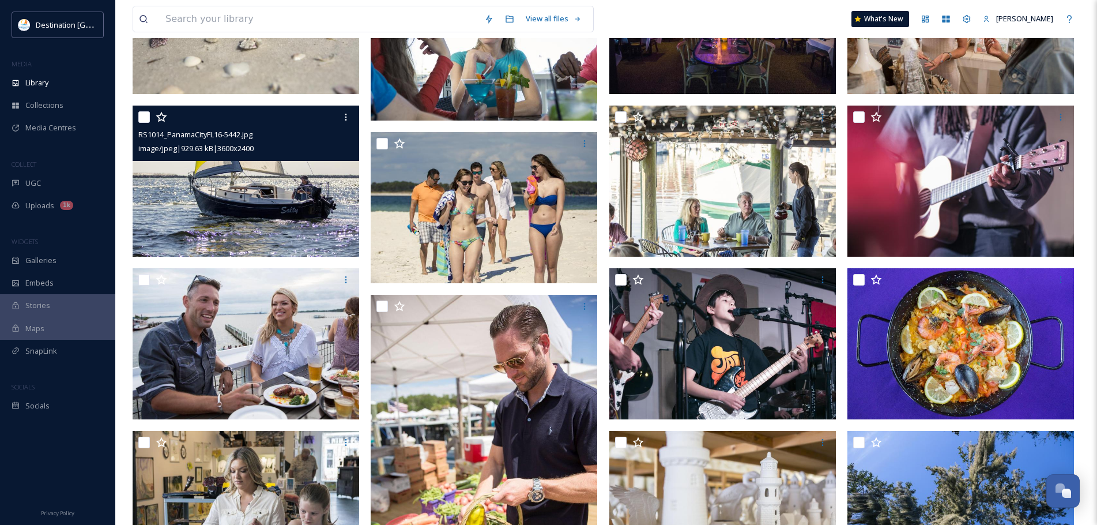
click at [300, 186] on img at bounding box center [246, 181] width 227 height 151
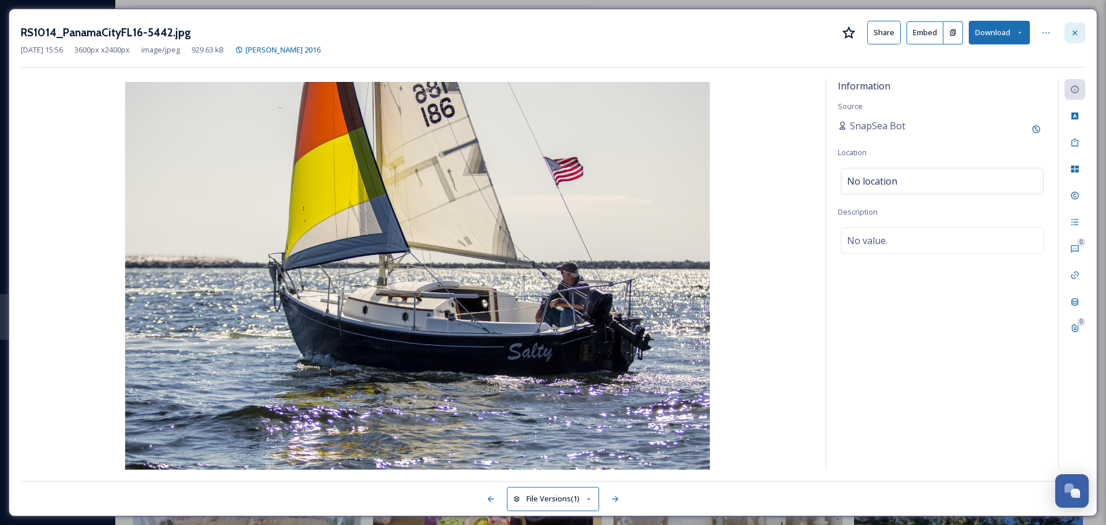
click at [1075, 29] on icon at bounding box center [1074, 32] width 9 height 9
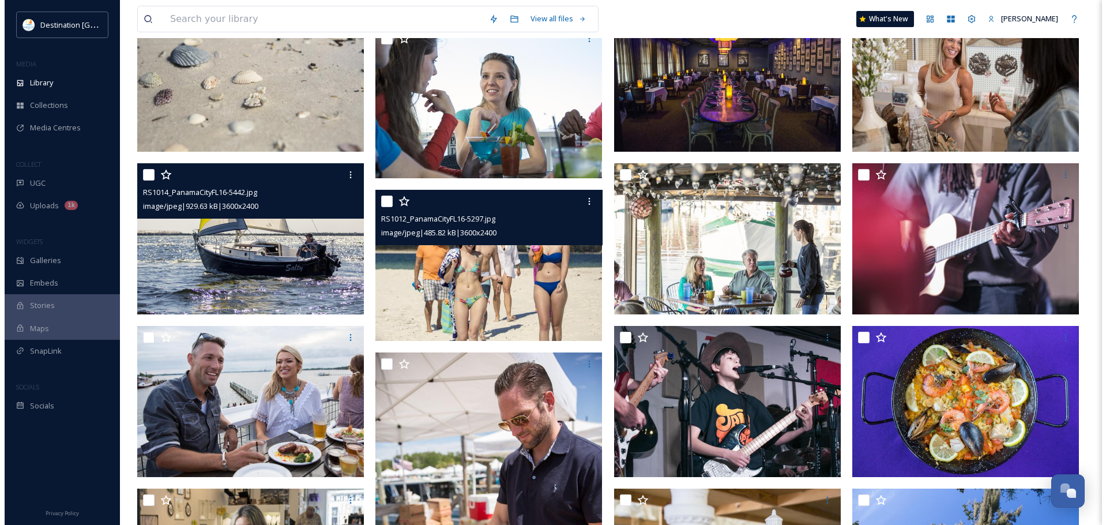
scroll to position [801, 0]
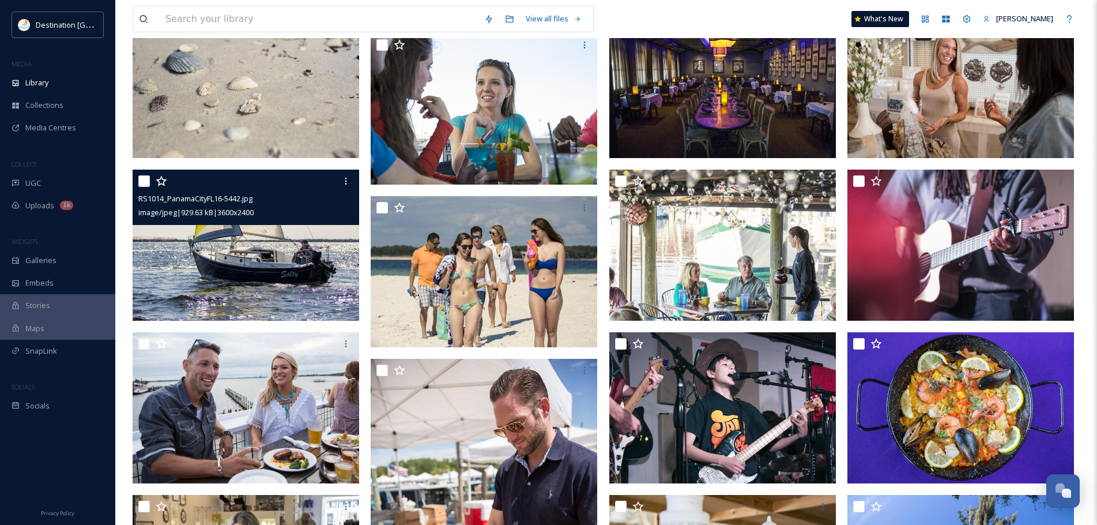
click at [311, 274] on img at bounding box center [246, 245] width 227 height 151
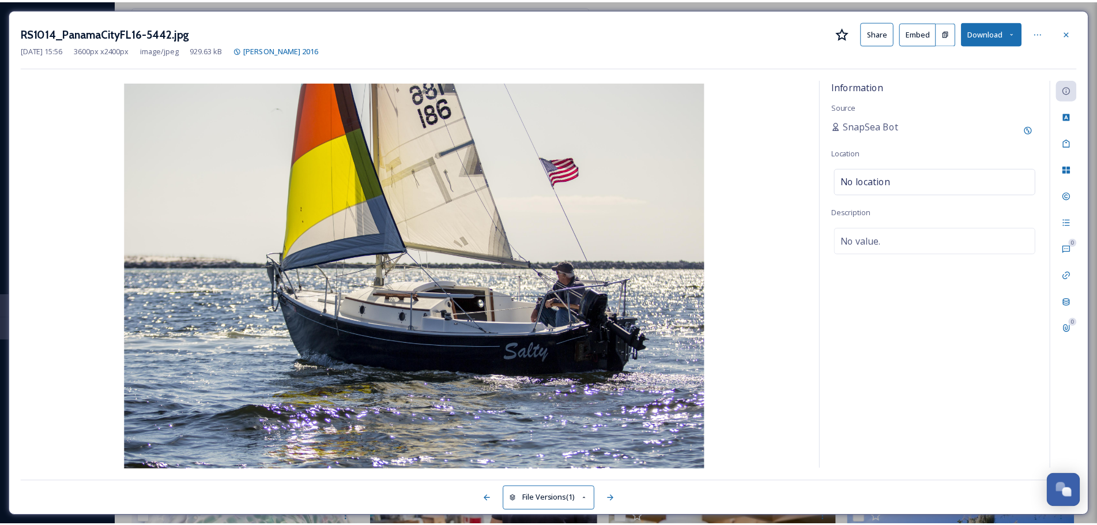
scroll to position [807, 0]
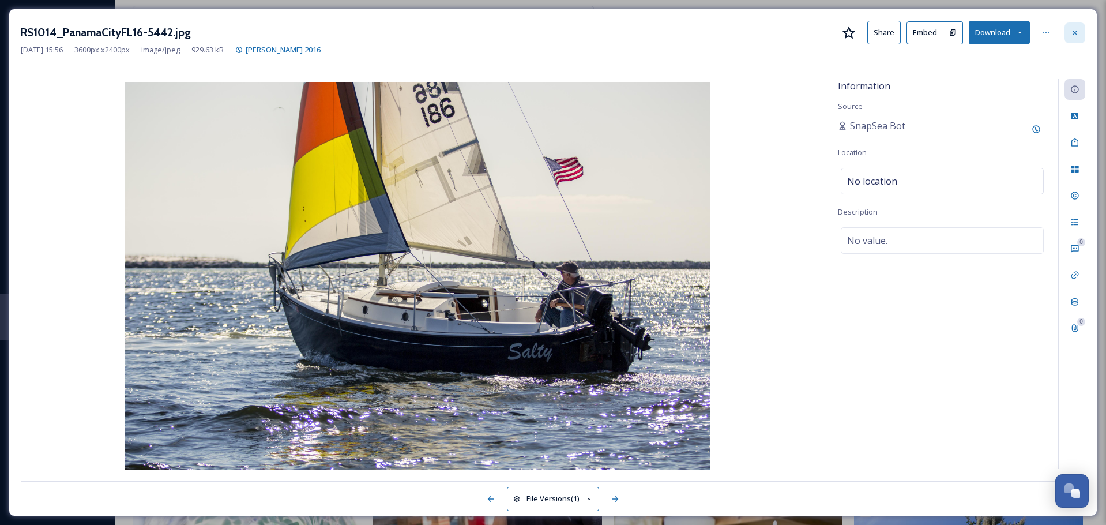
click at [1070, 30] on icon at bounding box center [1074, 32] width 9 height 9
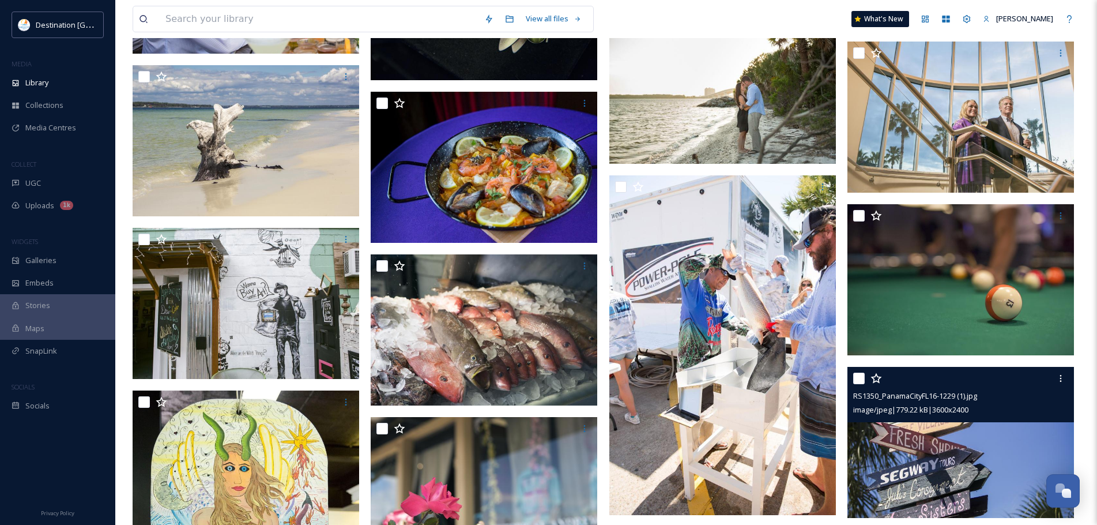
scroll to position [5413, 0]
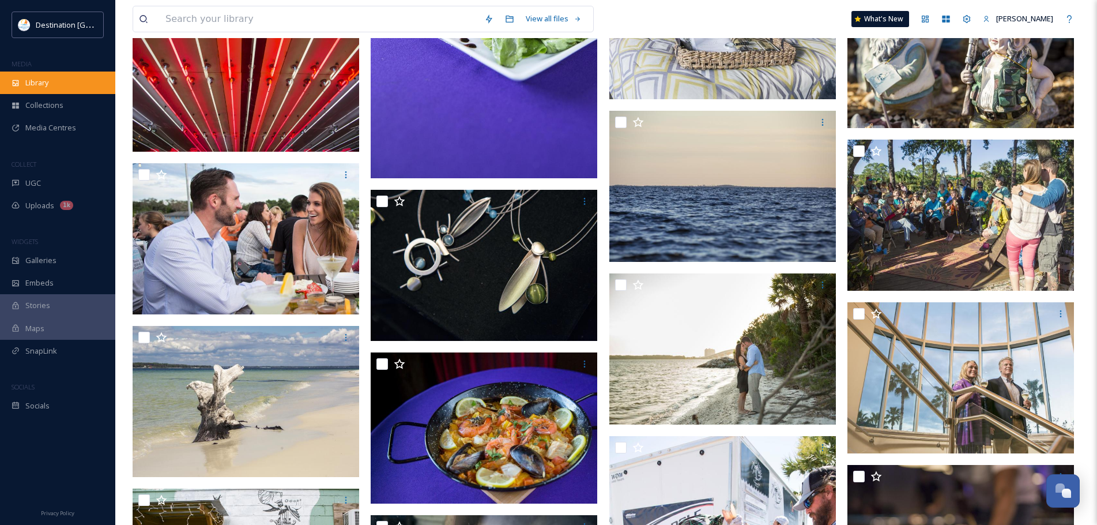
click at [86, 79] on div "Library" at bounding box center [57, 83] width 115 height 22
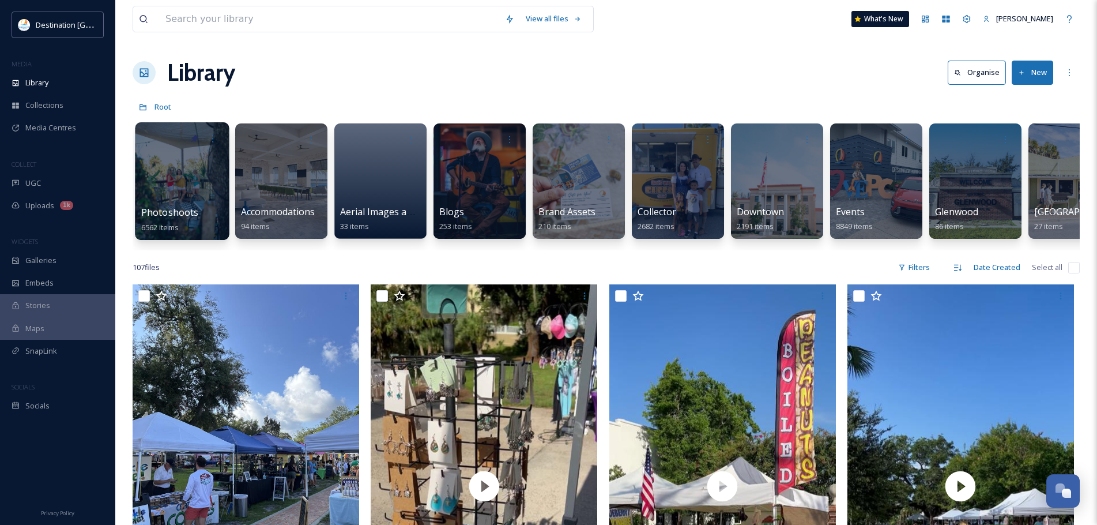
click at [206, 171] on div at bounding box center [182, 181] width 94 height 118
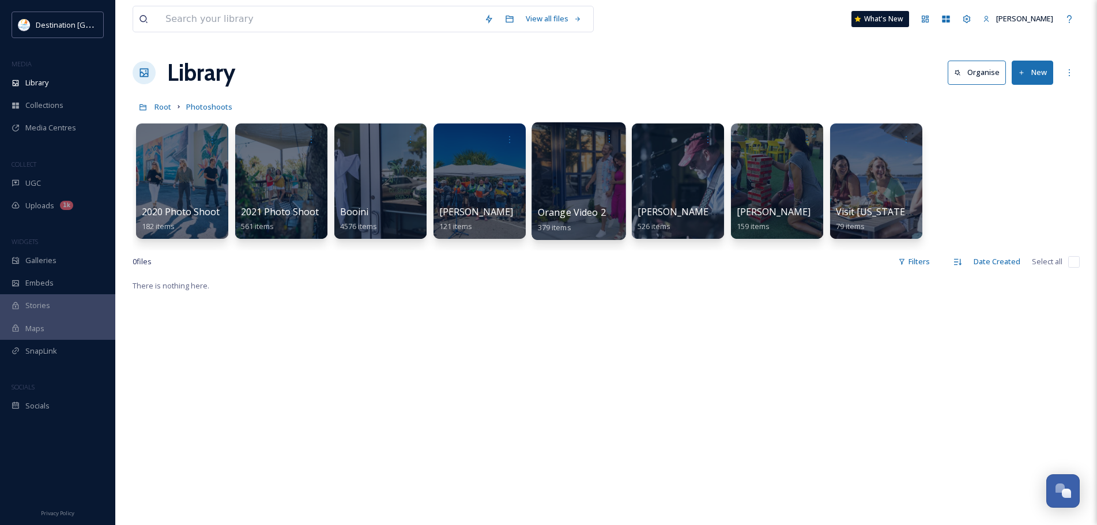
click at [580, 178] on div at bounding box center [579, 181] width 94 height 118
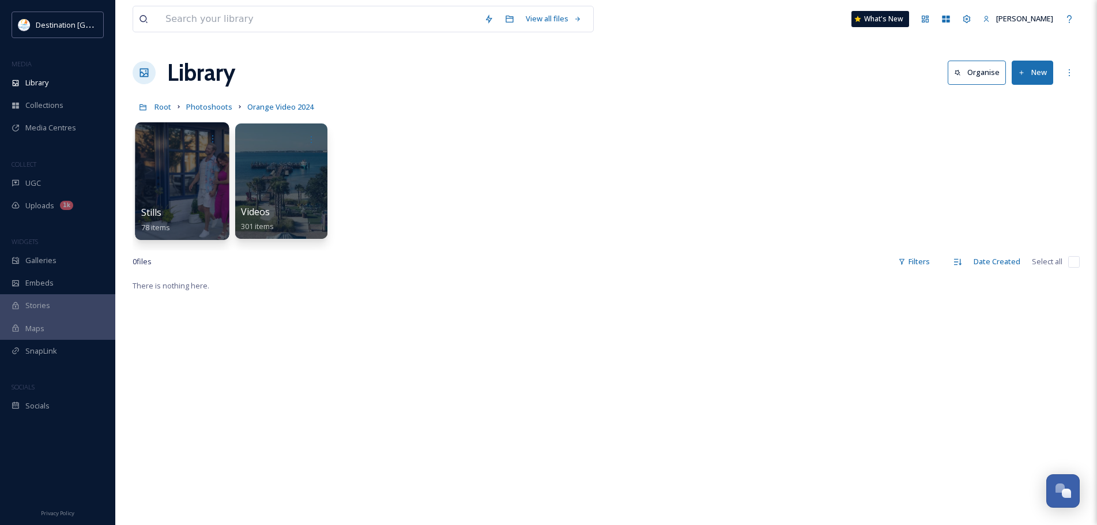
click at [171, 159] on div at bounding box center [182, 181] width 94 height 118
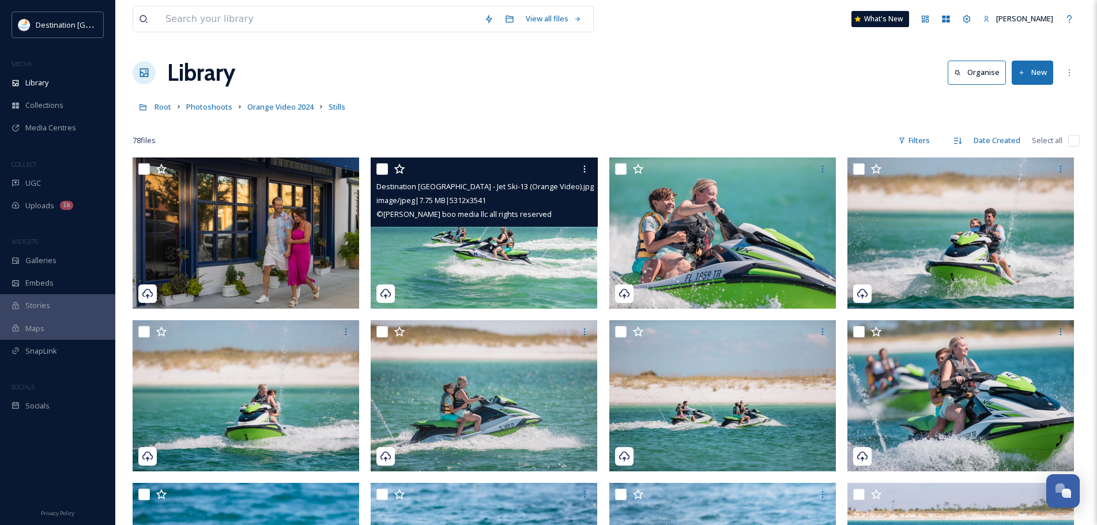
click at [381, 168] on input "checkbox" at bounding box center [383, 169] width 12 height 12
checkbox input "true"
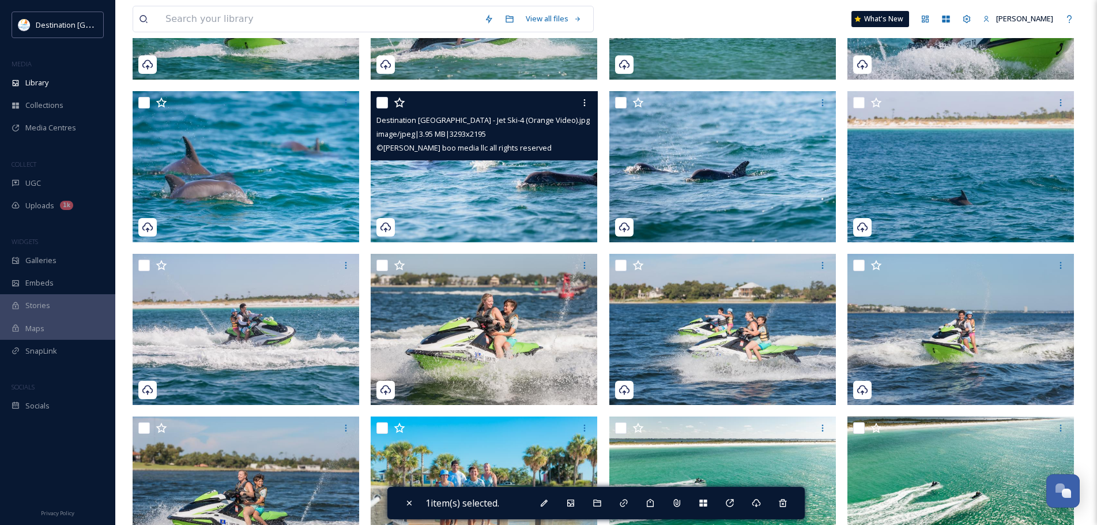
scroll to position [404, 0]
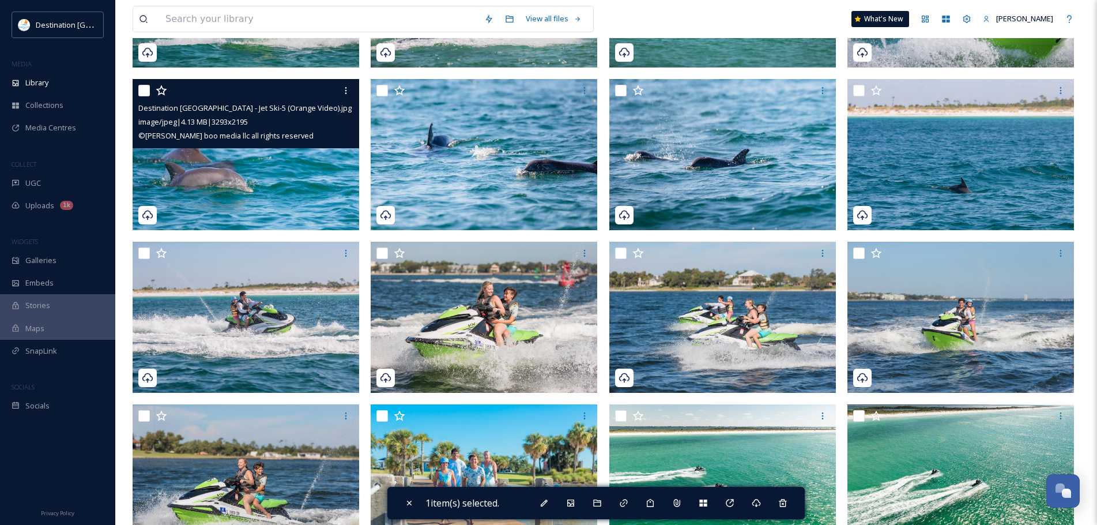
click at [144, 91] on input "checkbox" at bounding box center [144, 91] width 12 height 12
checkbox input "true"
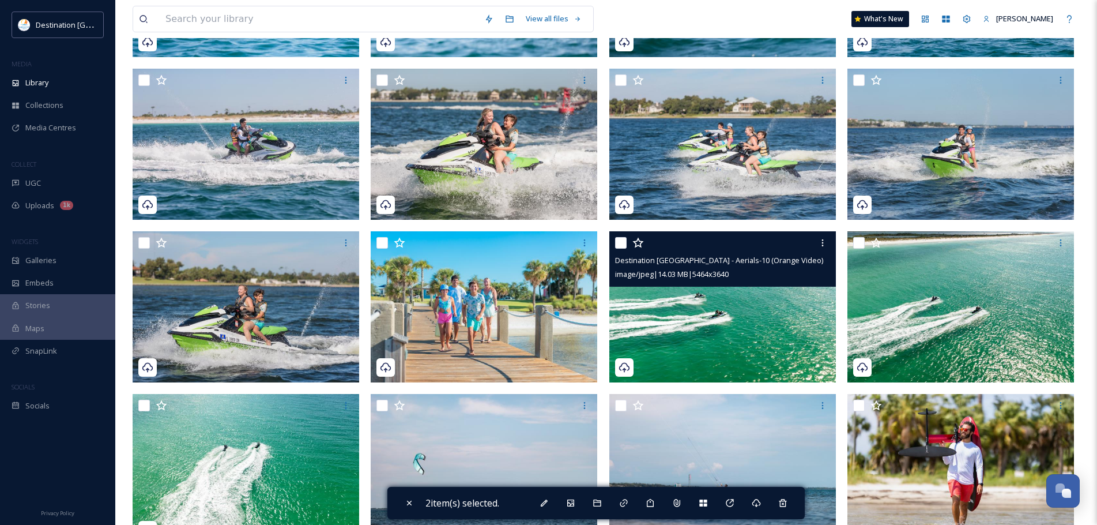
scroll to position [634, 0]
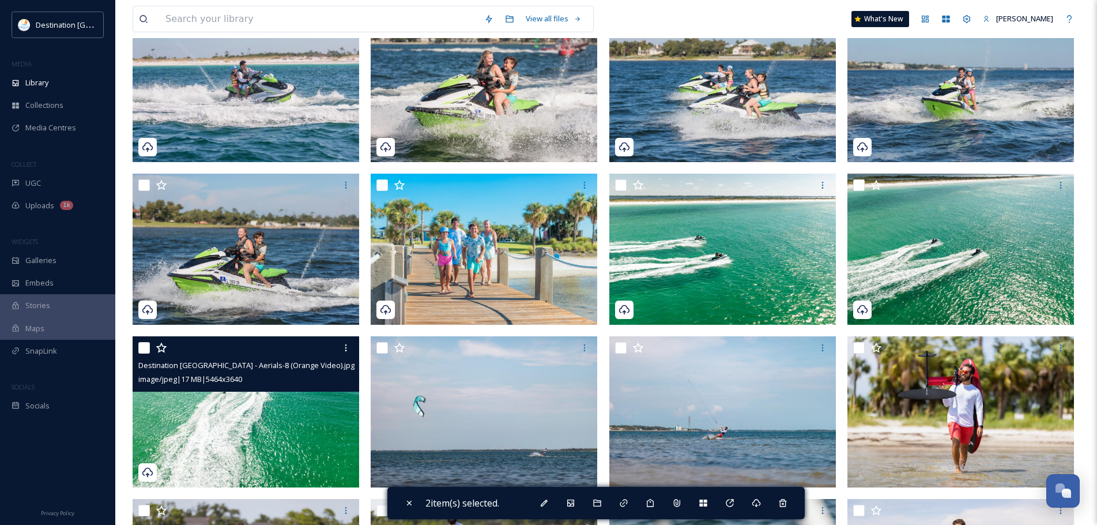
click at [145, 344] on input "checkbox" at bounding box center [144, 348] width 12 height 12
checkbox input "true"
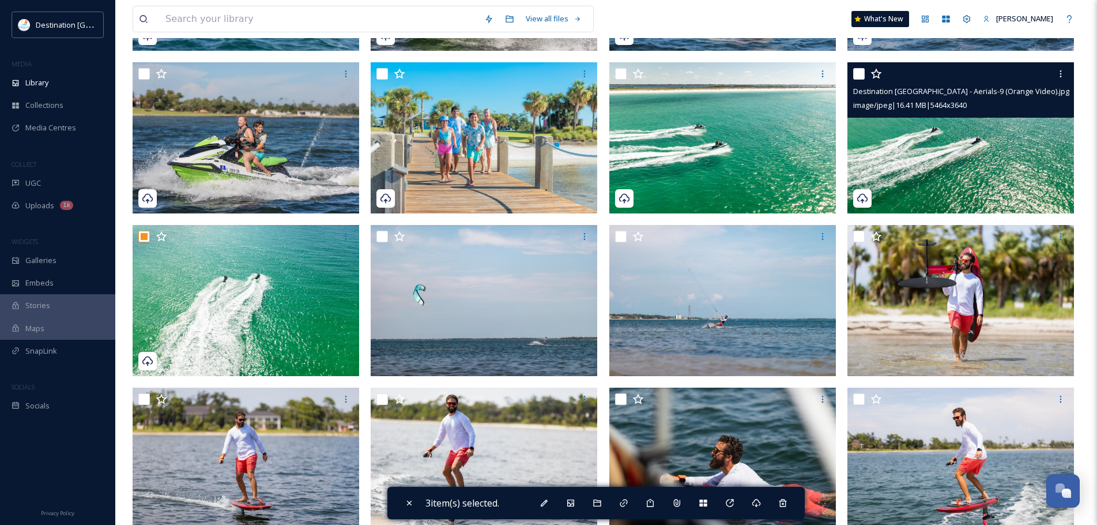
scroll to position [750, 0]
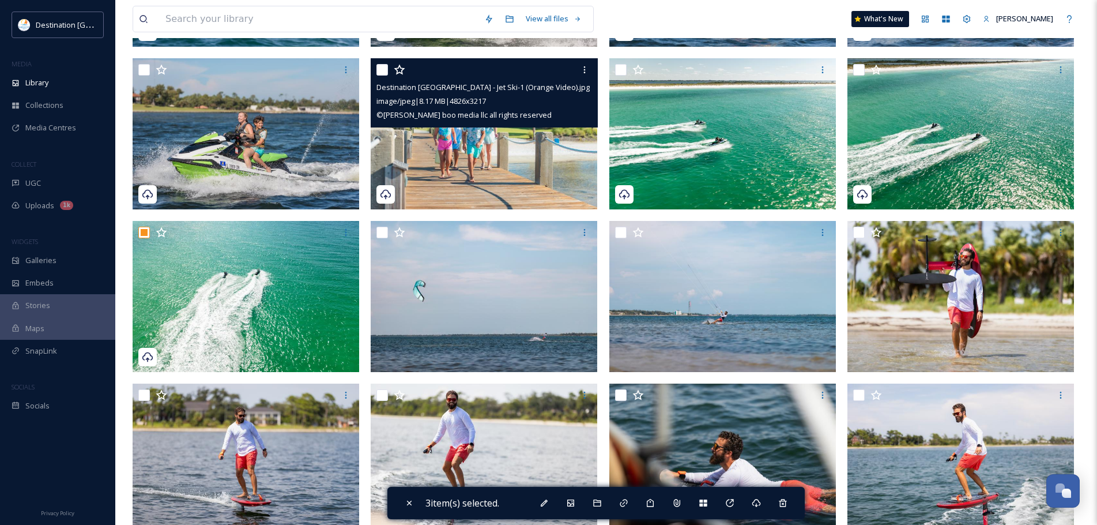
click at [382, 71] on input "checkbox" at bounding box center [383, 70] width 12 height 12
checkbox input "true"
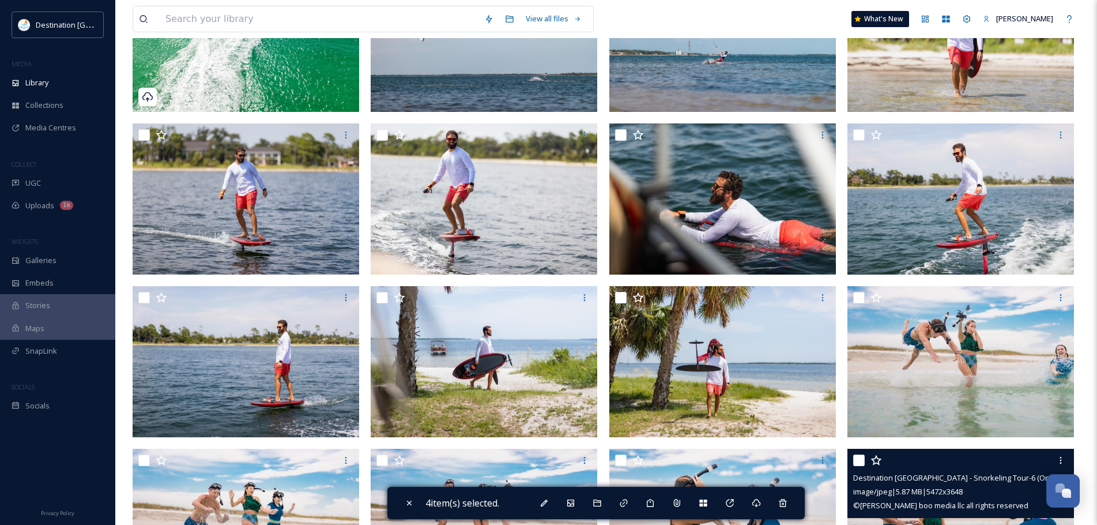
scroll to position [1153, 0]
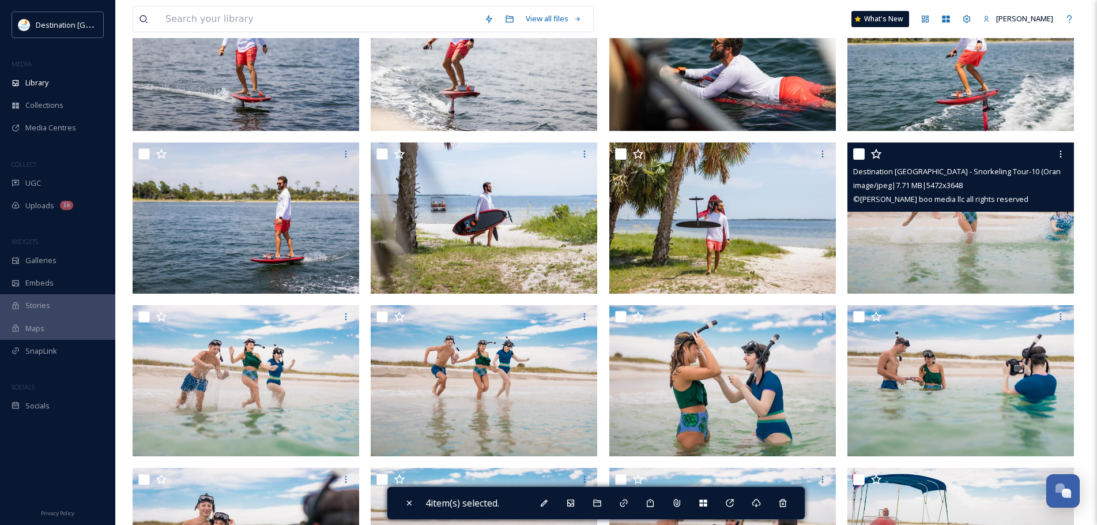
click at [857, 153] on input "checkbox" at bounding box center [859, 154] width 12 height 12
checkbox input "true"
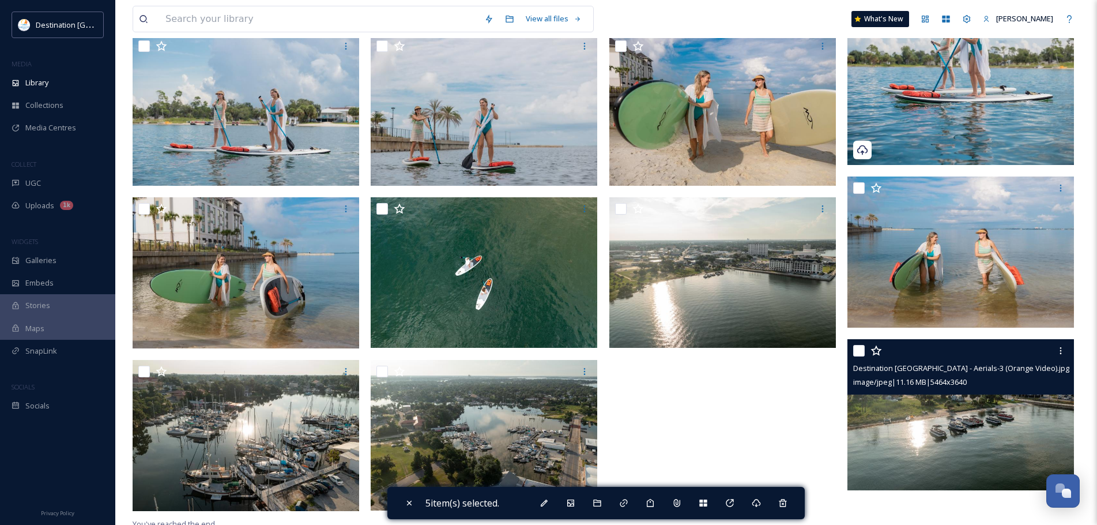
scroll to position [2893, 0]
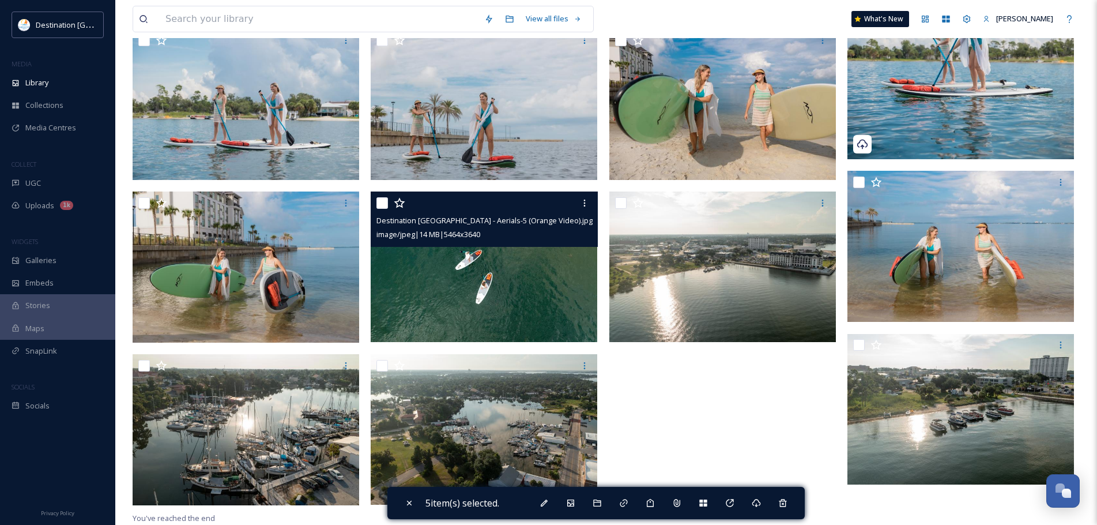
click at [381, 203] on input "checkbox" at bounding box center [383, 203] width 12 height 12
checkbox input "true"
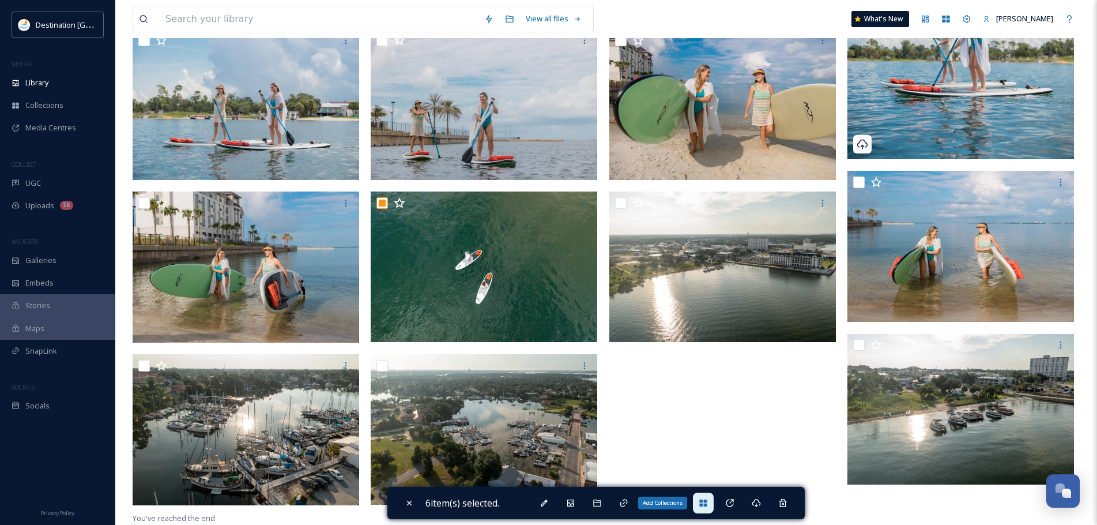
click at [703, 498] on icon at bounding box center [703, 502] width 9 height 9
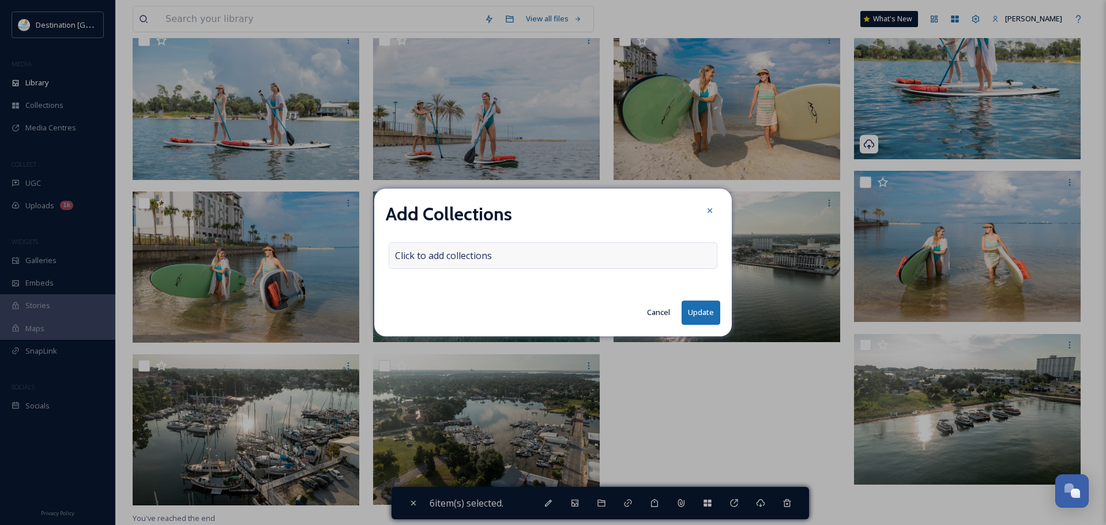
click at [480, 257] on span "Click to add collections" at bounding box center [443, 256] width 97 height 14
click at [480, 257] on input at bounding box center [452, 255] width 127 height 25
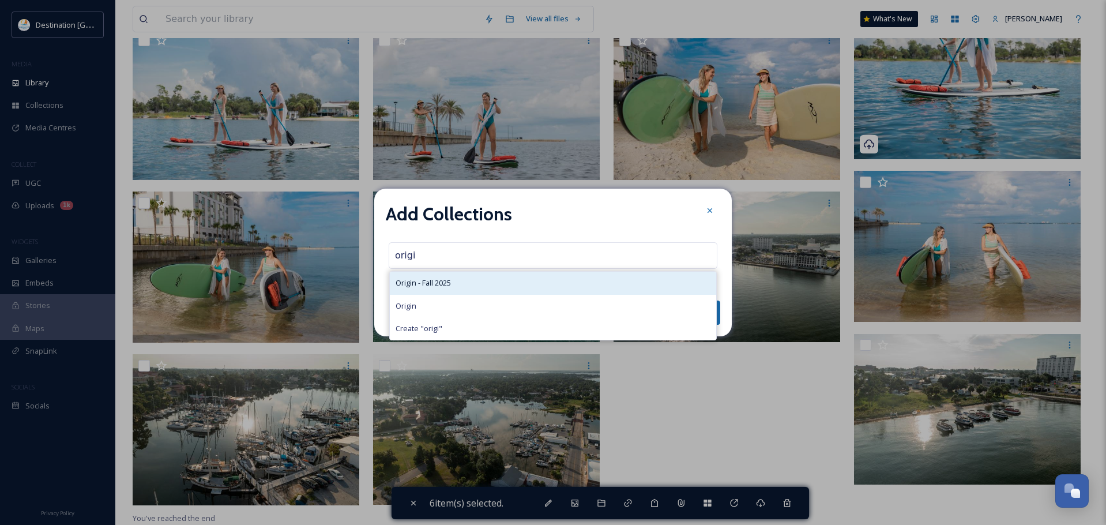
type input "origi"
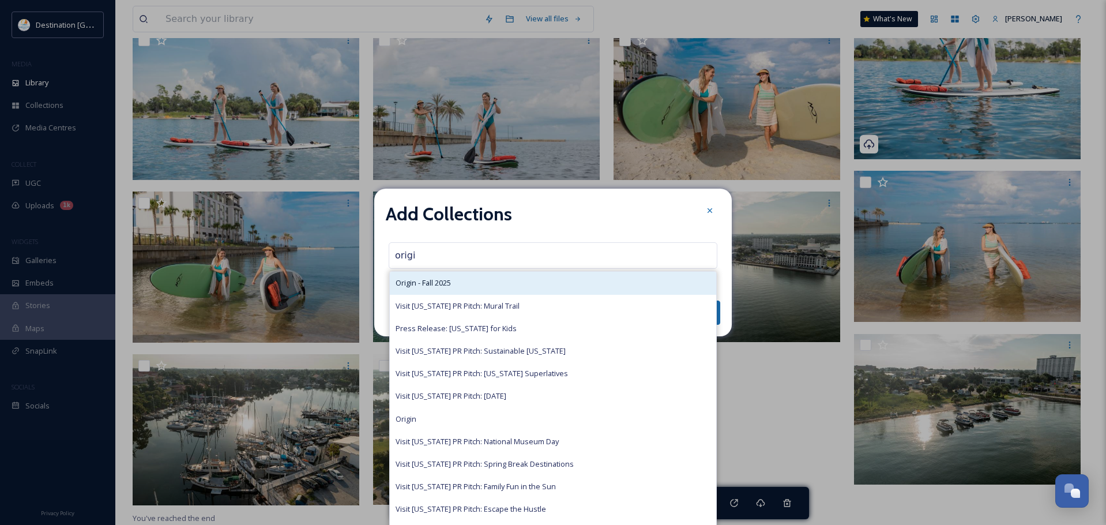
drag, startPoint x: 473, startPoint y: 282, endPoint x: 547, endPoint y: 278, distance: 73.9
click at [473, 282] on div "Origin - Fall 2025" at bounding box center [553, 283] width 326 height 22
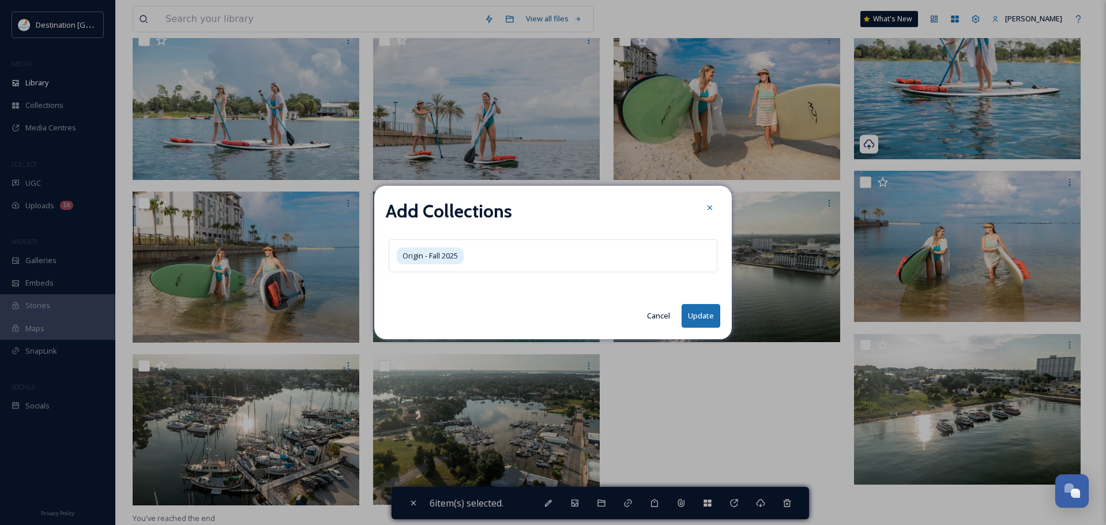
click at [718, 311] on button "Update" at bounding box center [701, 316] width 39 height 24
checkbox input "false"
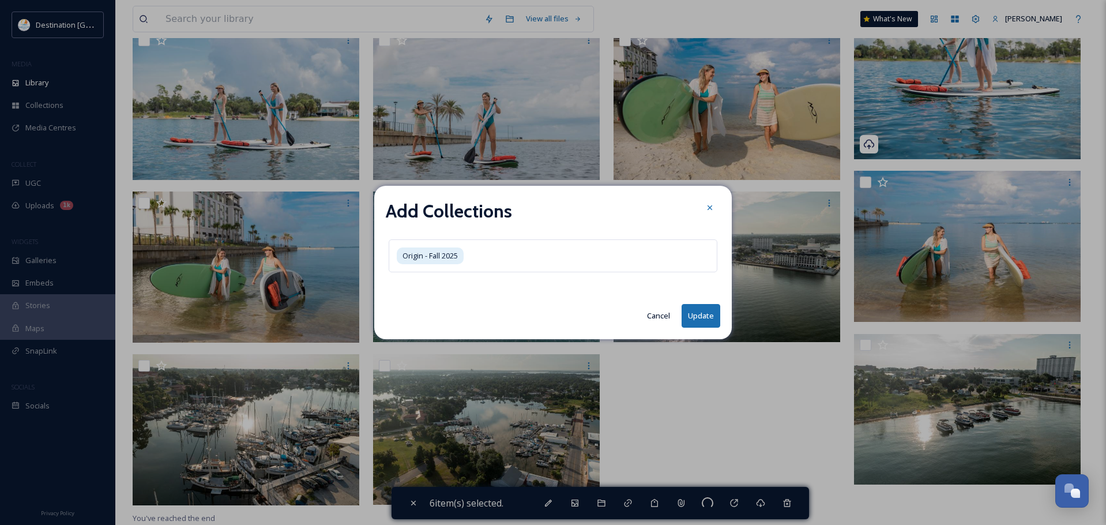
checkbox input "false"
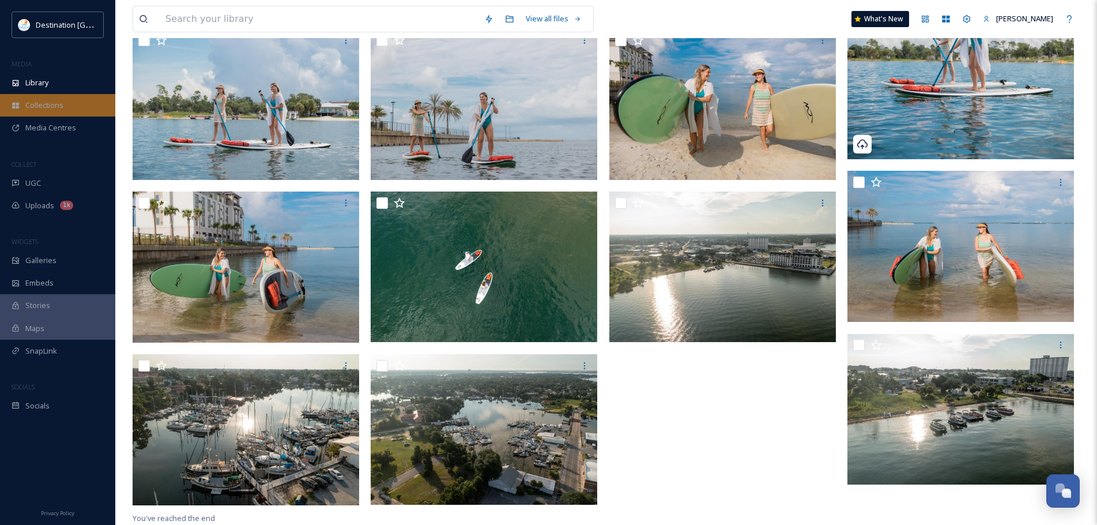
click at [46, 112] on div "Collections" at bounding box center [57, 105] width 115 height 22
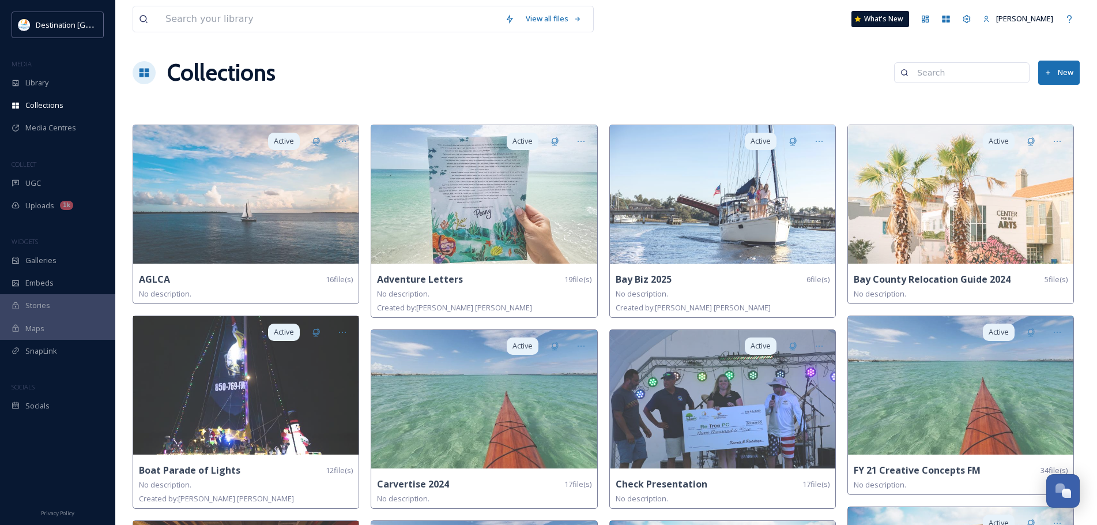
click at [925, 69] on input at bounding box center [968, 72] width 112 height 23
type input "origin"
click at [935, 126] on div "Origin - Fall 2025" at bounding box center [949, 120] width 160 height 23
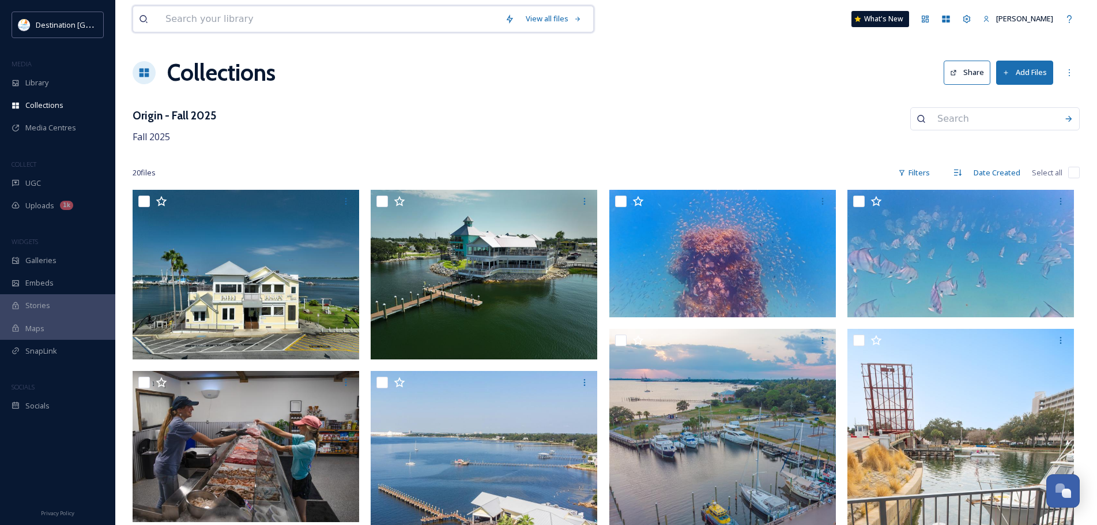
click at [183, 16] on input at bounding box center [330, 18] width 340 height 25
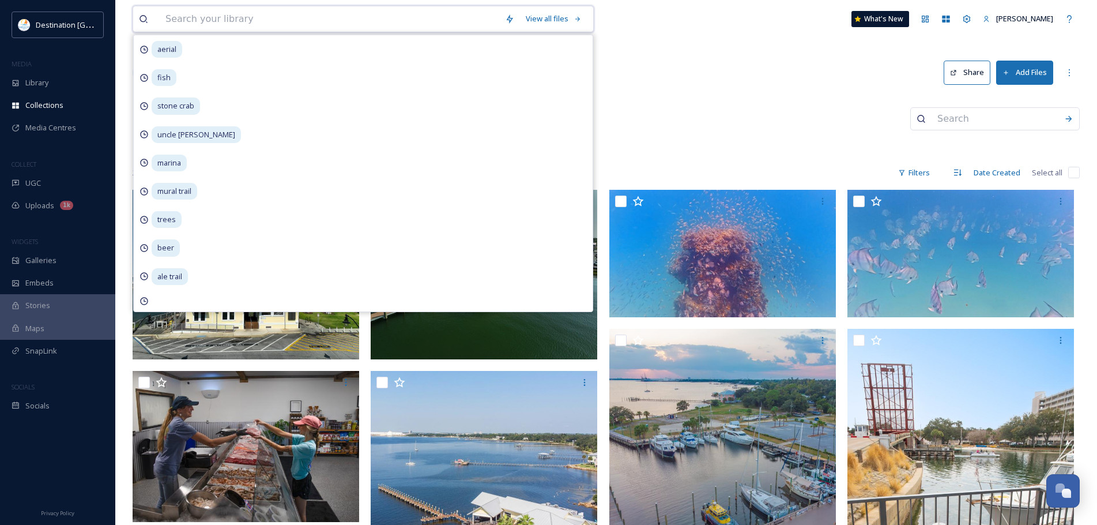
type input "f"
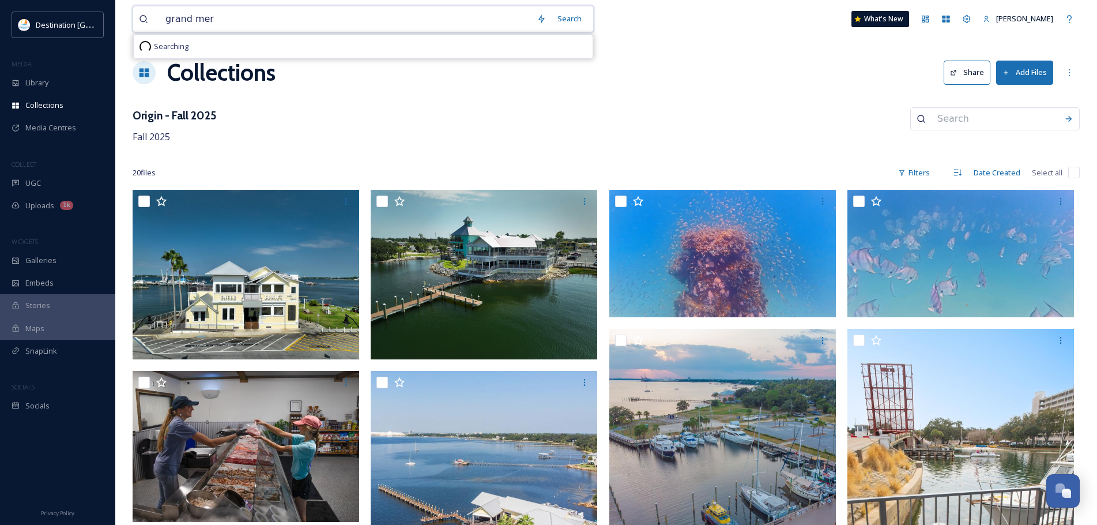
type input "grand mere"
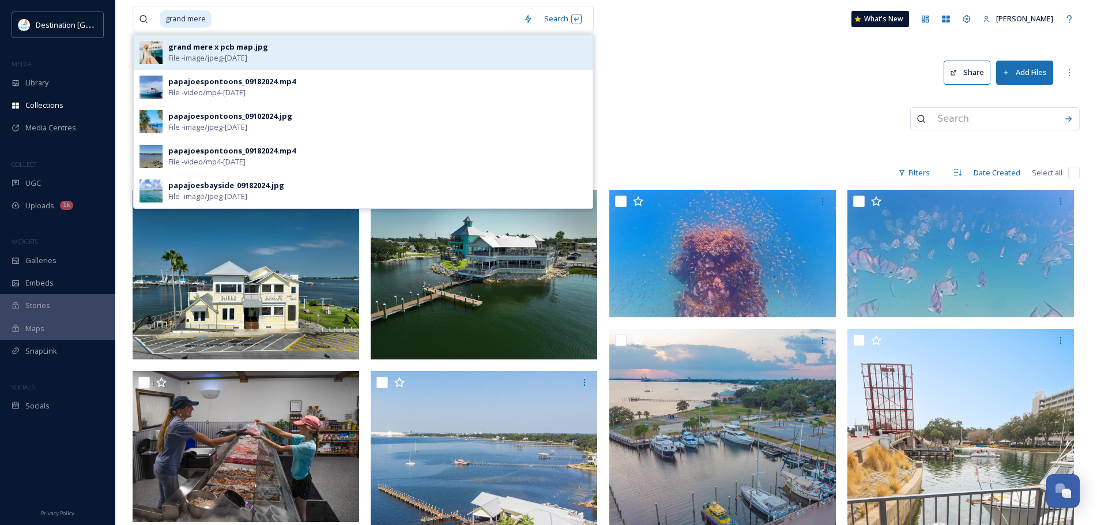
click at [225, 51] on div "grand mere x pcb map.jpg" at bounding box center [218, 47] width 100 height 11
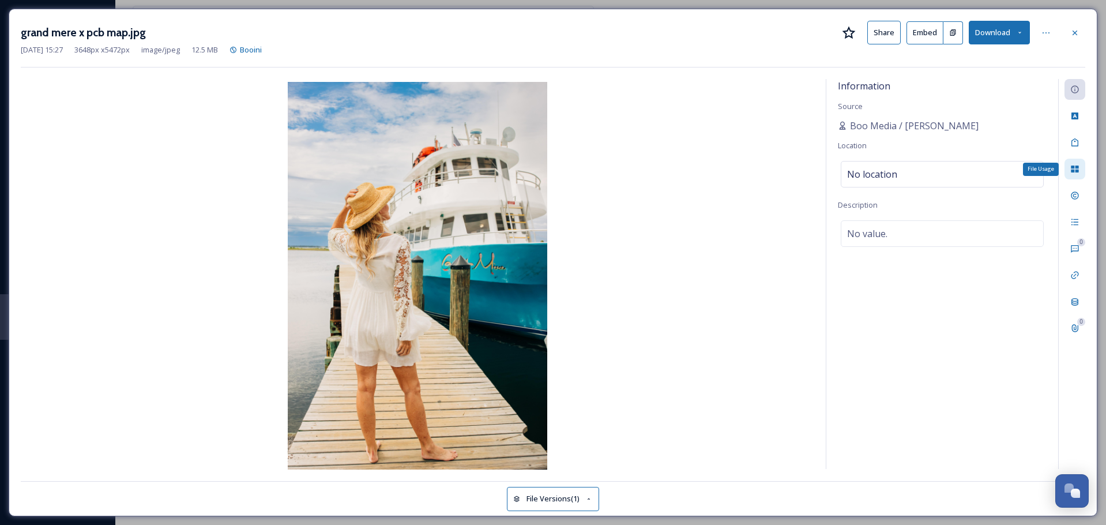
click at [1080, 166] on div "File Usage" at bounding box center [1074, 169] width 21 height 21
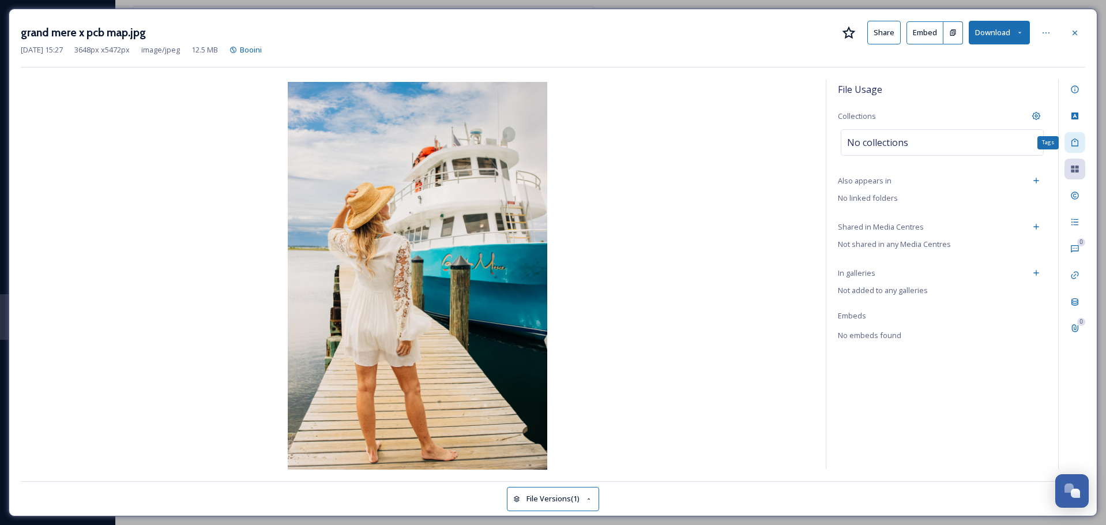
click at [1072, 147] on icon at bounding box center [1074, 142] width 9 height 9
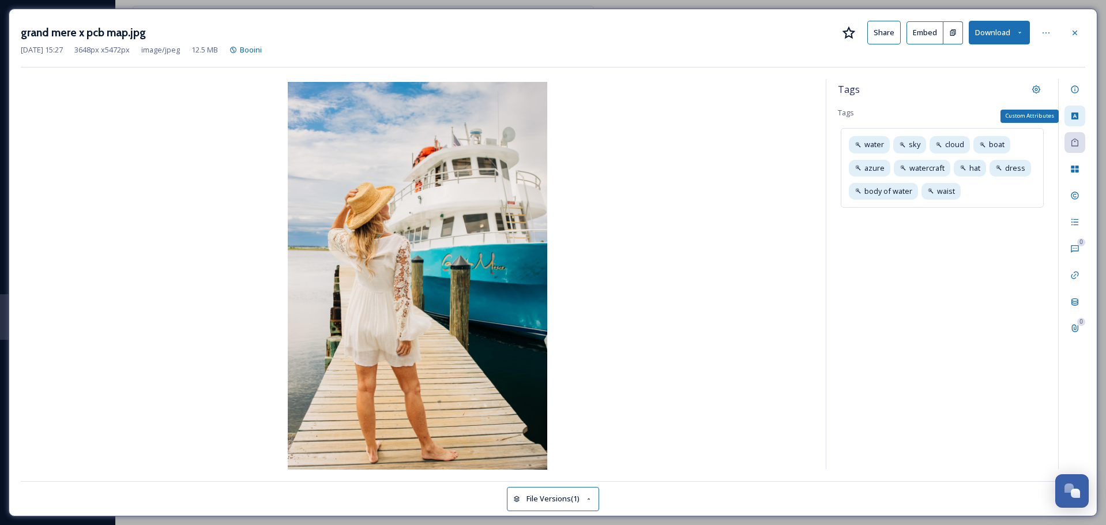
click at [1076, 119] on icon at bounding box center [1074, 115] width 7 height 7
